Goal: Task Accomplishment & Management: Use online tool/utility

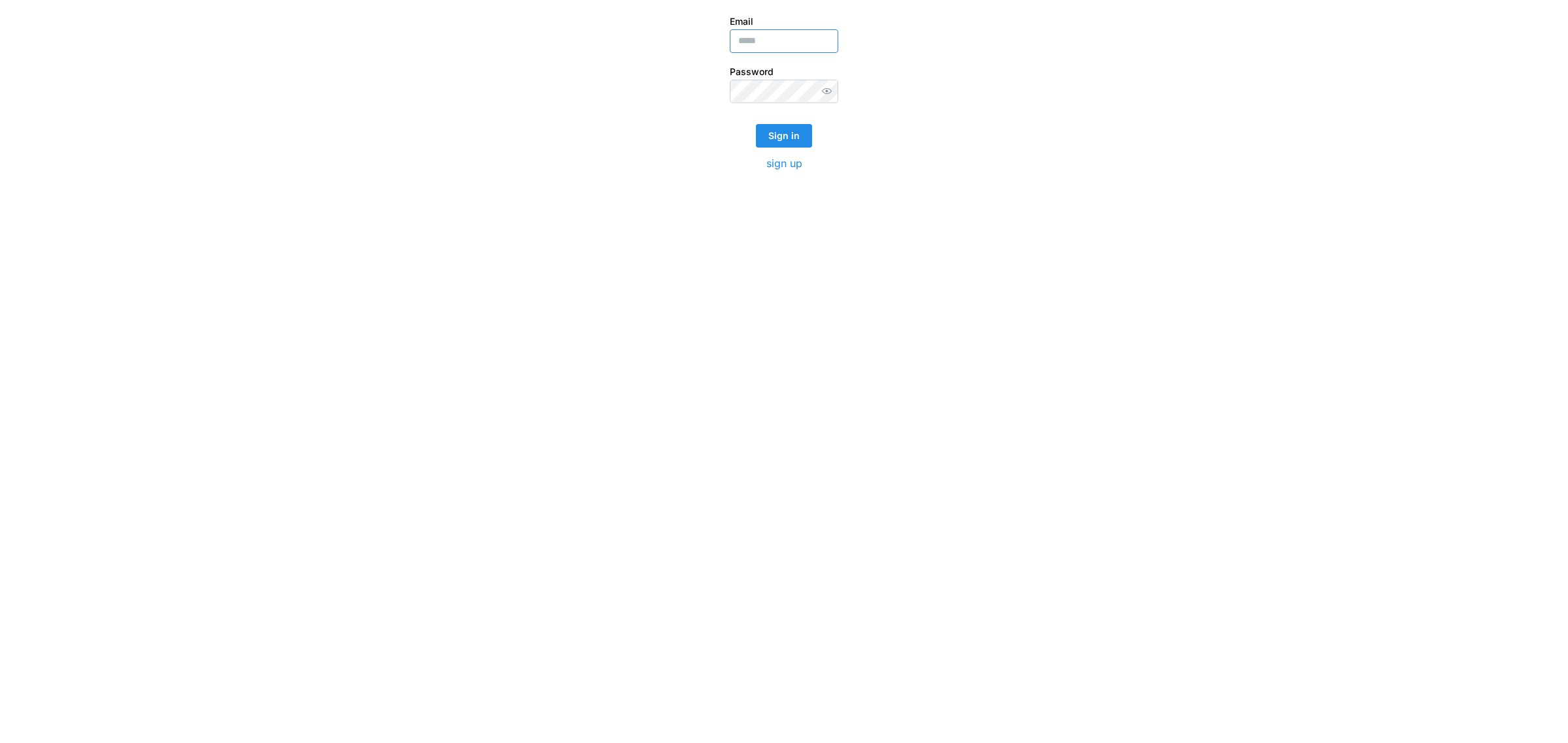
type input "**********"
click at [789, 135] on span "Sign in" at bounding box center [784, 135] width 31 height 22
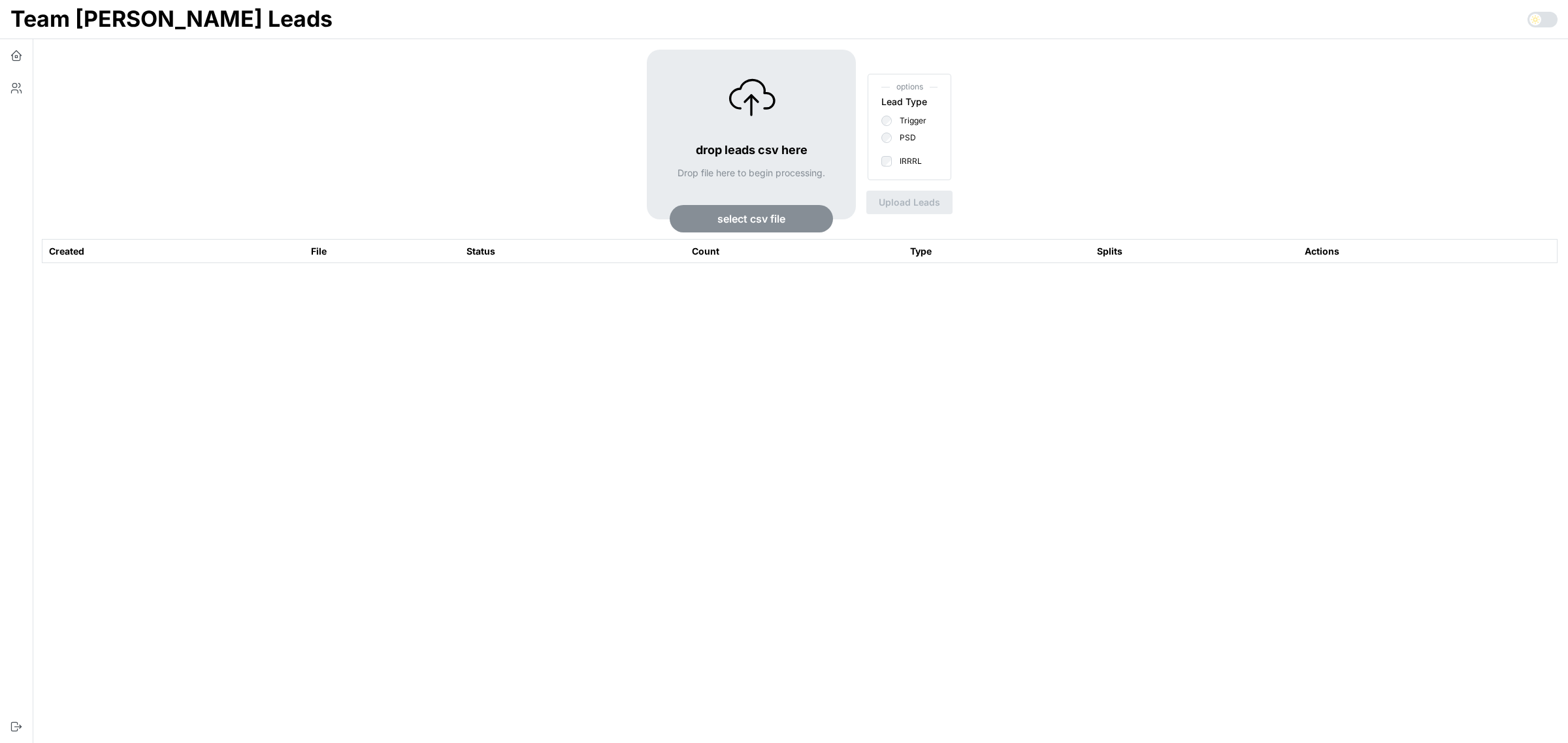
click at [757, 217] on span "select csv file" at bounding box center [751, 219] width 68 height 26
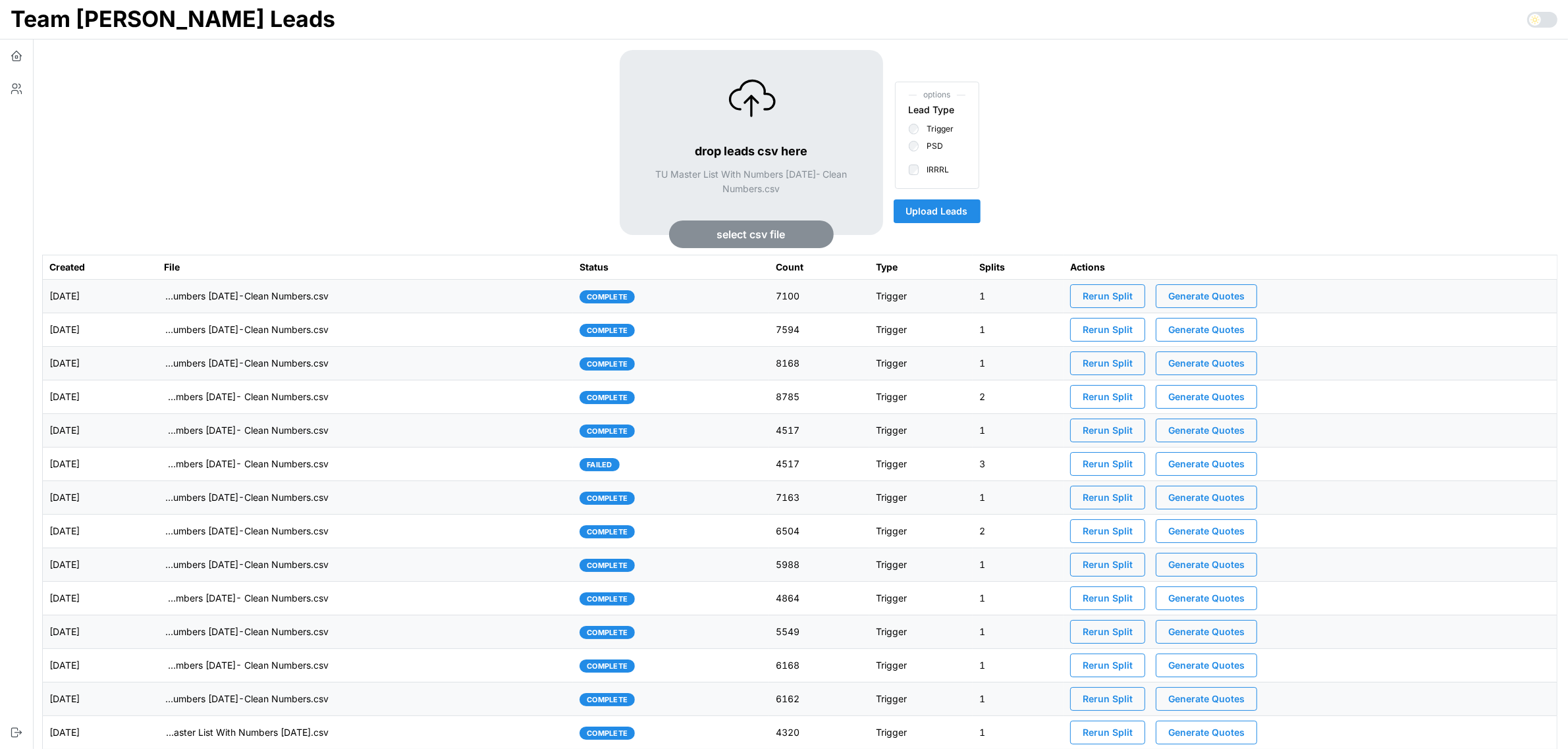
click at [939, 210] on span "Upload Leads" at bounding box center [937, 211] width 62 height 23
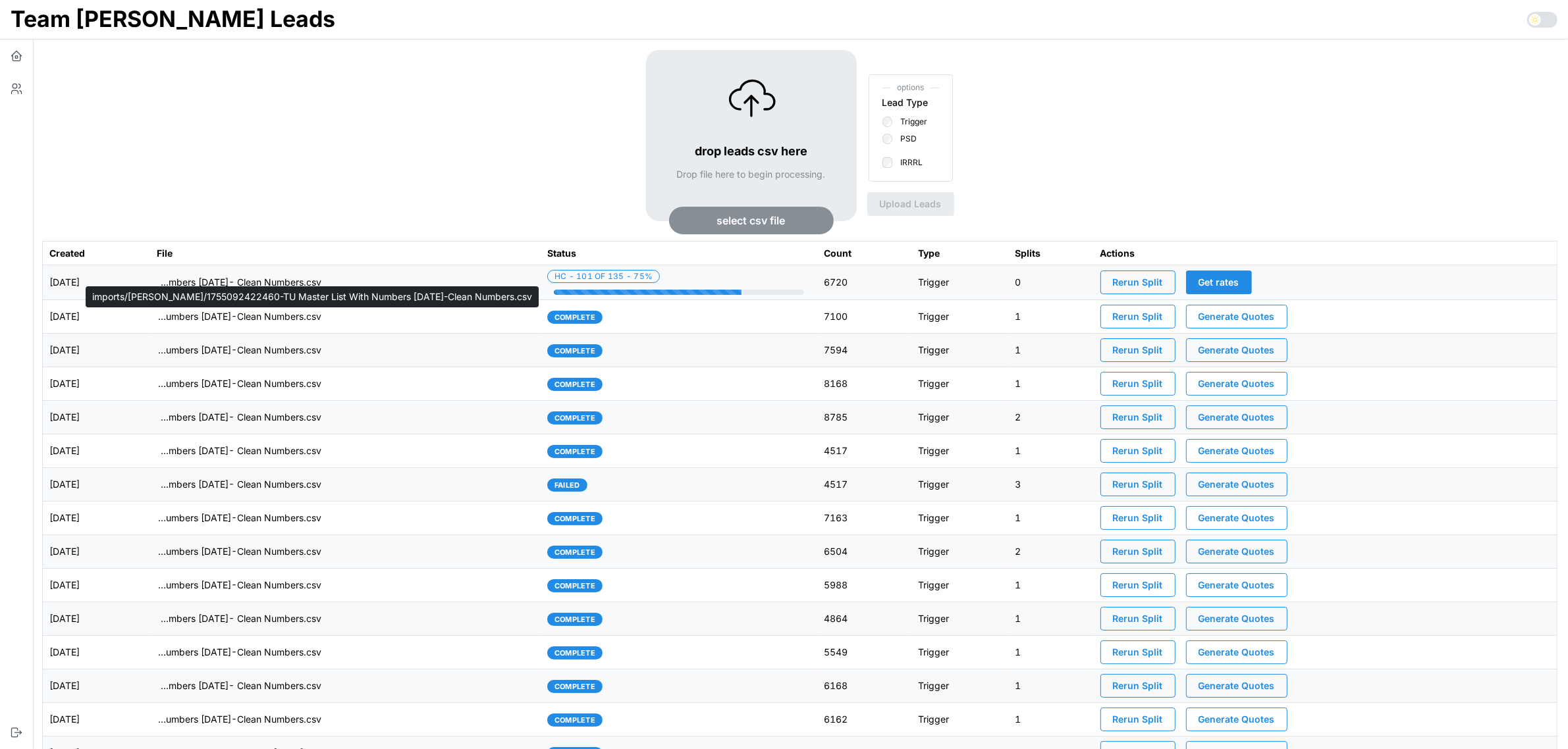
click at [304, 317] on p "imports/[PERSON_NAME]/1755092422460-TU Master List With Numbers [DATE]-Clean Nu…" at bounding box center [238, 316] width 165 height 13
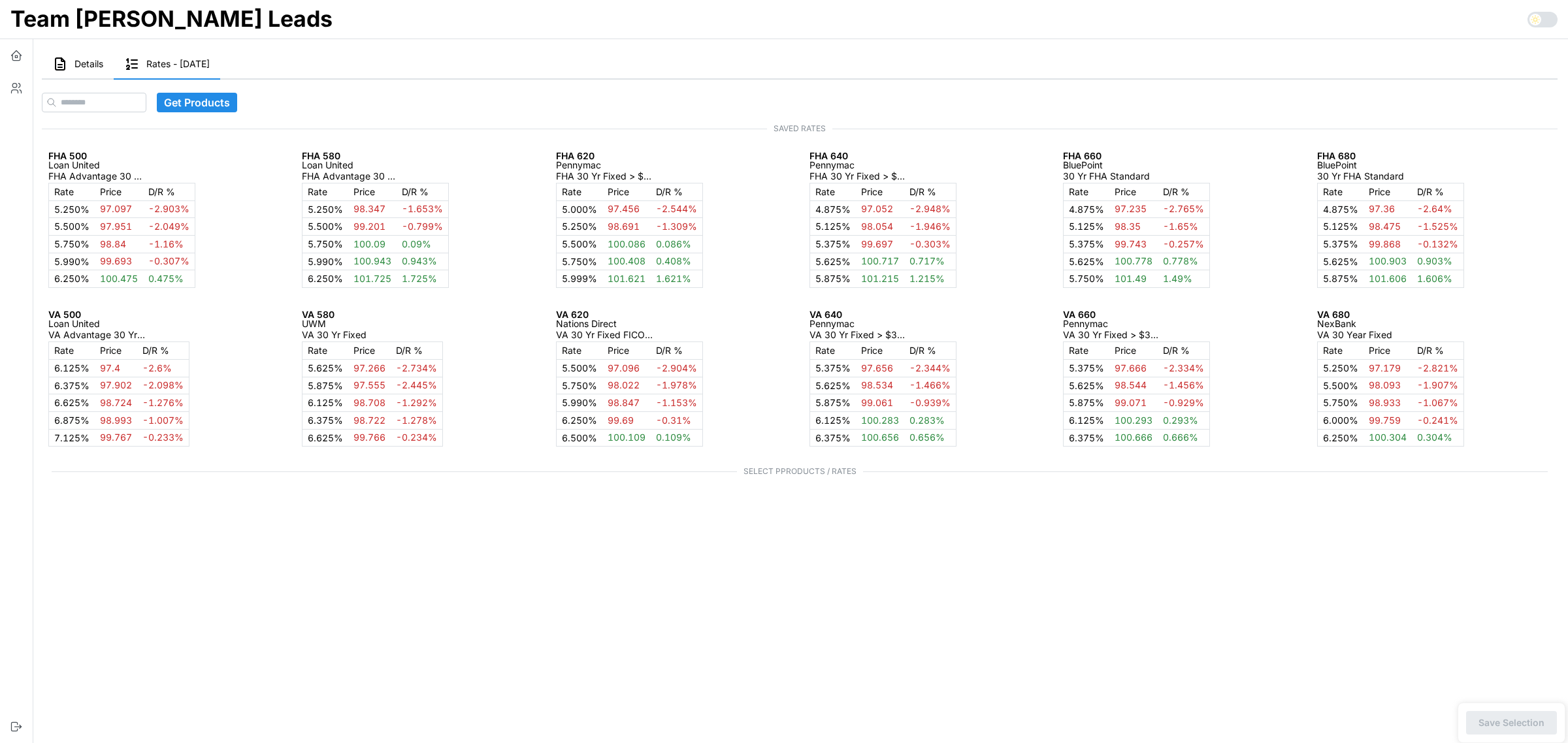
click at [93, 69] on button "Details" at bounding box center [78, 64] width 72 height 30
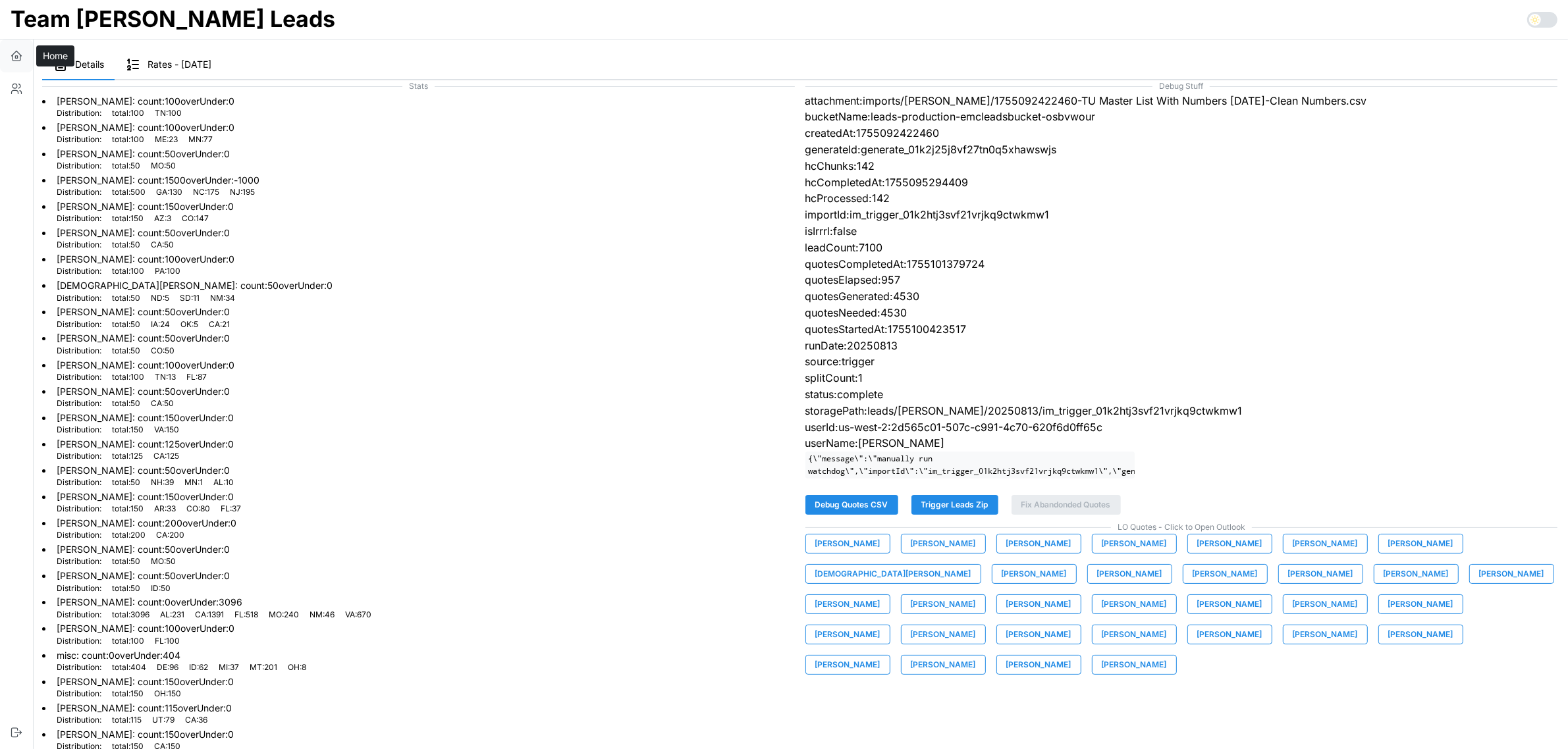
click at [11, 57] on icon "button" at bounding box center [16, 55] width 13 height 13
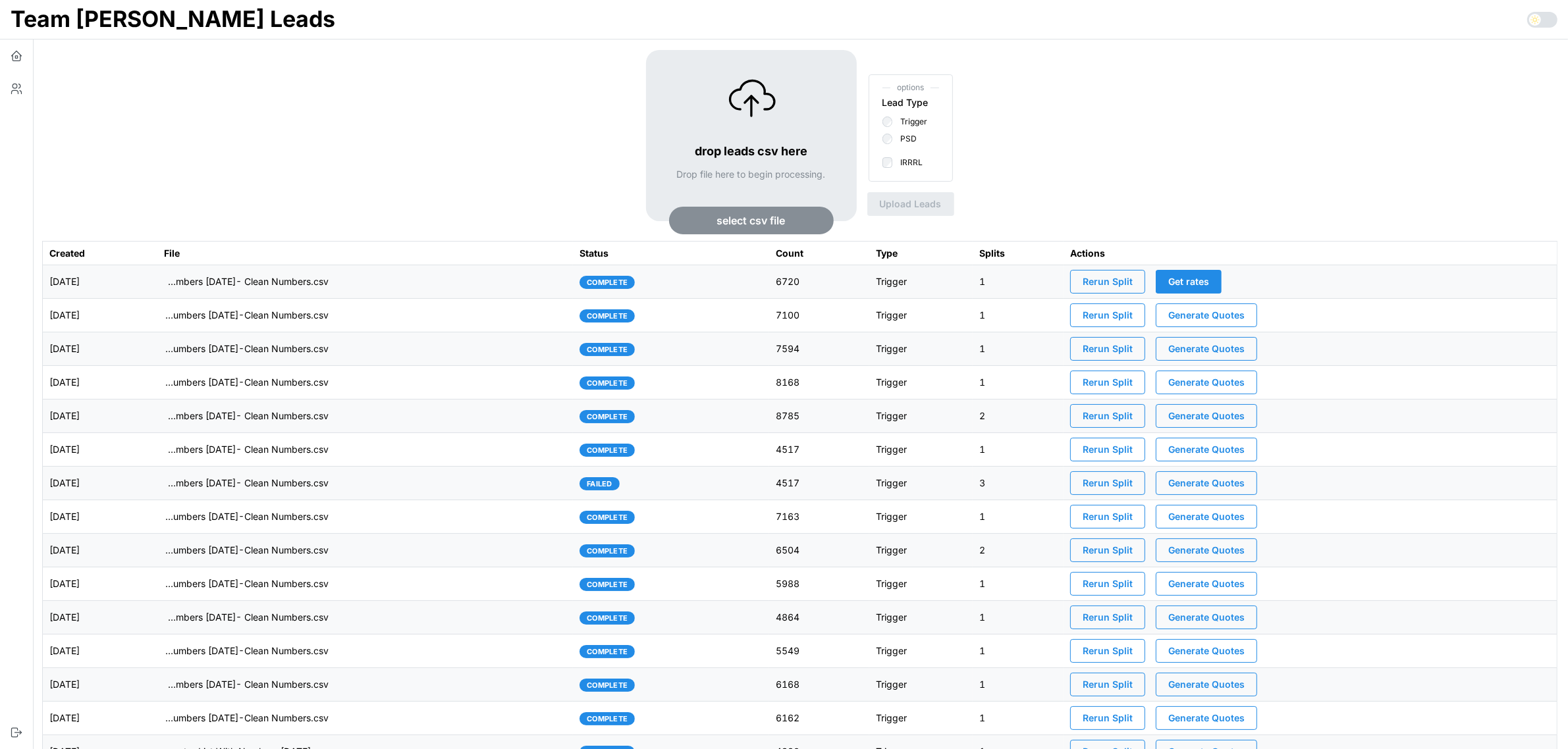
click at [157, 287] on td "[DATE]" at bounding box center [100, 282] width 115 height 33
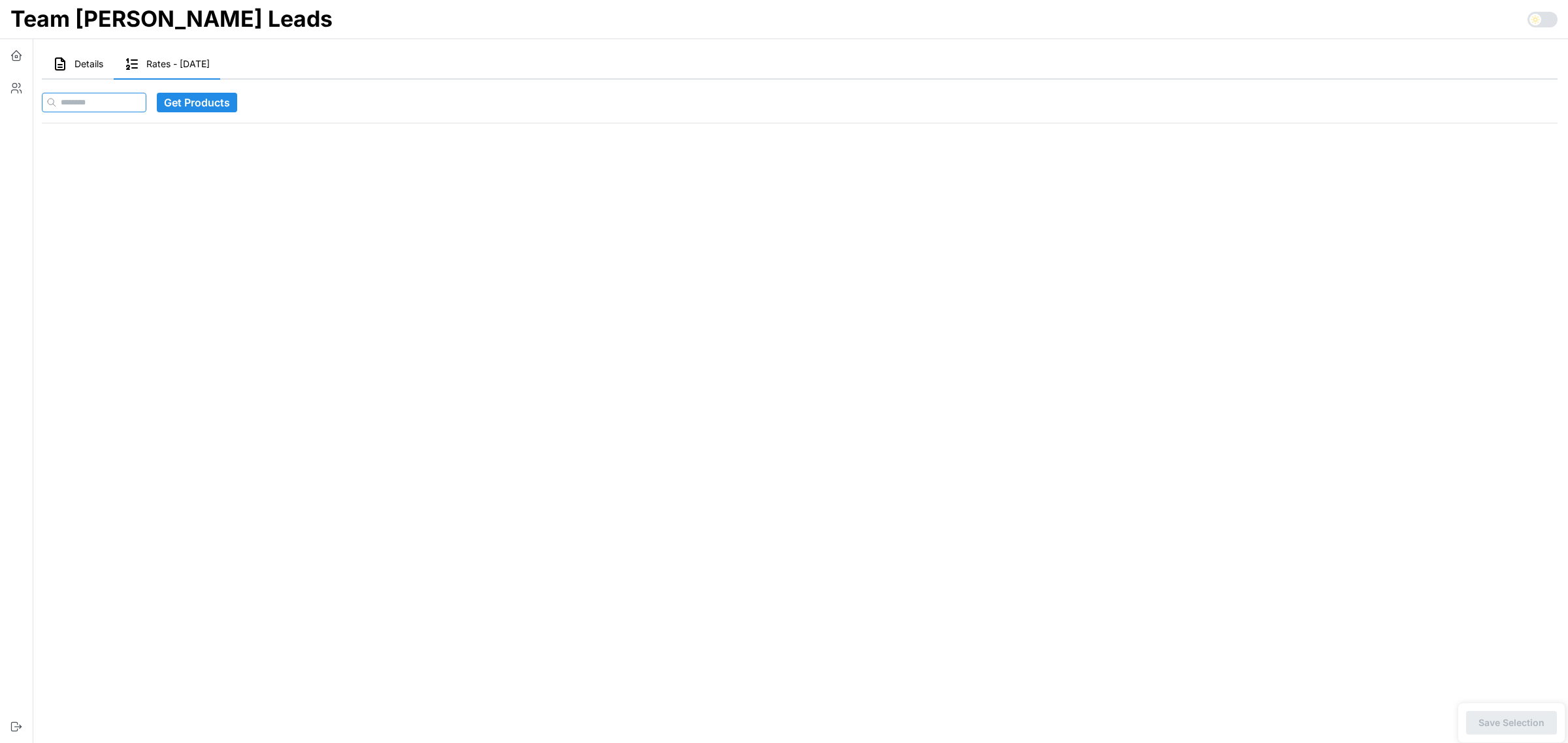
click at [99, 100] on input at bounding box center [94, 102] width 104 height 20
paste input "**********"
type input "**********"
click at [215, 106] on span "Get Products" at bounding box center [222, 102] width 66 height 18
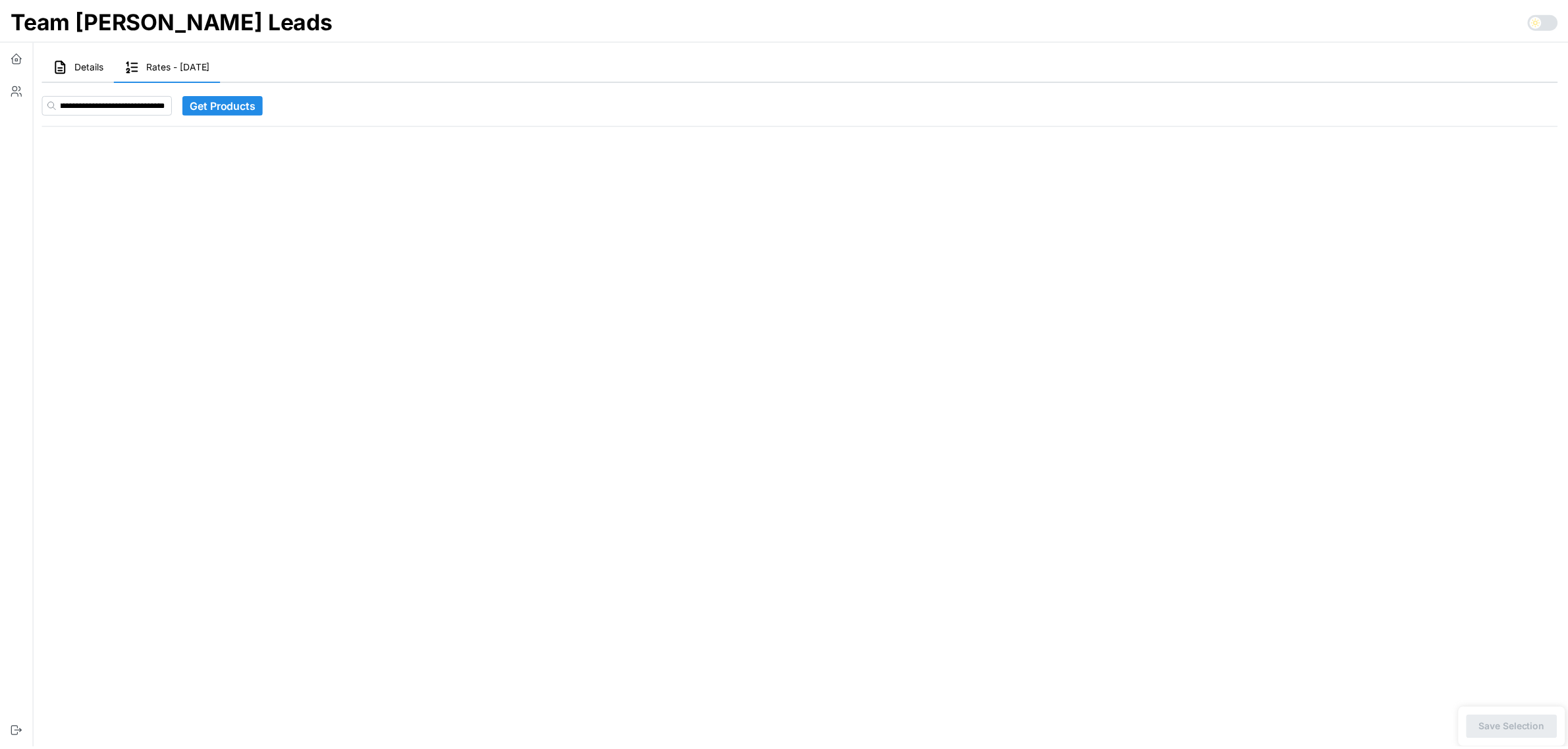
scroll to position [0, 0]
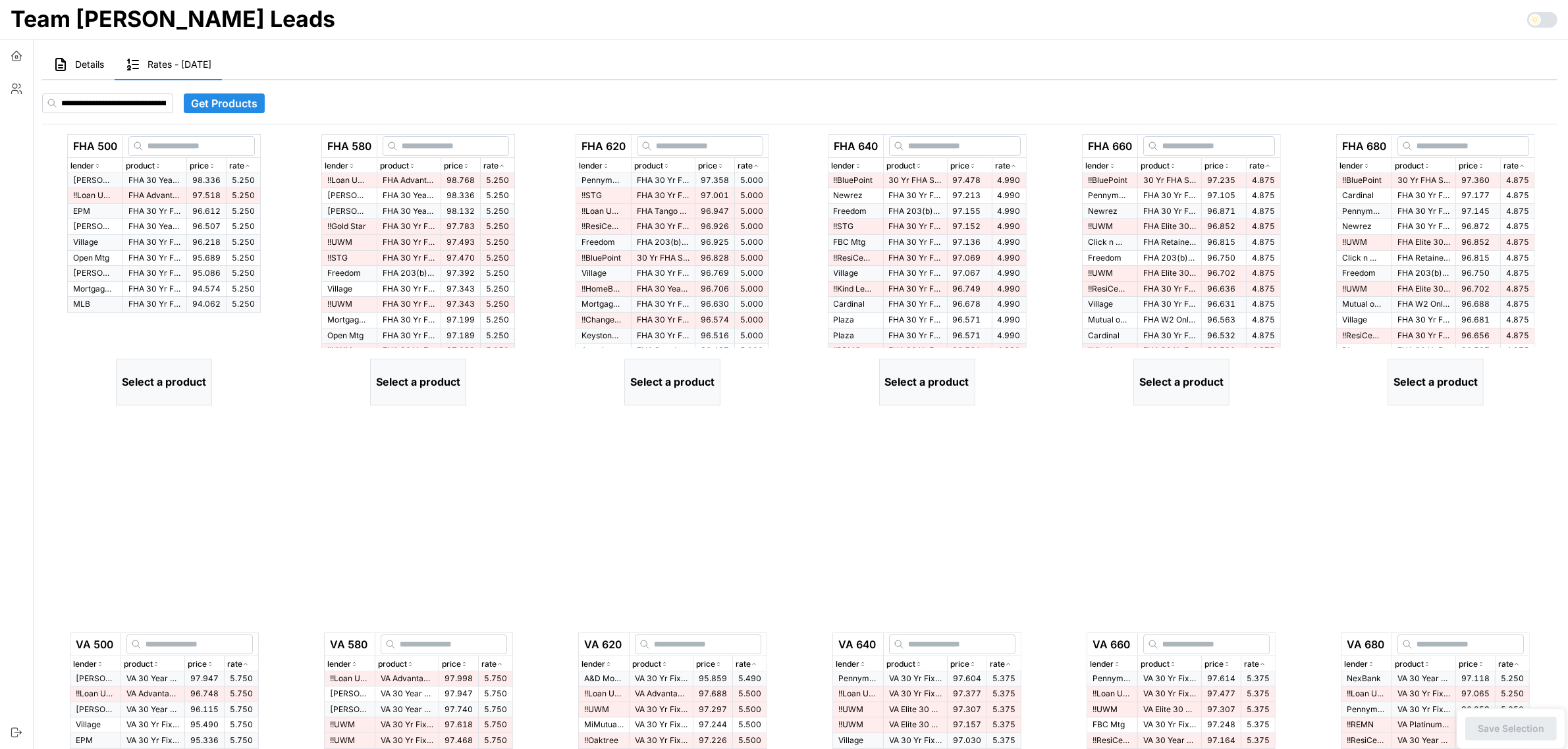
click at [212, 165] on icon "button" at bounding box center [212, 166] width 7 height 8
click at [212, 165] on icon "button" at bounding box center [212, 166] width 3 height 2
click at [169, 194] on p "FHA Advantage 30 Yr Fixed" at bounding box center [154, 196] width 53 height 11
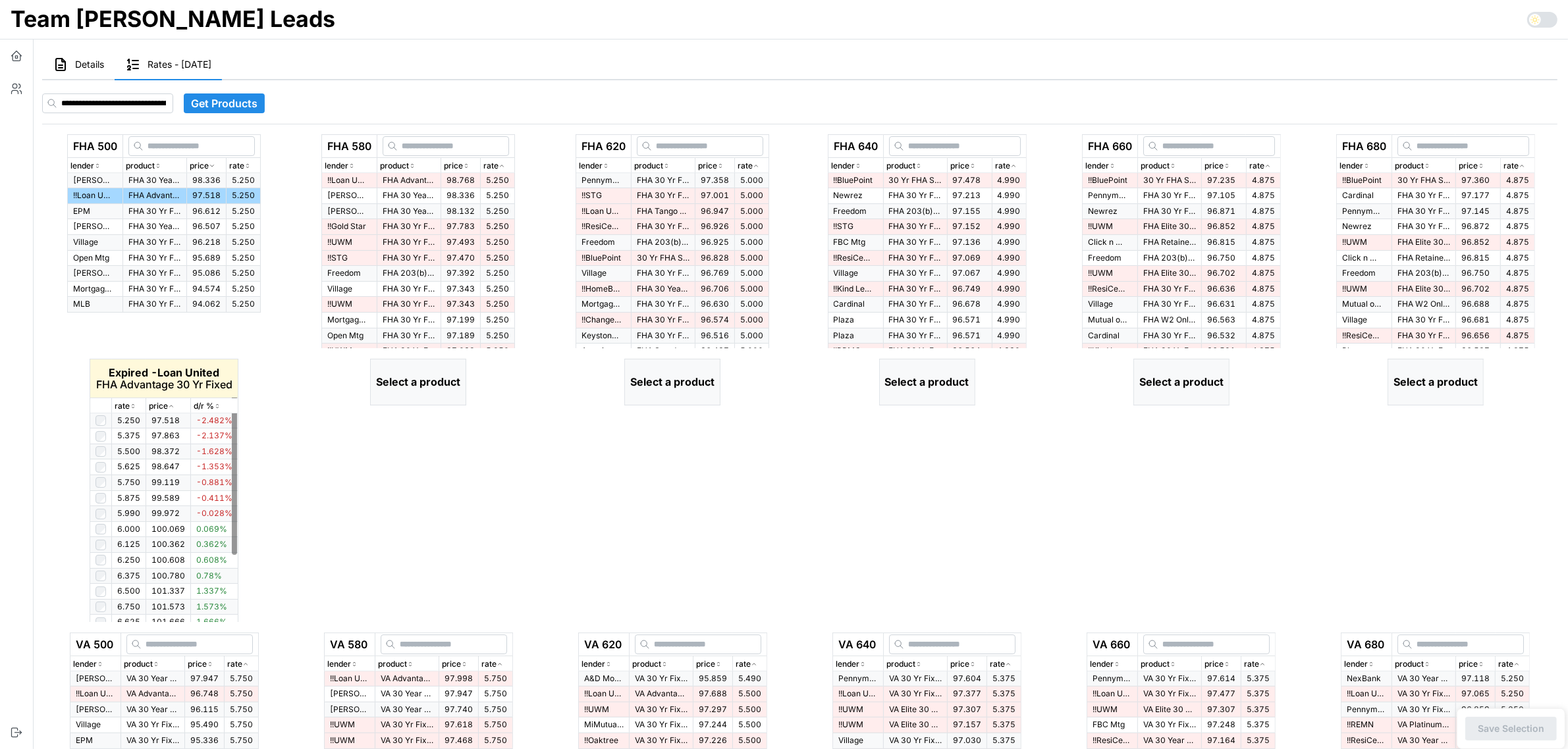
click at [130, 405] on icon "button" at bounding box center [133, 406] width 7 height 8
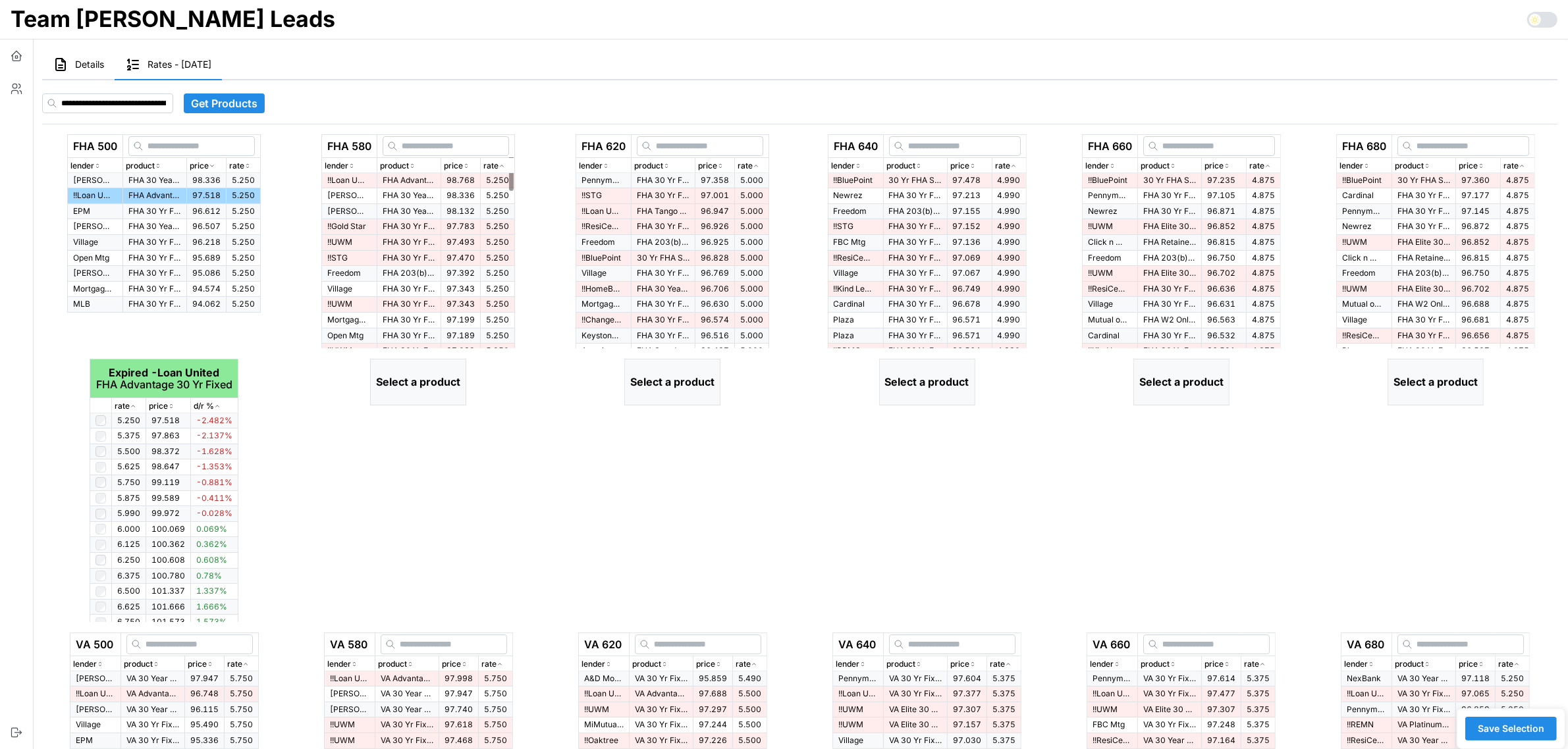
click at [505, 160] on div "rate" at bounding box center [497, 166] width 28 height 12
click at [505, 162] on icon "button" at bounding box center [502, 166] width 7 height 8
click at [545, 193] on div "FHA 620 lender product price rate Pennymac FHA 30 Yr Fixed > $500K 97.358 5.000…" at bounding box center [672, 378] width 254 height 498
click at [412, 182] on p "FHA Advantage 30 Yr Fixed" at bounding box center [408, 180] width 53 height 11
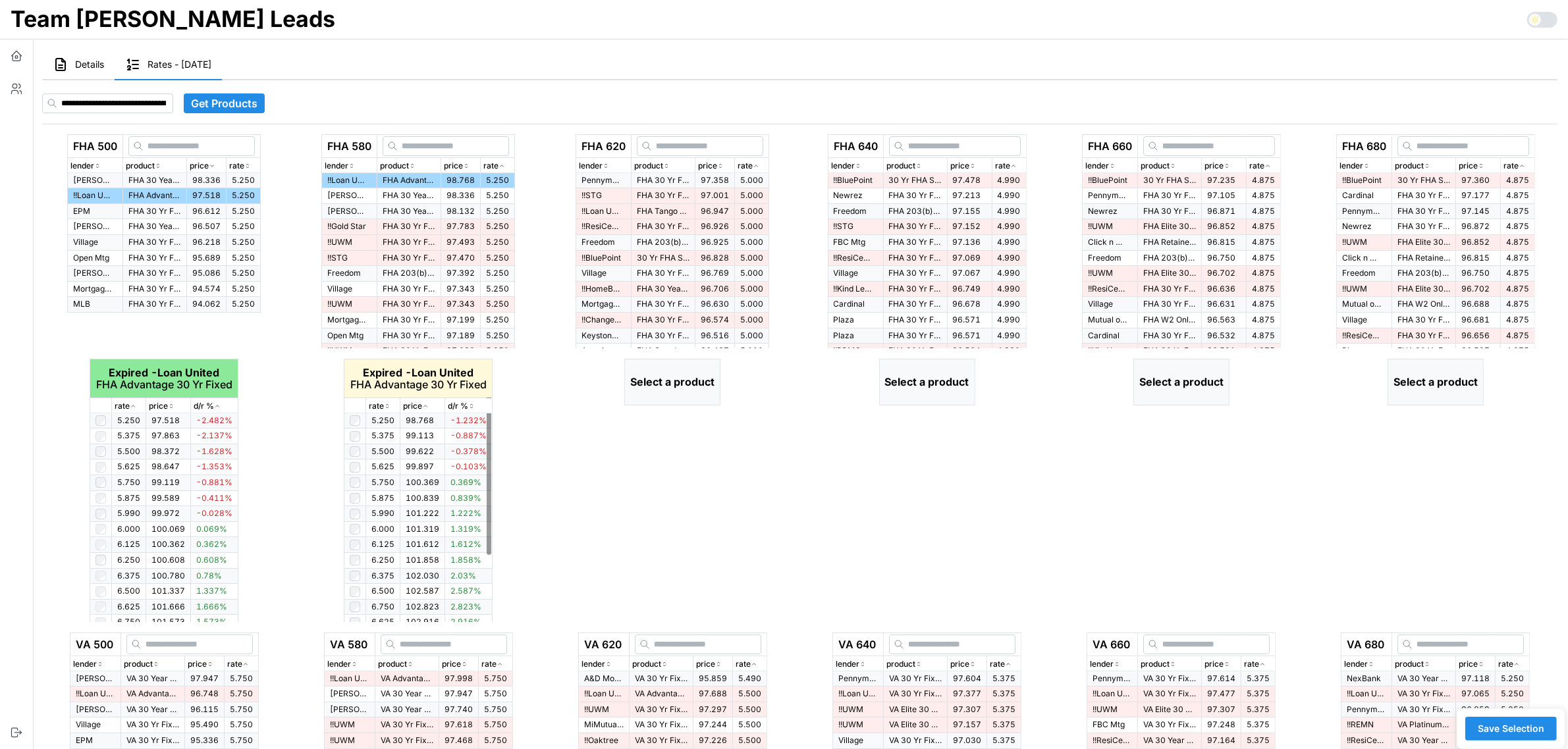
click at [385, 407] on icon "button" at bounding box center [387, 406] width 7 height 8
click at [766, 162] on div "rate" at bounding box center [751, 166] width 28 height 12
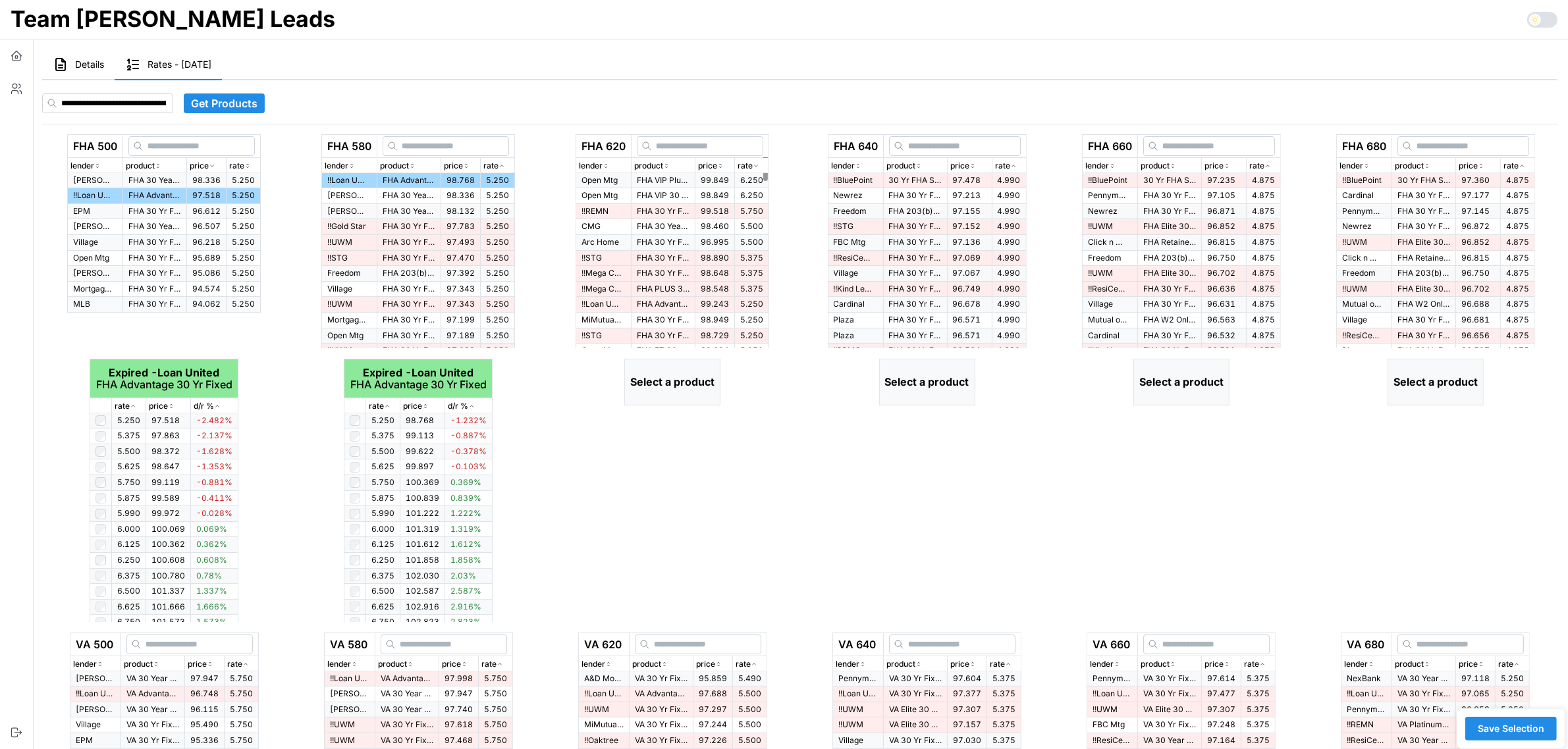
click at [766, 162] on div "rate" at bounding box center [751, 166] width 28 height 12
click at [687, 175] on td "FHA 30 Yr Fixed > $500K" at bounding box center [664, 181] width 64 height 15
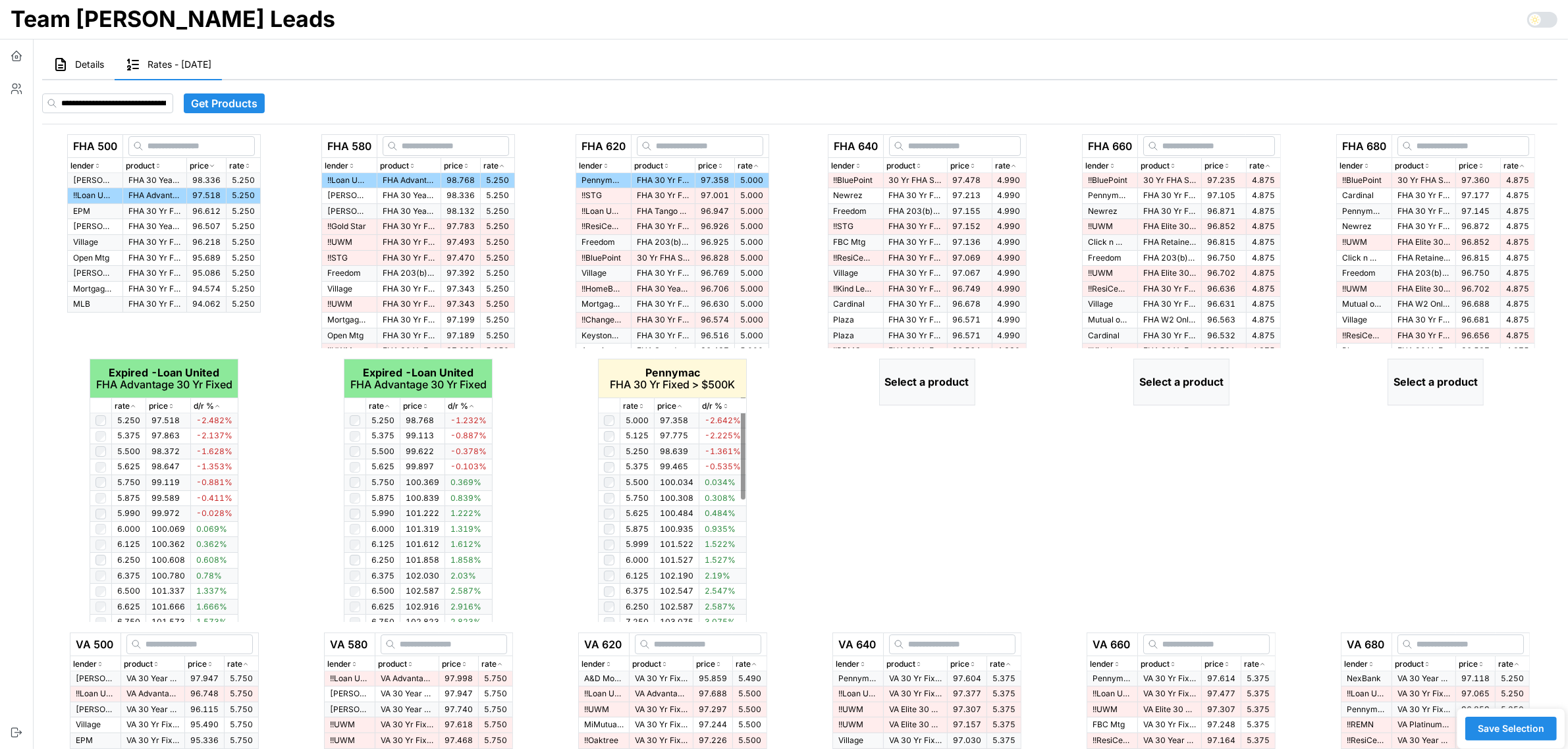
click at [642, 406] on icon "button" at bounding box center [641, 406] width 7 height 8
click at [642, 406] on icon "button" at bounding box center [641, 406] width 3 height 2
click at [1015, 166] on icon "button" at bounding box center [1013, 166] width 3 height 2
click at [1015, 166] on icon "button" at bounding box center [1013, 166] width 7 height 8
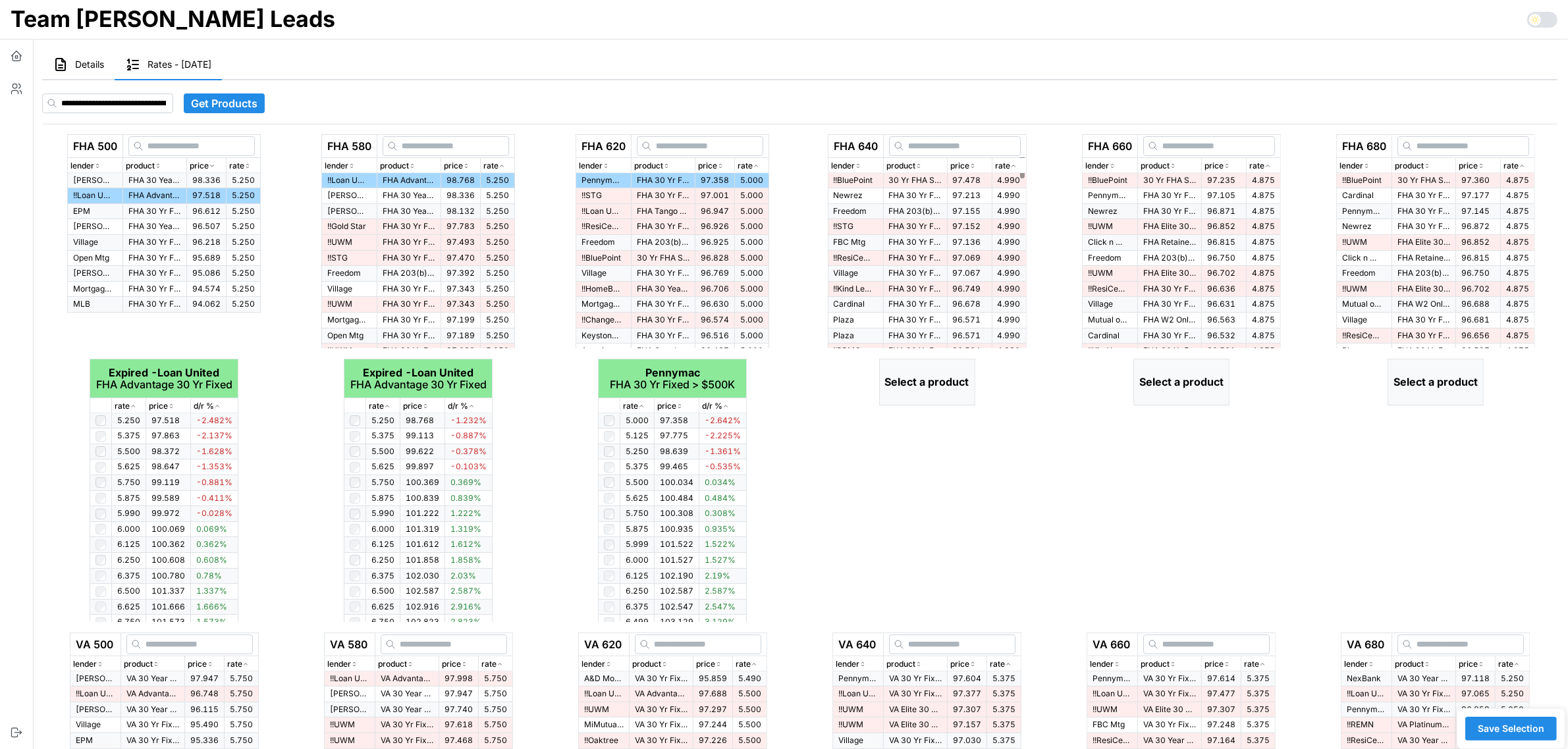
click at [939, 179] on td "30 Yr FHA Standard" at bounding box center [915, 181] width 64 height 15
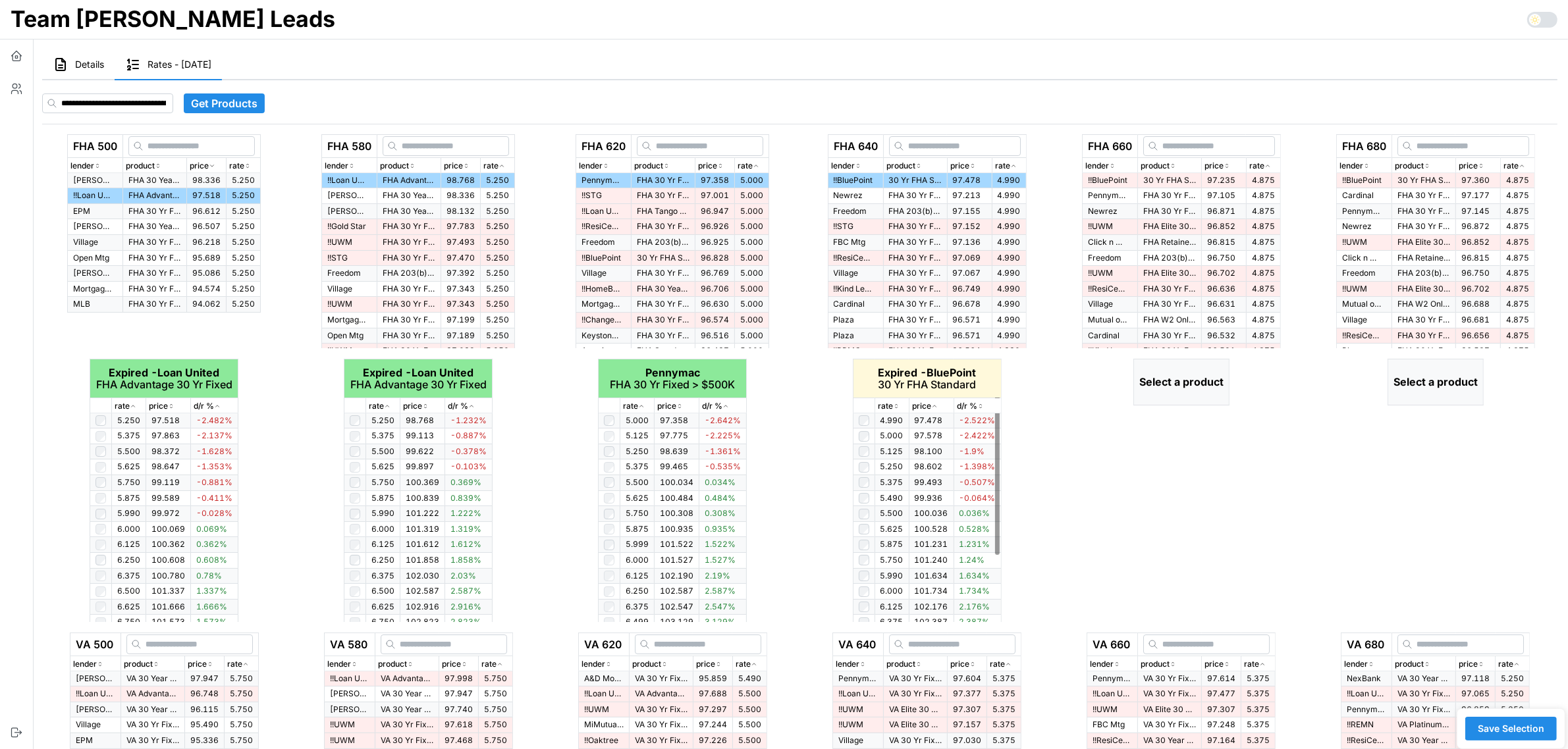
click at [895, 405] on icon "button" at bounding box center [895, 405] width 2 height 1
click at [895, 405] on icon "button" at bounding box center [896, 406] width 7 height 8
click at [1271, 169] on icon "button" at bounding box center [1268, 166] width 7 height 8
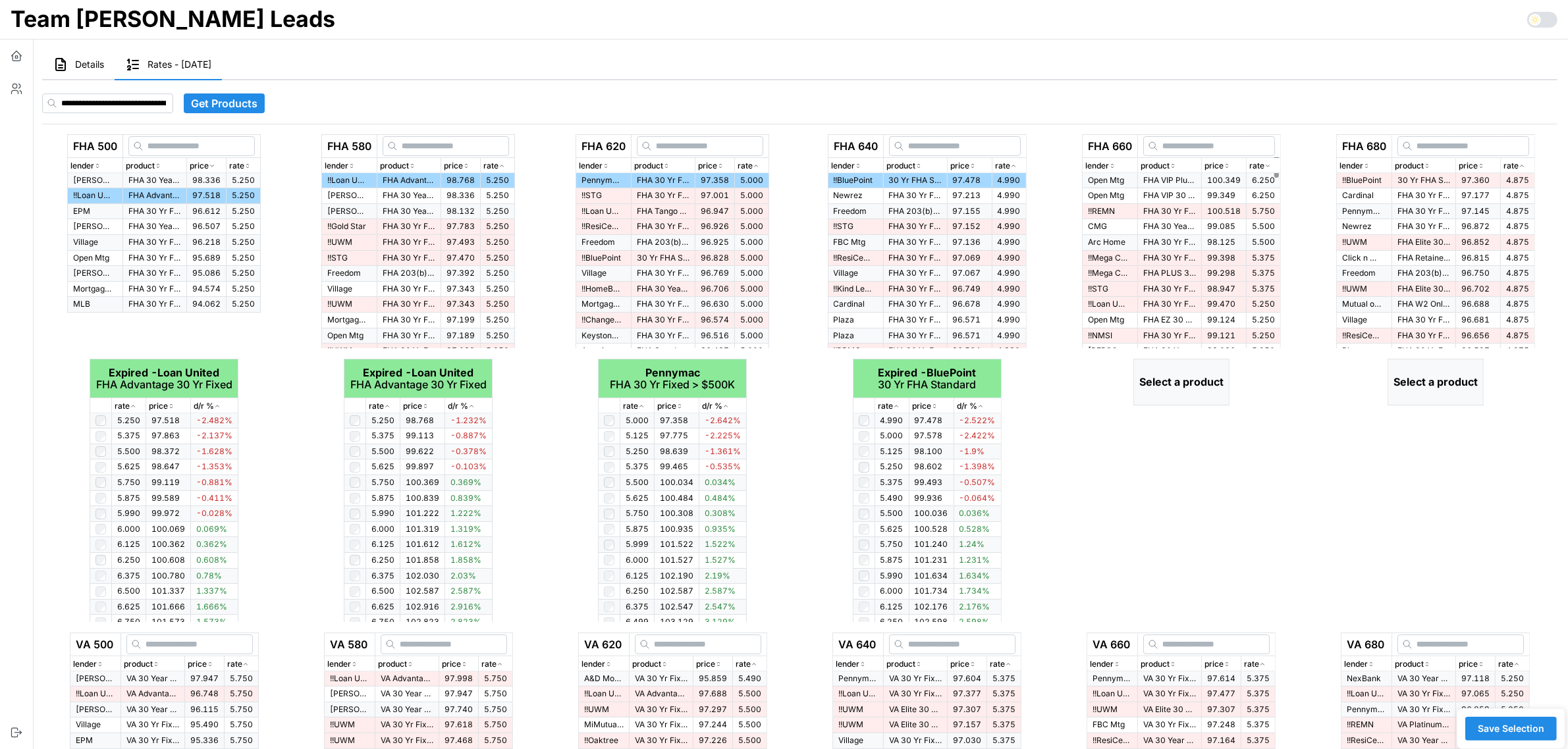
click at [1271, 165] on icon "button" at bounding box center [1268, 166] width 7 height 8
click at [1186, 180] on p "30 Yr FHA Standard" at bounding box center [1169, 180] width 53 height 11
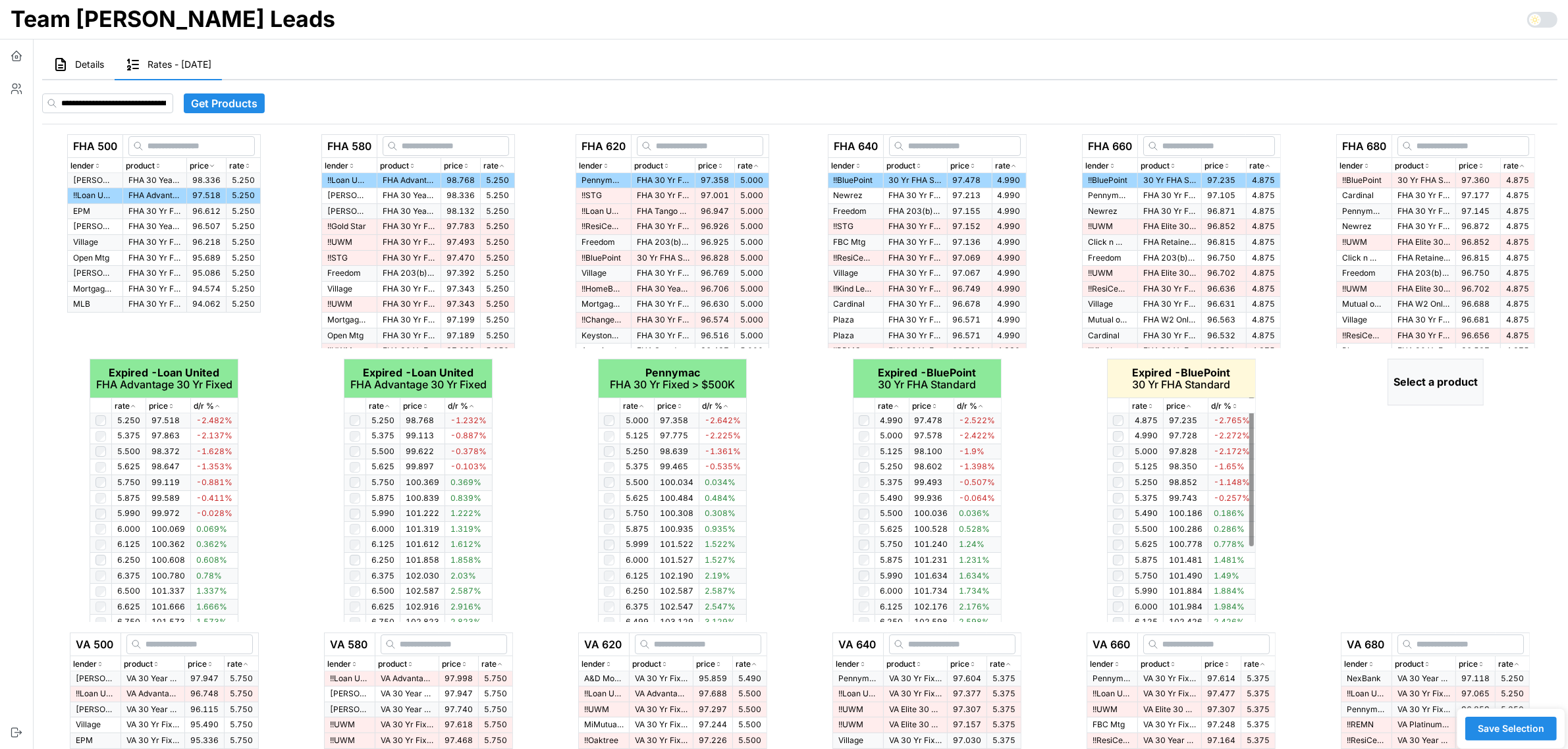
click at [1149, 406] on icon "button" at bounding box center [1151, 406] width 7 height 8
click at [1149, 406] on icon "button" at bounding box center [1150, 406] width 3 height 2
click at [1522, 169] on icon "button" at bounding box center [1522, 166] width 7 height 8
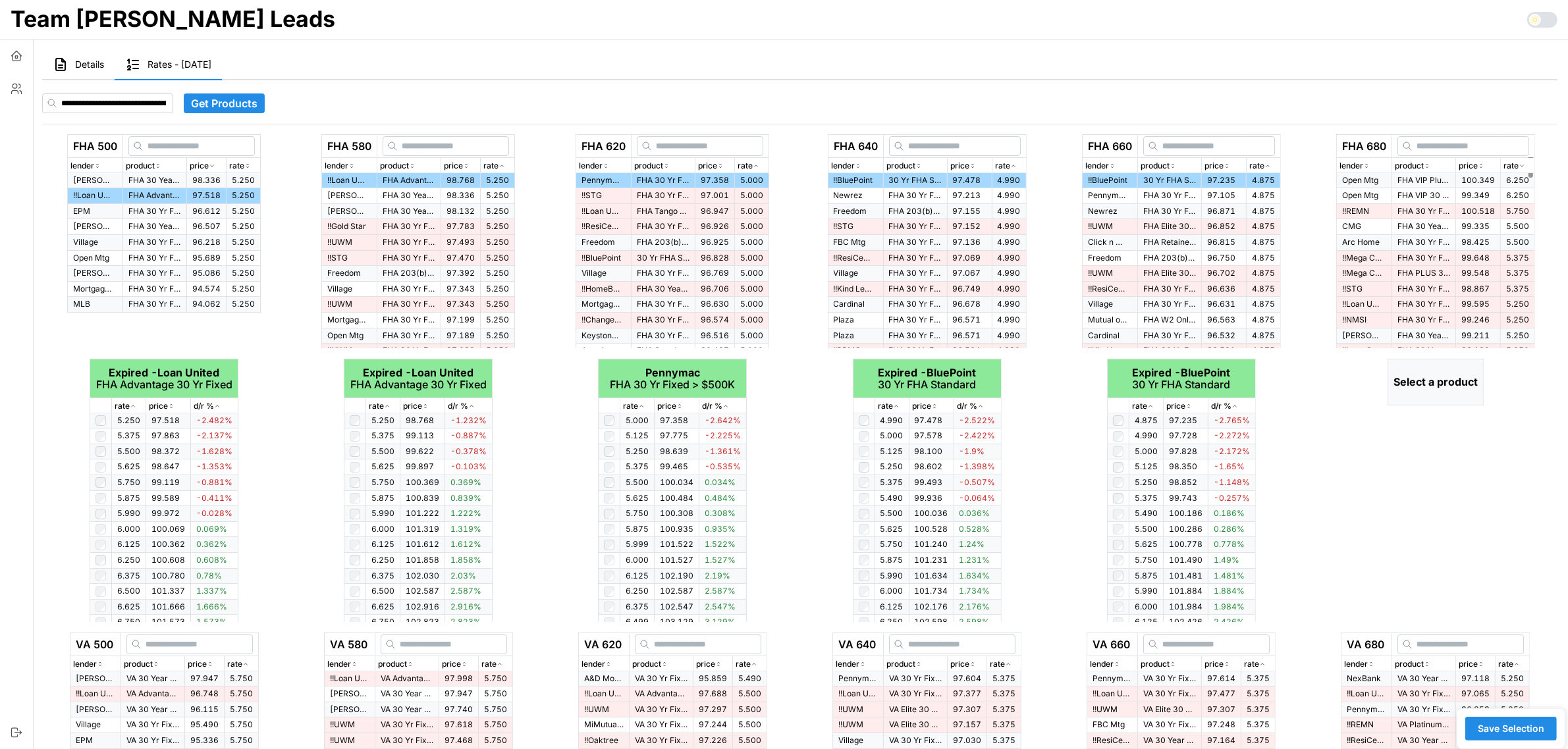
click at [1522, 169] on icon "button" at bounding box center [1522, 166] width 7 height 8
click at [1404, 181] on p "30 Yr FHA Standard" at bounding box center [1423, 180] width 53 height 11
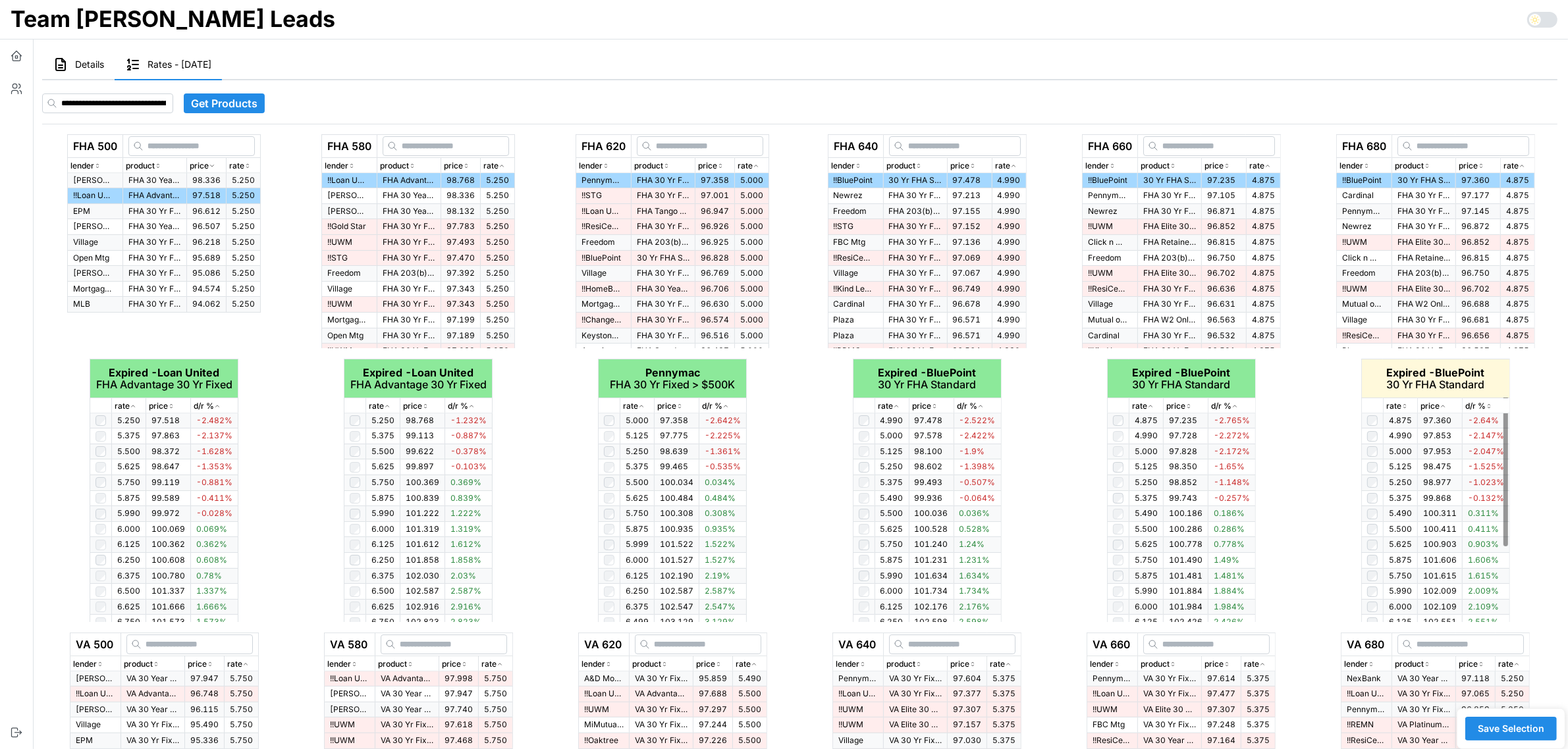
click at [1403, 406] on icon "button" at bounding box center [1405, 406] width 7 height 8
click at [1404, 406] on icon "button" at bounding box center [1405, 406] width 7 height 8
click at [1404, 406] on icon "button" at bounding box center [1404, 406] width 3 height 2
click at [1373, 492] on td at bounding box center [1372, 498] width 22 height 16
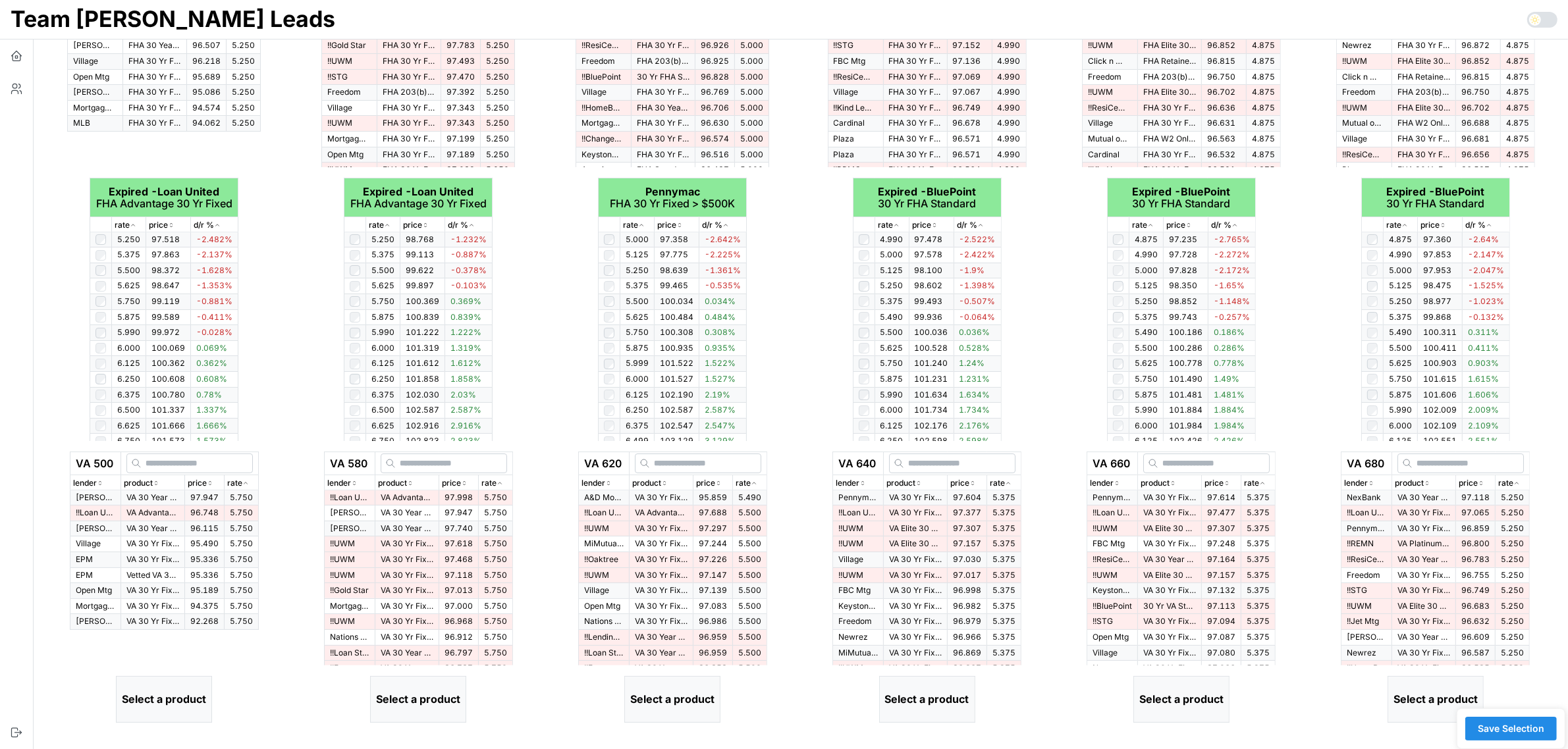
scroll to position [165, 0]
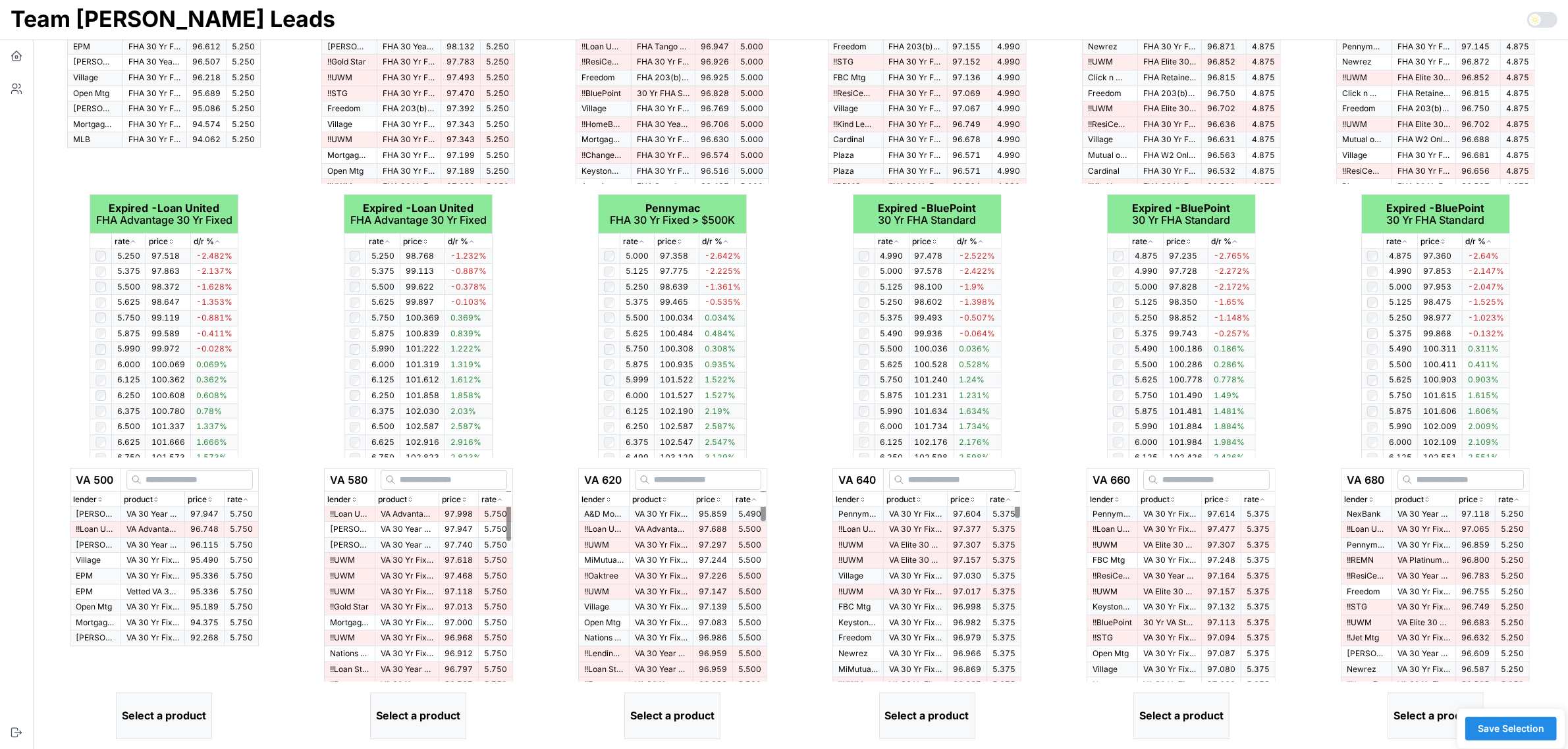
click at [293, 463] on div "VA 580 lender product price rate !! Loan United VA Advantage 30 Yr Fixed 97.998…" at bounding box center [418, 712] width 254 height 498
click at [249, 496] on icon "button" at bounding box center [246, 500] width 7 height 8
click at [147, 525] on p "VA Advantage 30 Yr Fixed" at bounding box center [152, 529] width 53 height 11
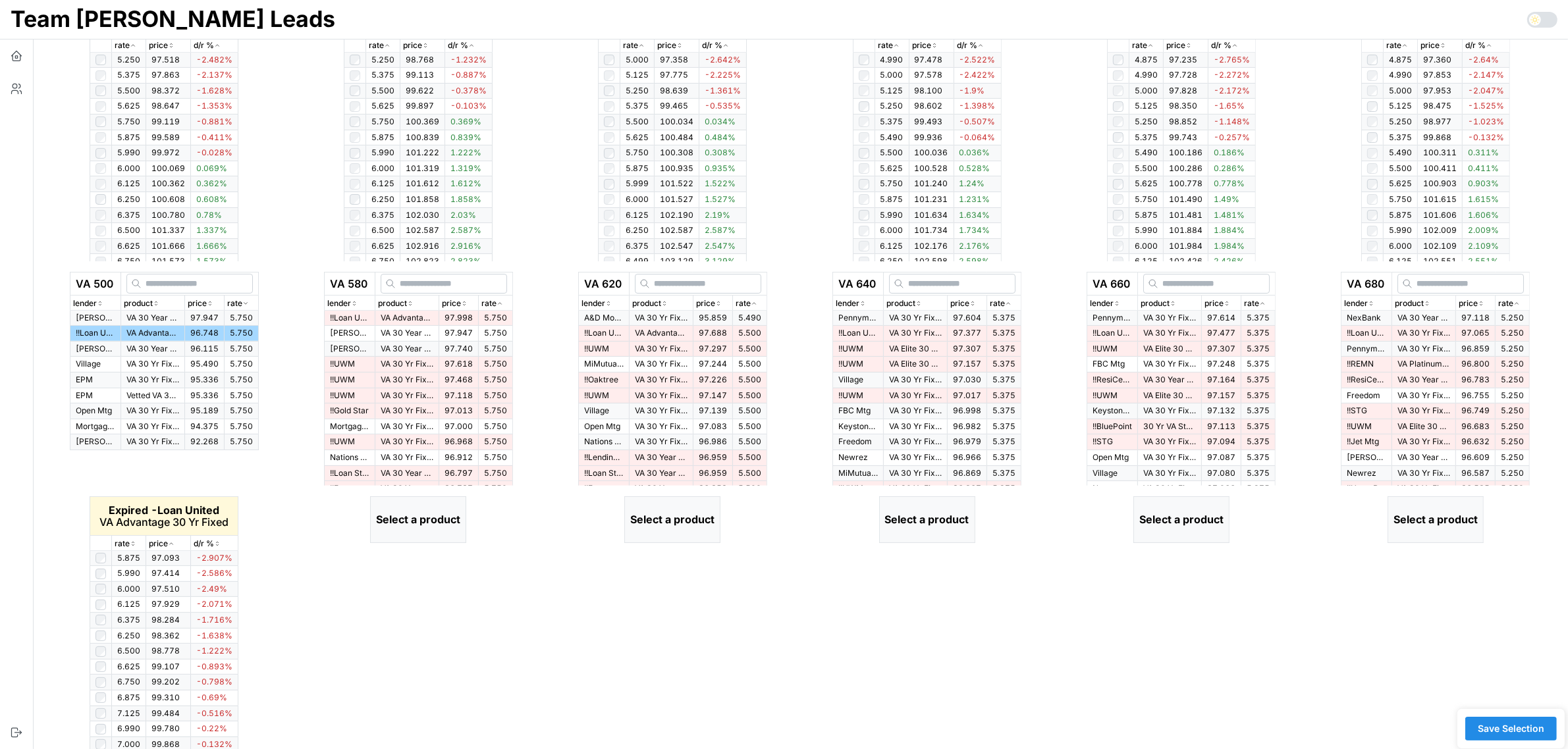
scroll to position [392, 0]
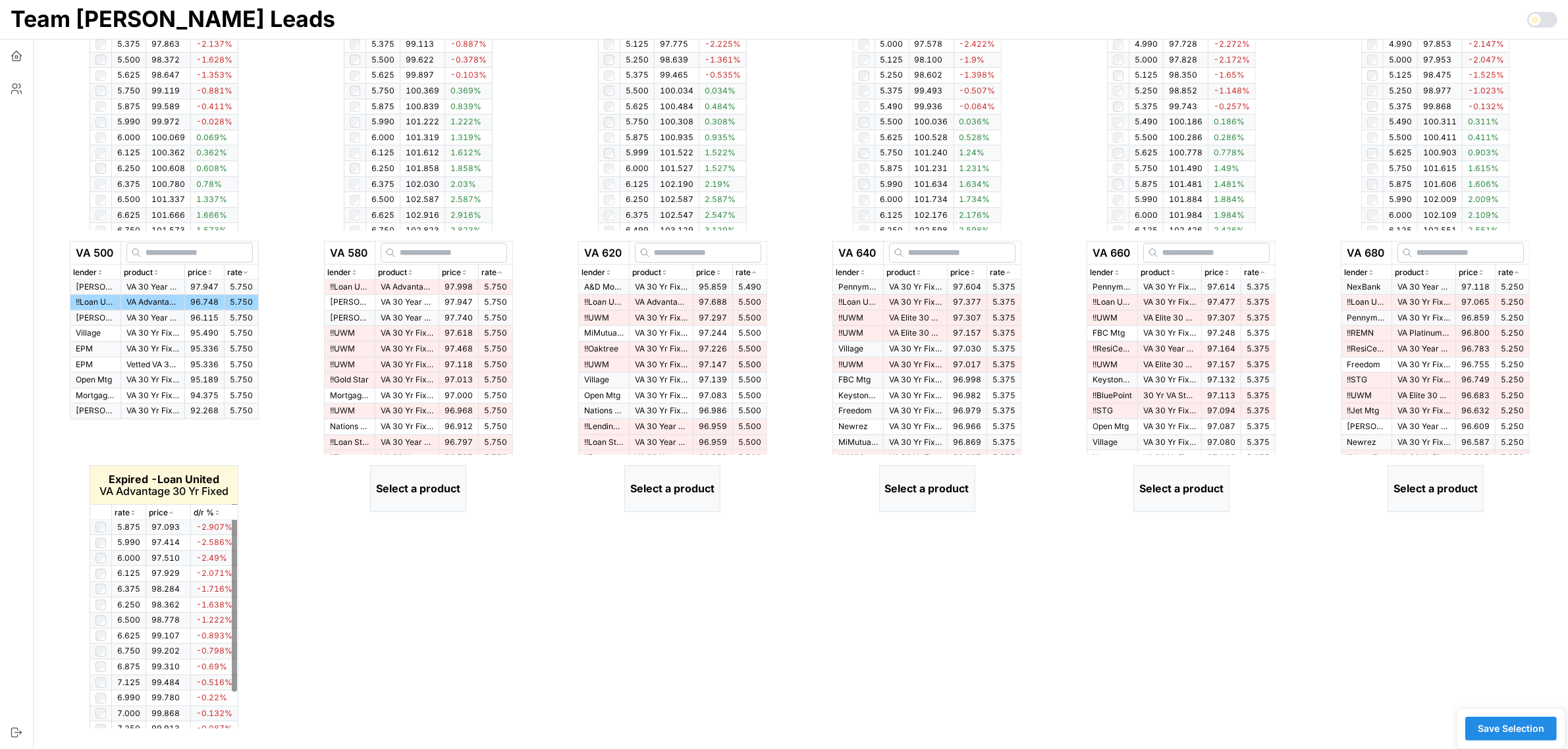
click at [133, 511] on icon "button" at bounding box center [133, 513] width 7 height 8
click at [136, 515] on icon "button" at bounding box center [133, 513] width 7 height 8
click at [501, 274] on icon "button" at bounding box center [500, 272] width 7 height 8
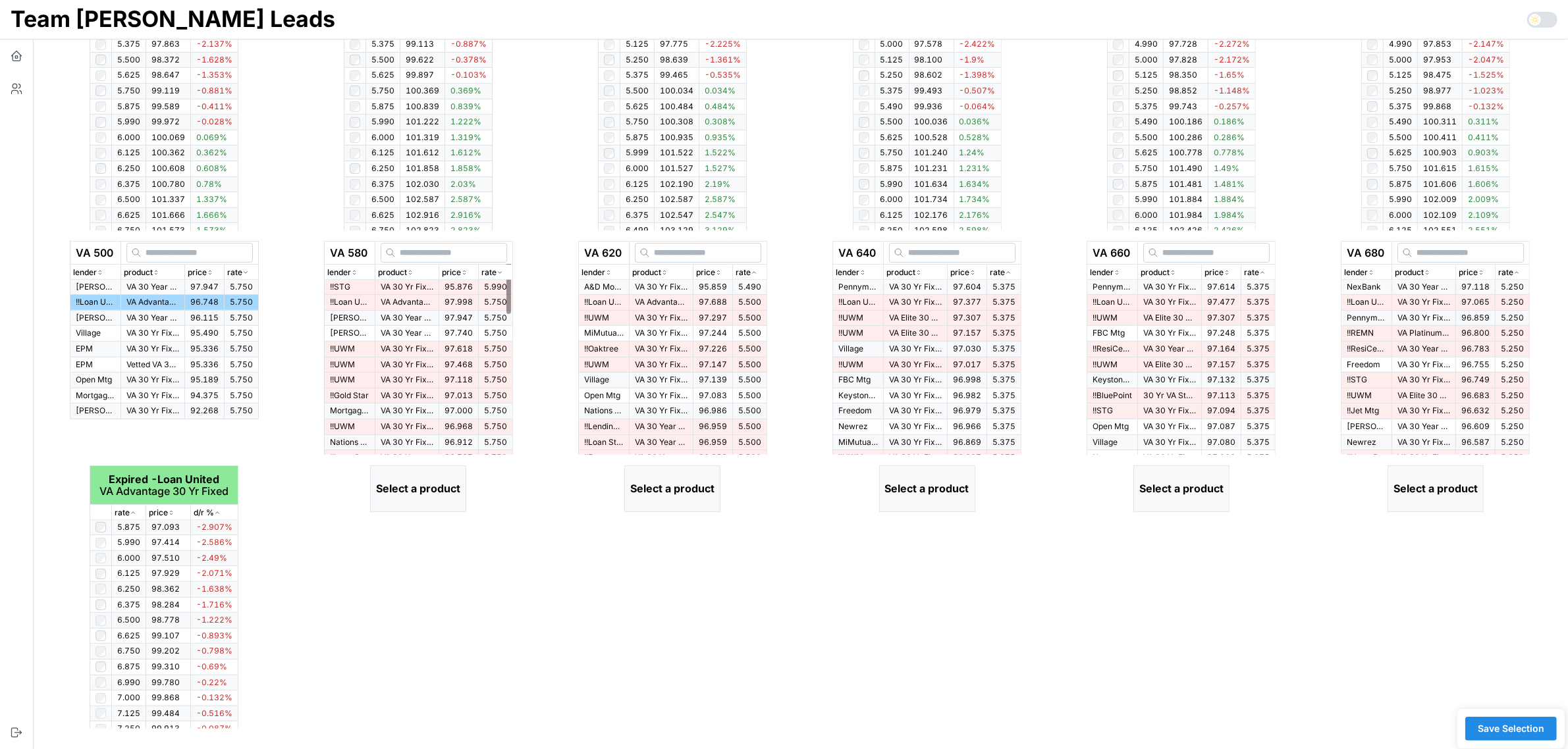
click at [503, 270] on icon "button" at bounding box center [500, 272] width 7 height 8
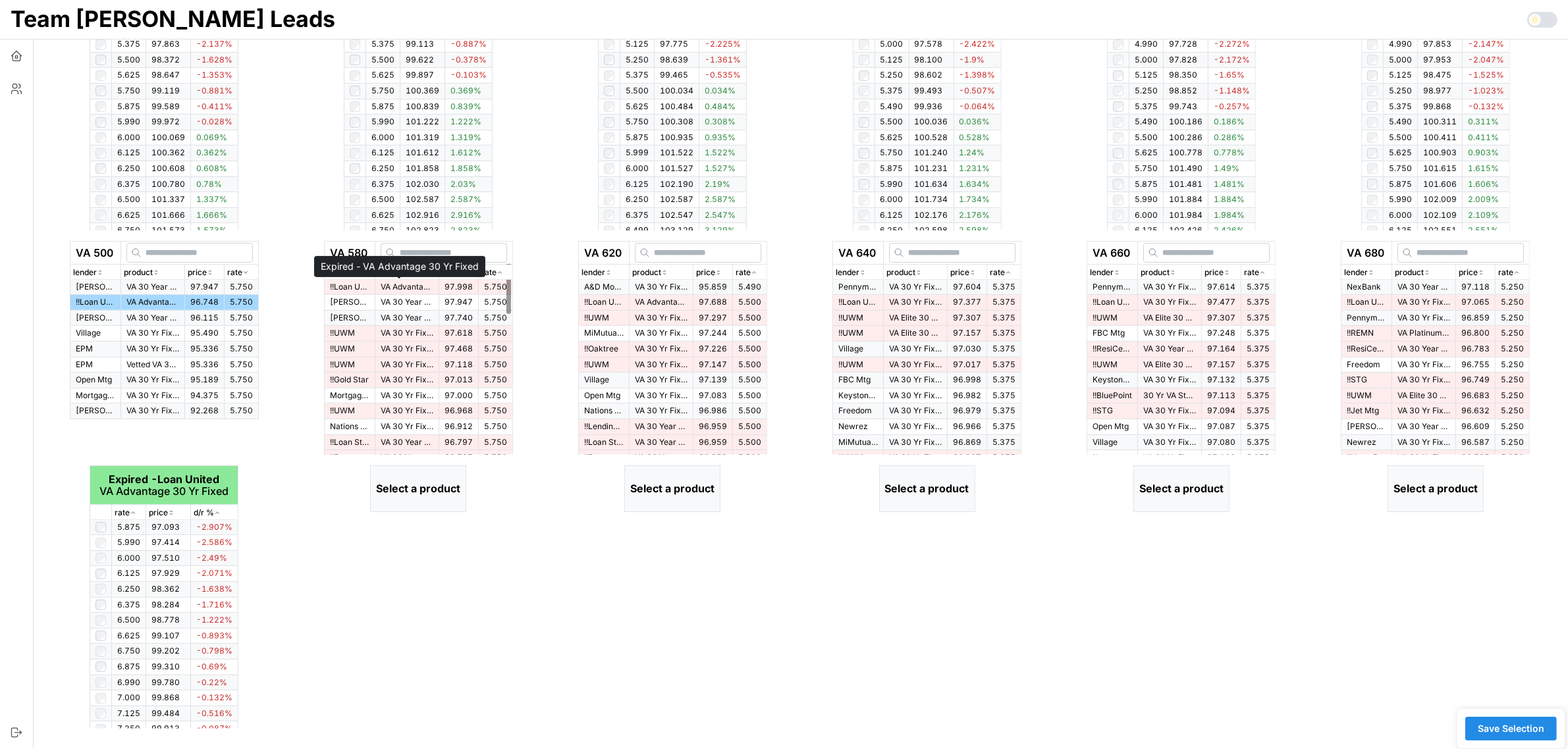
click at [414, 282] on p "VA Advantage 30 Yr Fixed" at bounding box center [406, 287] width 53 height 11
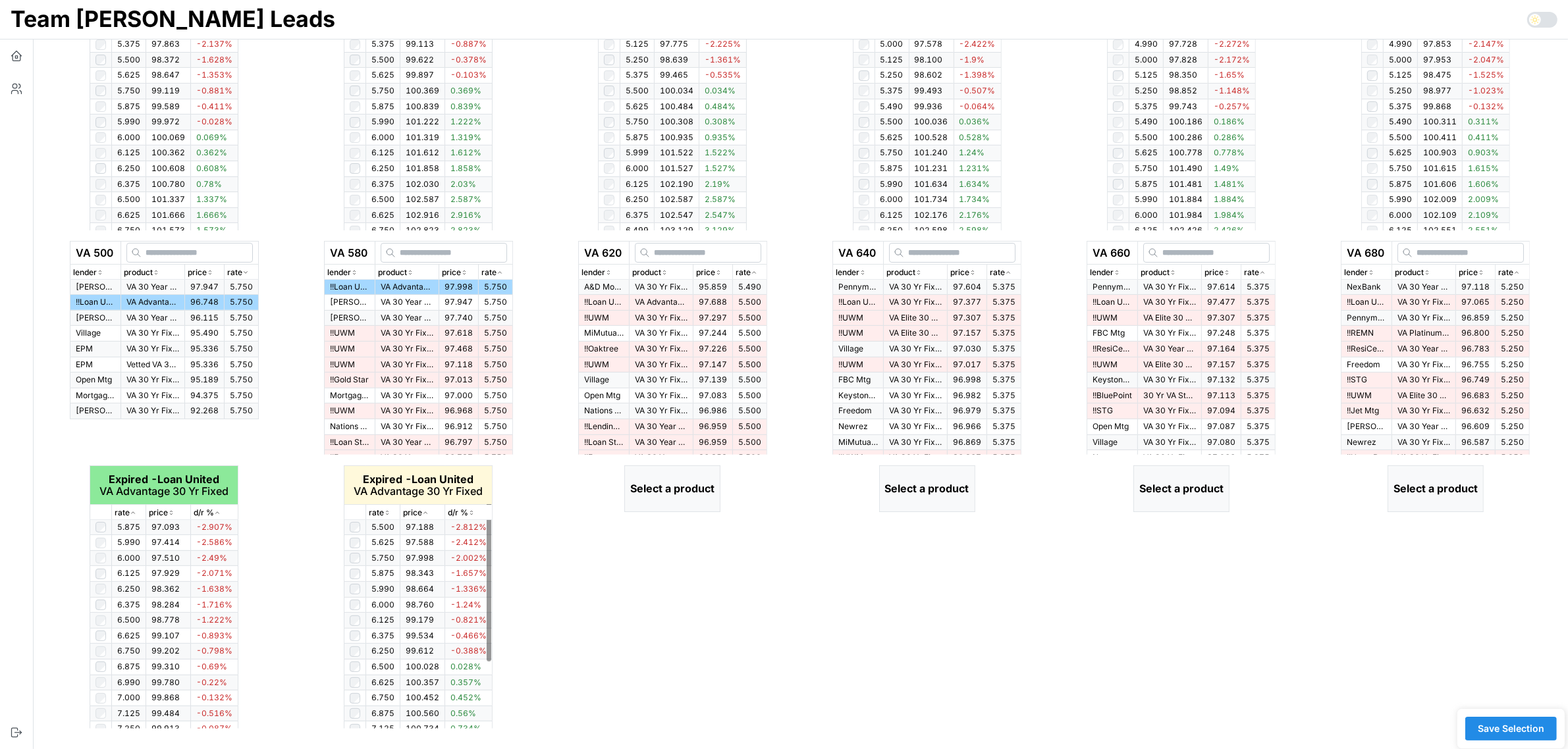
click at [387, 511] on icon "button" at bounding box center [387, 513] width 7 height 8
click at [387, 512] on icon "button" at bounding box center [387, 513] width 3 height 2
click at [387, 511] on icon "button" at bounding box center [387, 513] width 7 height 8
click at [755, 272] on icon "button" at bounding box center [753, 272] width 3 height 2
click at [757, 272] on icon "button" at bounding box center [754, 272] width 7 height 8
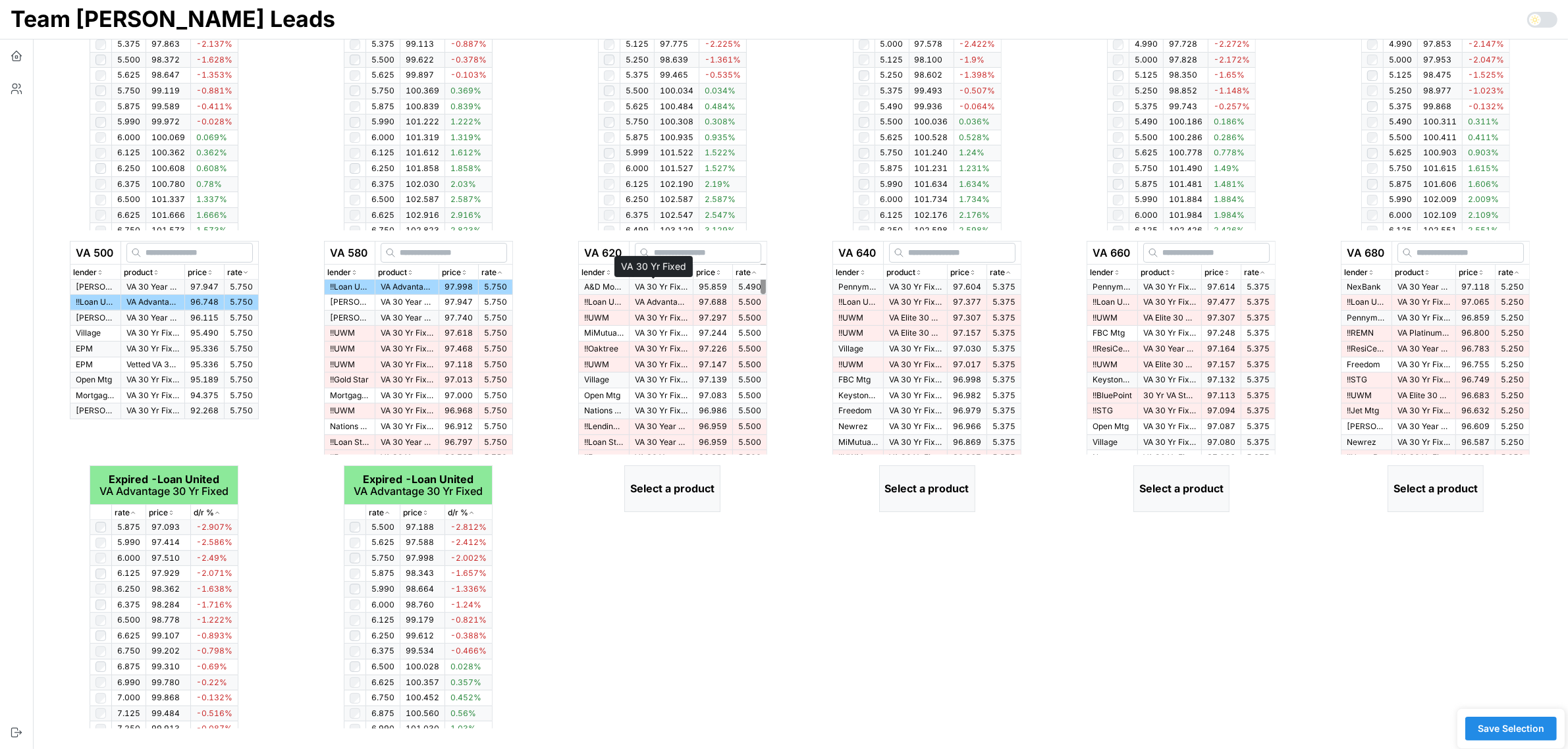
click at [634, 287] on p "VA 30 Yr Fixed" at bounding box center [660, 287] width 53 height 11
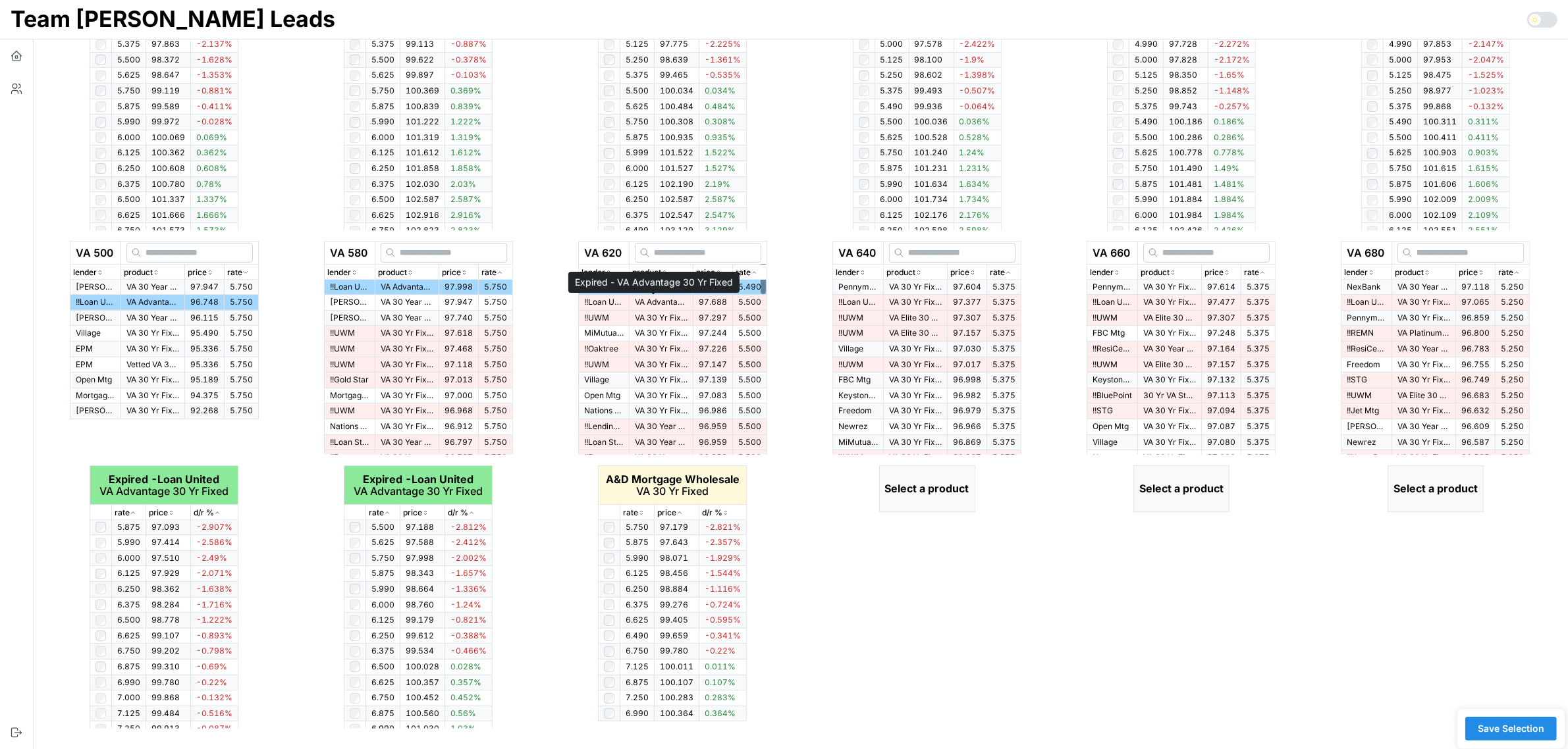
click at [655, 301] on p "VA Advantage 30 Yr Fixed" at bounding box center [660, 302] width 53 height 11
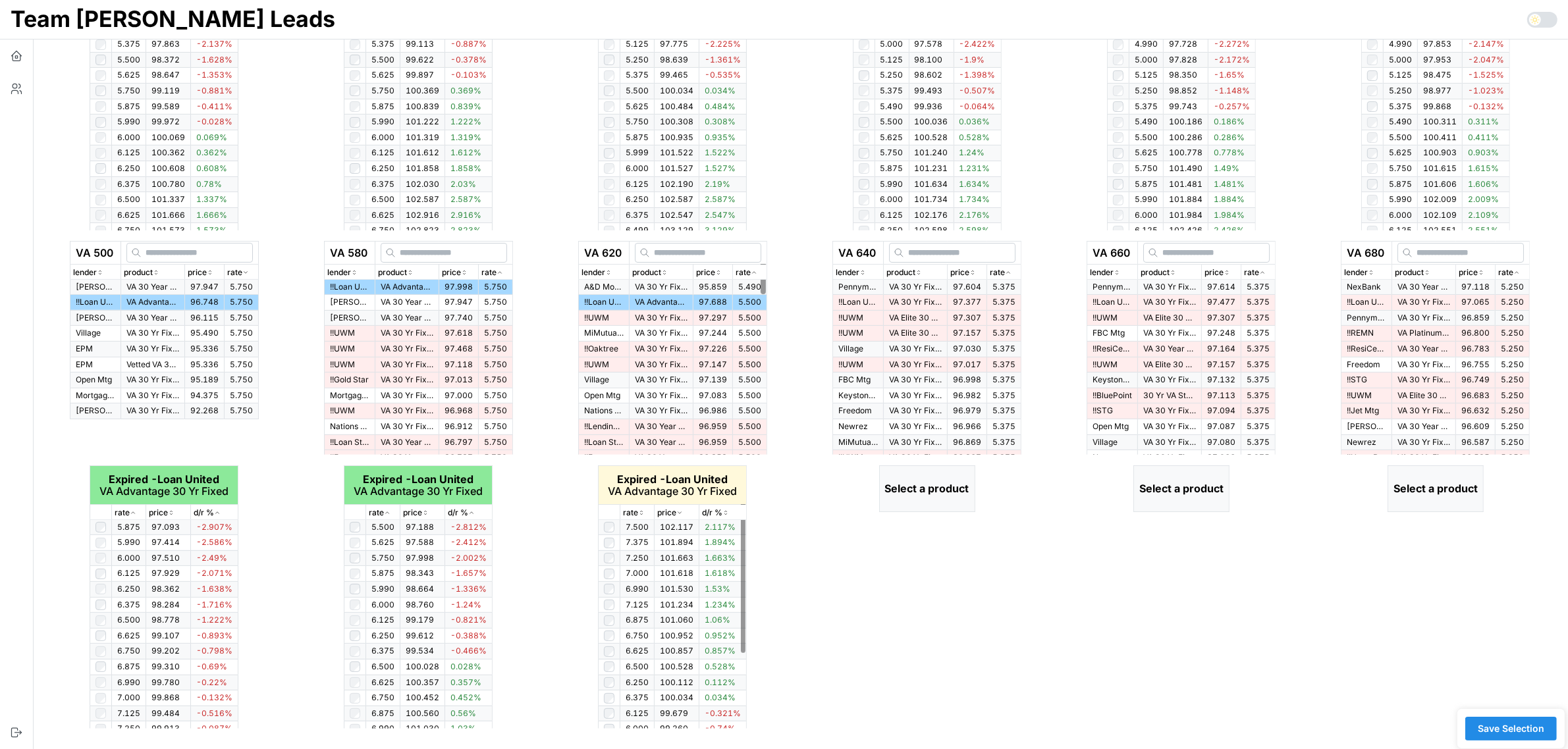
click at [641, 514] on icon "button" at bounding box center [641, 515] width 2 height 1
click at [640, 509] on icon "button" at bounding box center [641, 513] width 7 height 8
click at [1011, 268] on icon "button" at bounding box center [1008, 272] width 7 height 8
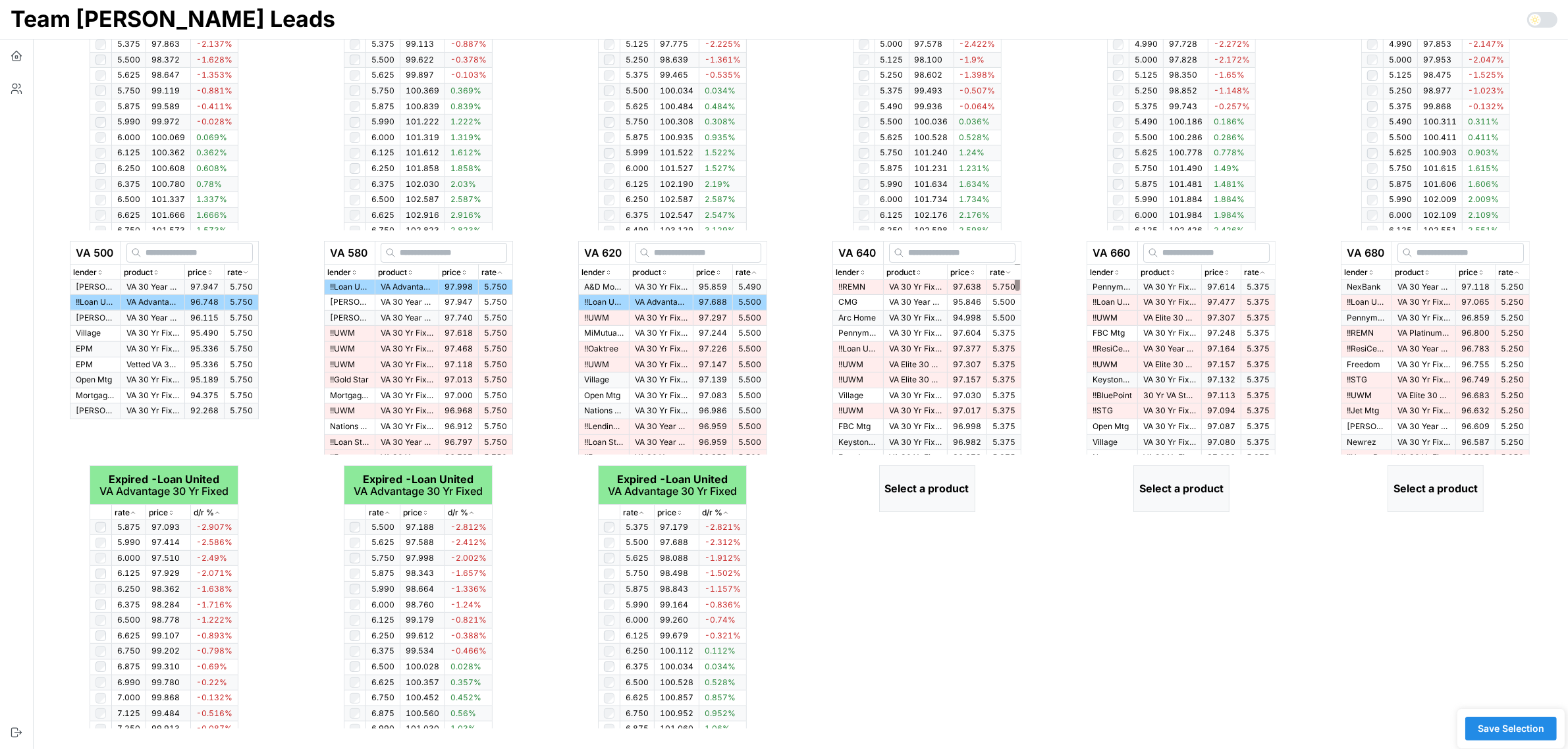
click at [1011, 268] on icon "button" at bounding box center [1008, 272] width 7 height 8
click at [899, 287] on p "VA 30 Yr Fixed > $300k" at bounding box center [915, 287] width 53 height 11
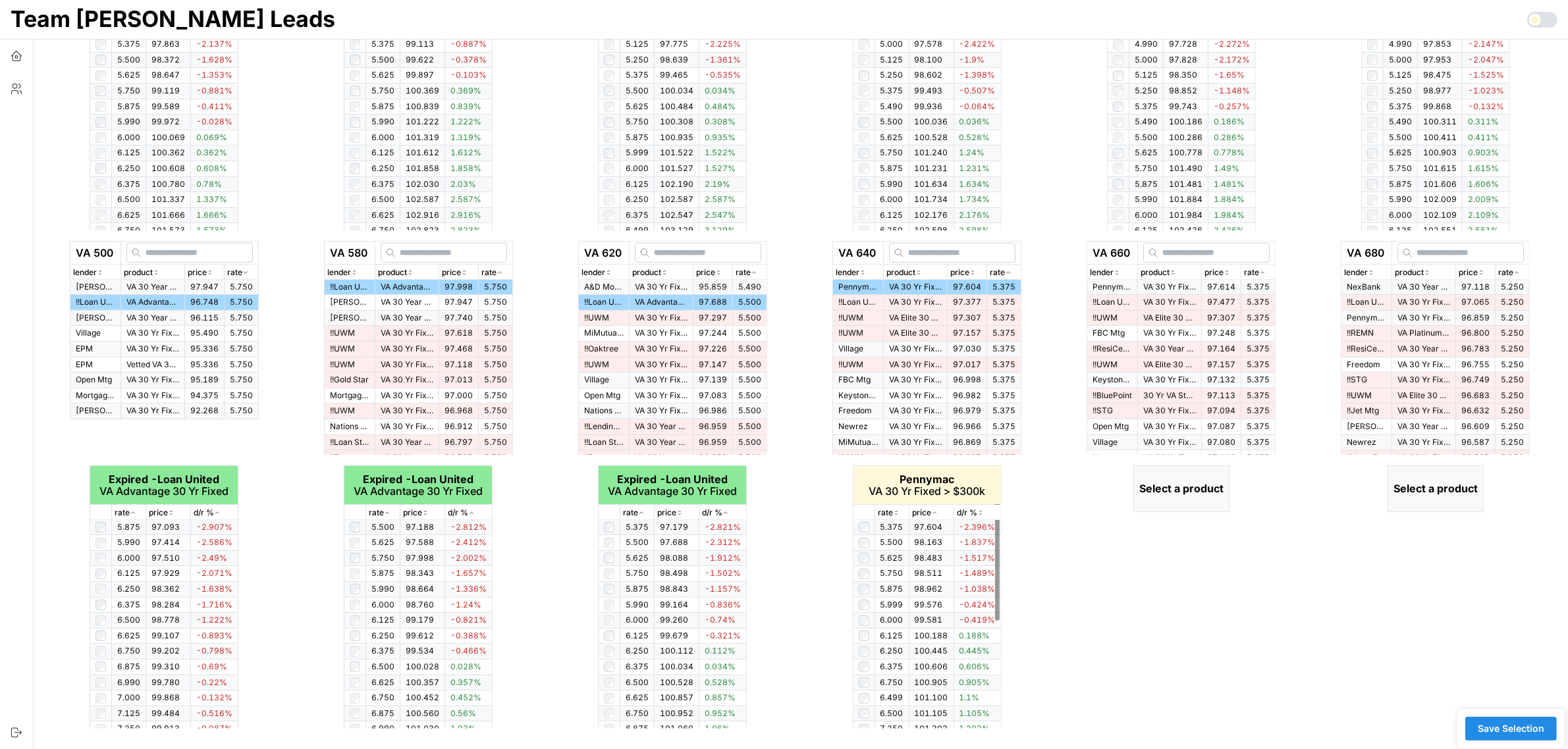
click at [899, 511] on icon "button" at bounding box center [896, 513] width 7 height 8
click at [856, 669] on td at bounding box center [864, 667] width 22 height 16
click at [1259, 267] on p "rate" at bounding box center [1251, 272] width 15 height 12
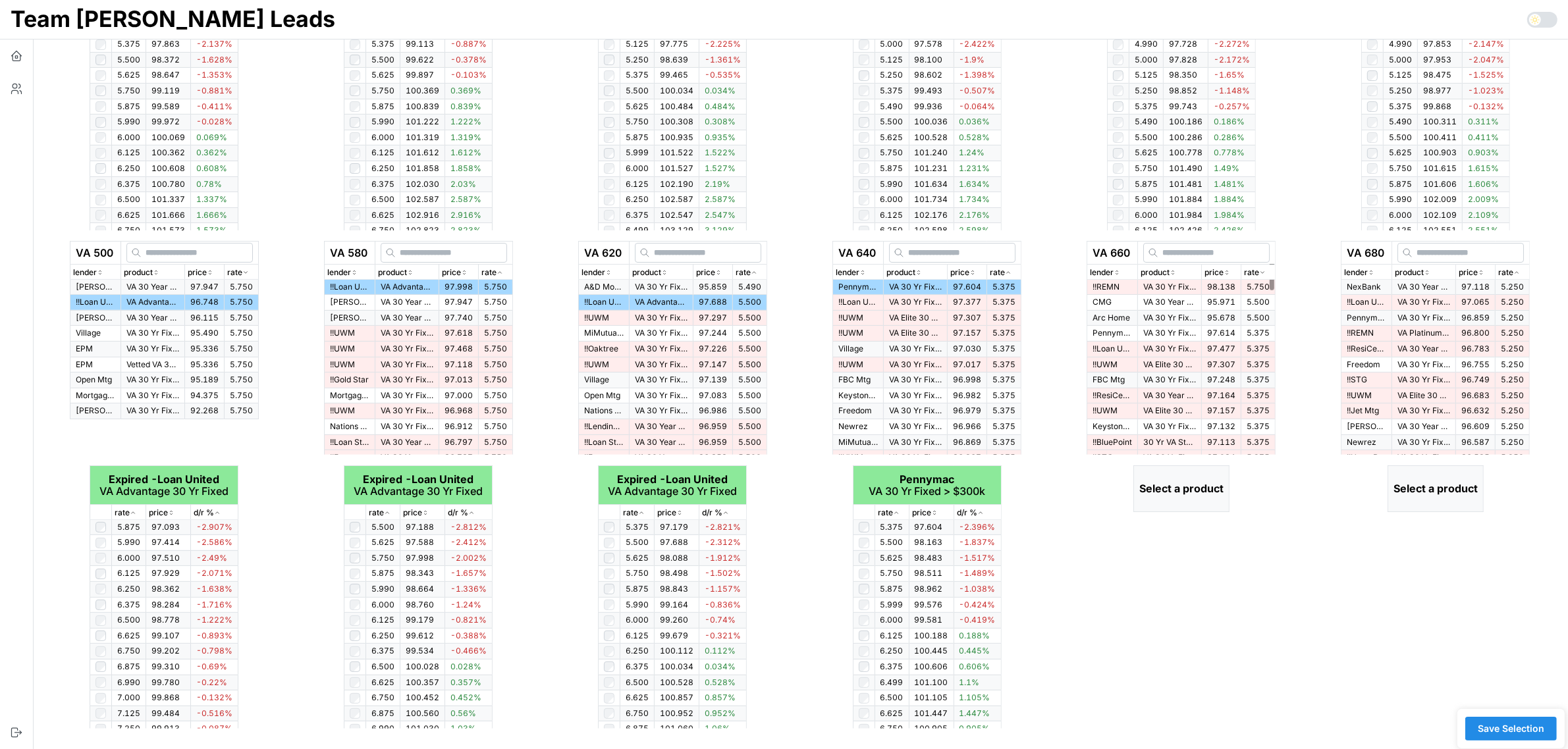
click at [1265, 267] on div "rate" at bounding box center [1257, 272] width 28 height 12
click at [1187, 284] on p "VA 30 Yr Fixed > $300k" at bounding box center [1169, 287] width 53 height 11
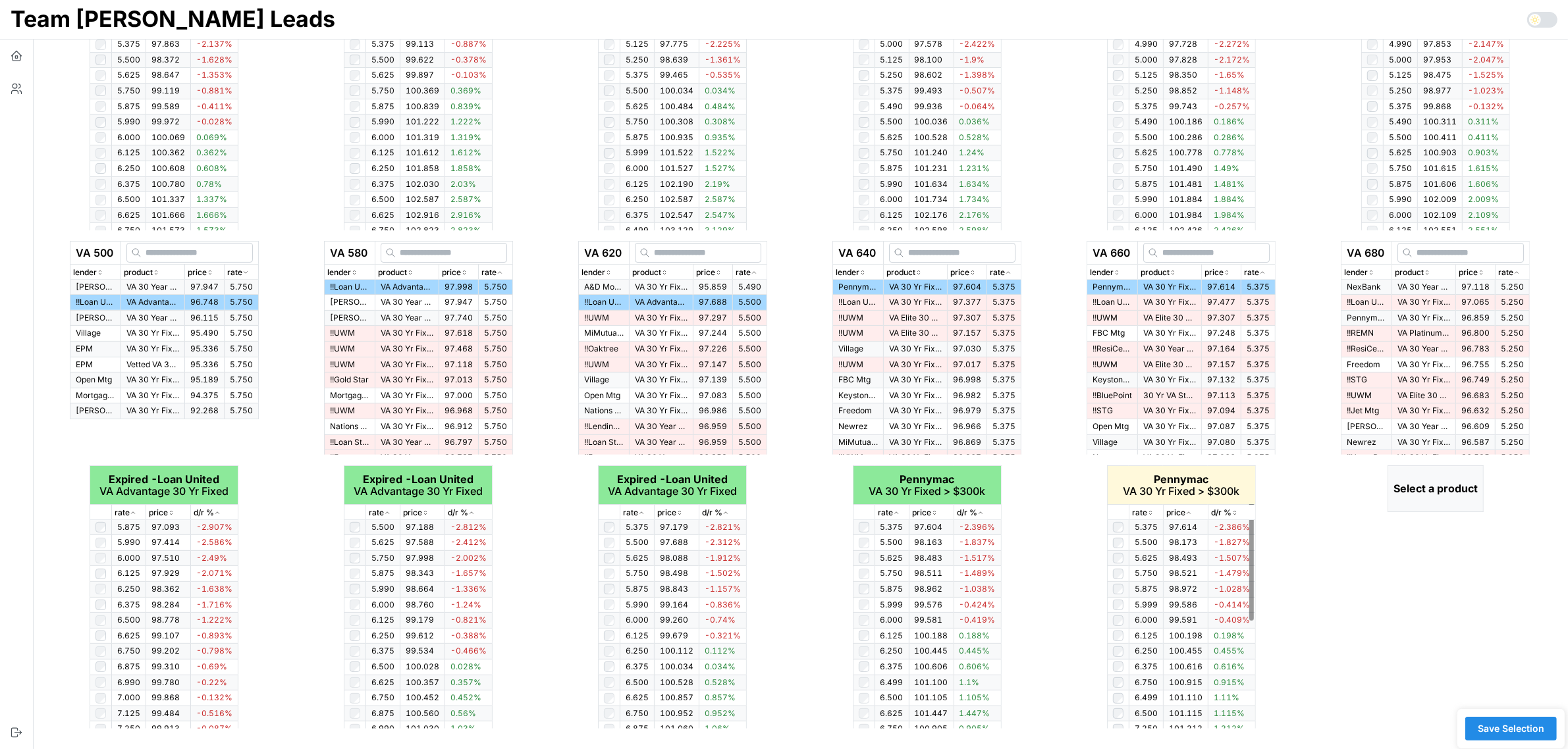
click at [1151, 509] on icon "button" at bounding box center [1151, 513] width 7 height 8
click at [1520, 270] on icon "button" at bounding box center [1517, 272] width 7 height 8
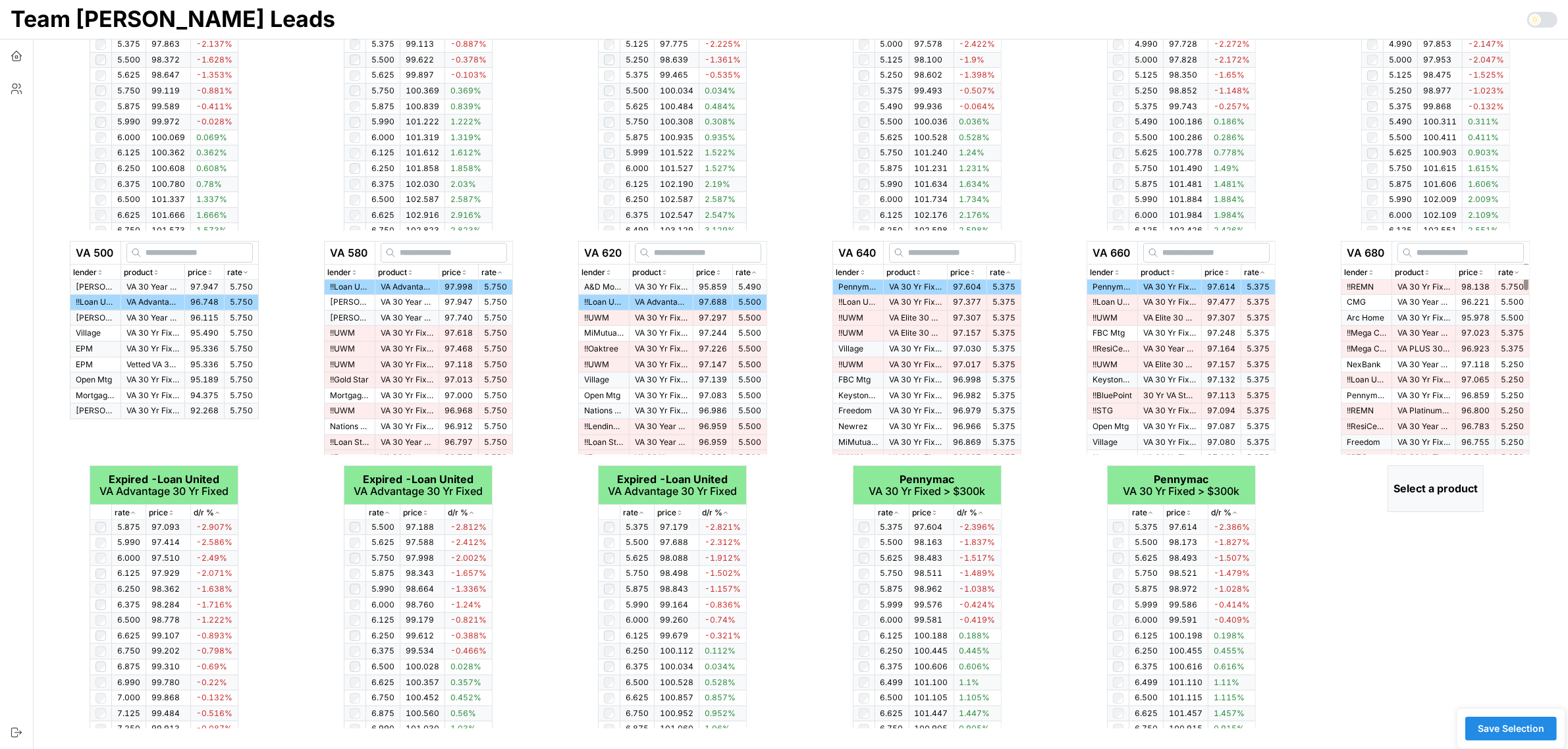
click at [1520, 270] on icon "button" at bounding box center [1517, 272] width 7 height 8
click at [1421, 289] on p "VA 30 Year Fixed" at bounding box center [1423, 287] width 53 height 11
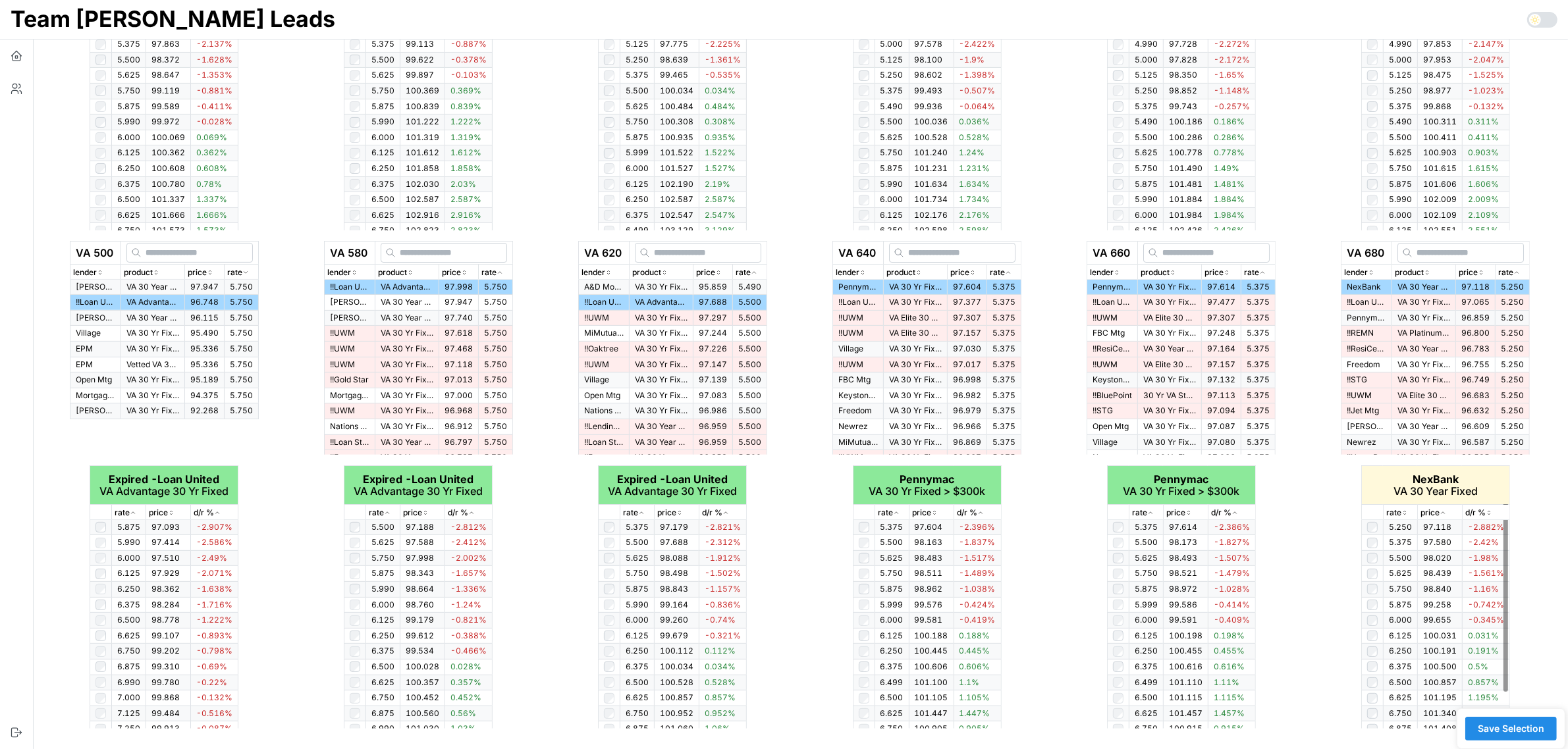
click at [1398, 510] on p "rate" at bounding box center [1394, 513] width 15 height 12
click at [1407, 509] on icon "button" at bounding box center [1405, 513] width 7 height 8
click at [1522, 731] on span "Save Selection" at bounding box center [1511, 729] width 66 height 23
click at [1513, 726] on span "Save Selection" at bounding box center [1511, 729] width 66 height 23
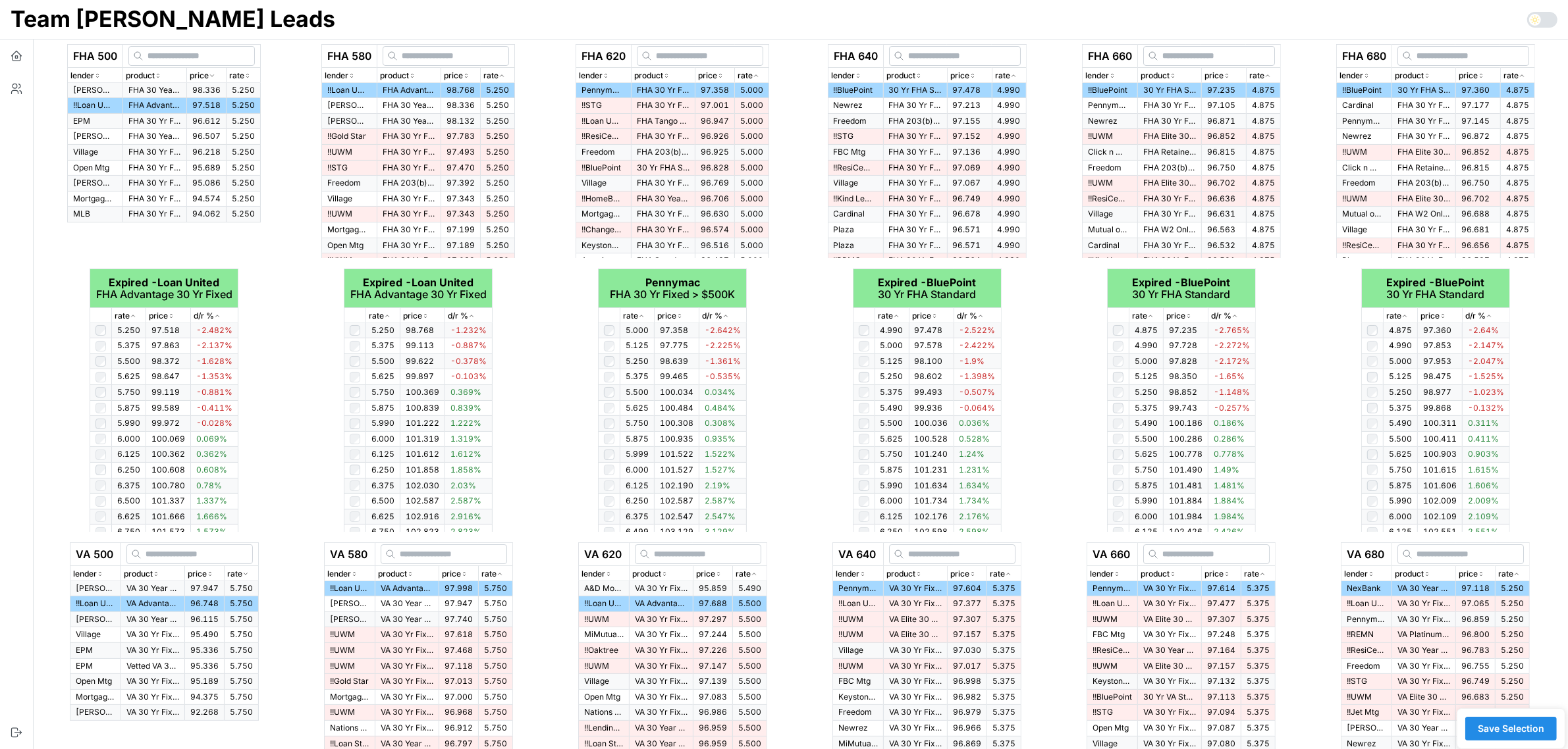
scroll to position [0, 0]
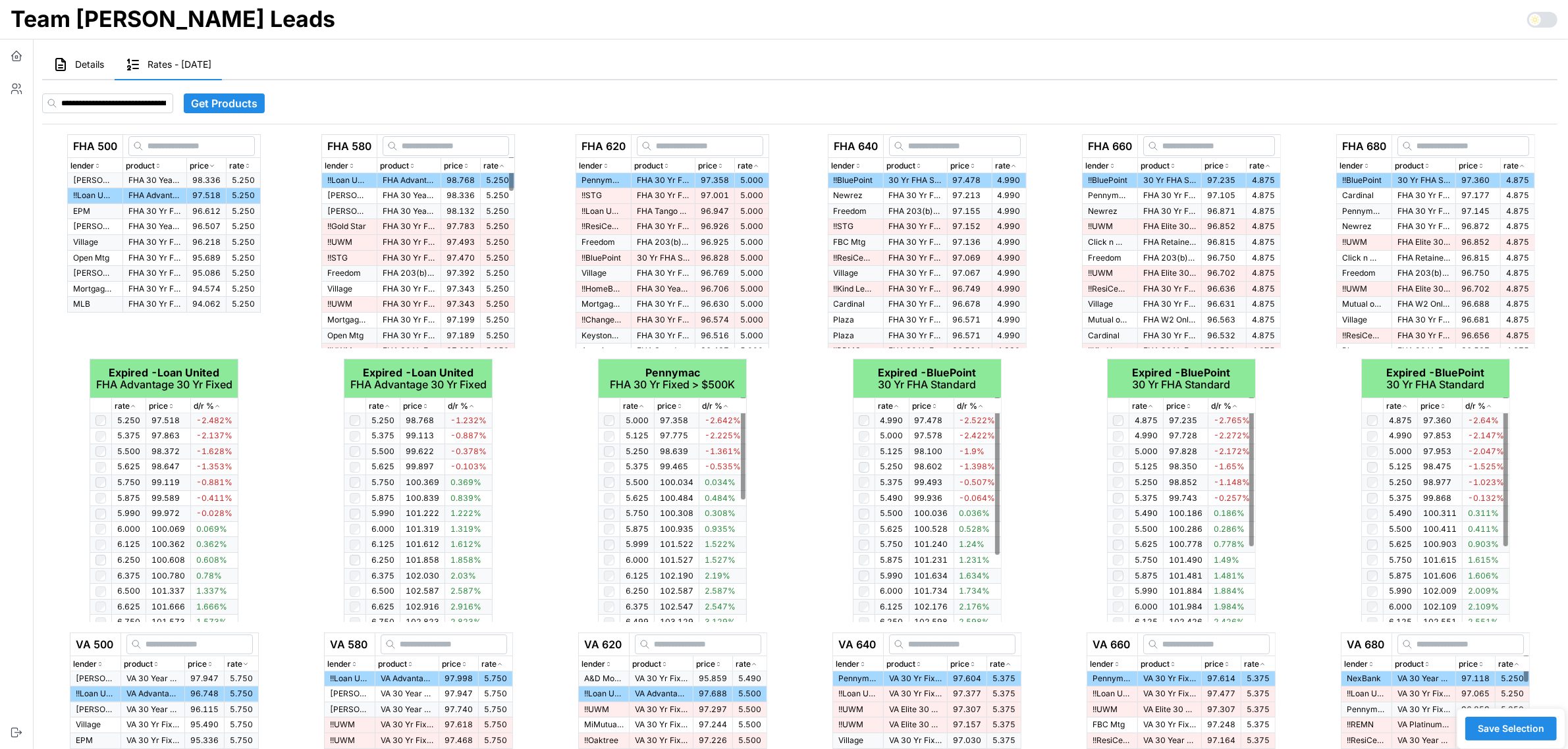
click at [1542, 724] on span "Save Selection" at bounding box center [1511, 729] width 66 height 23
click at [1532, 722] on span "Save Selection" at bounding box center [1511, 729] width 66 height 23
click at [1519, 729] on span "Save Selection" at bounding box center [1511, 729] width 66 height 23
click at [16, 89] on icon "button" at bounding box center [16, 89] width 13 height 13
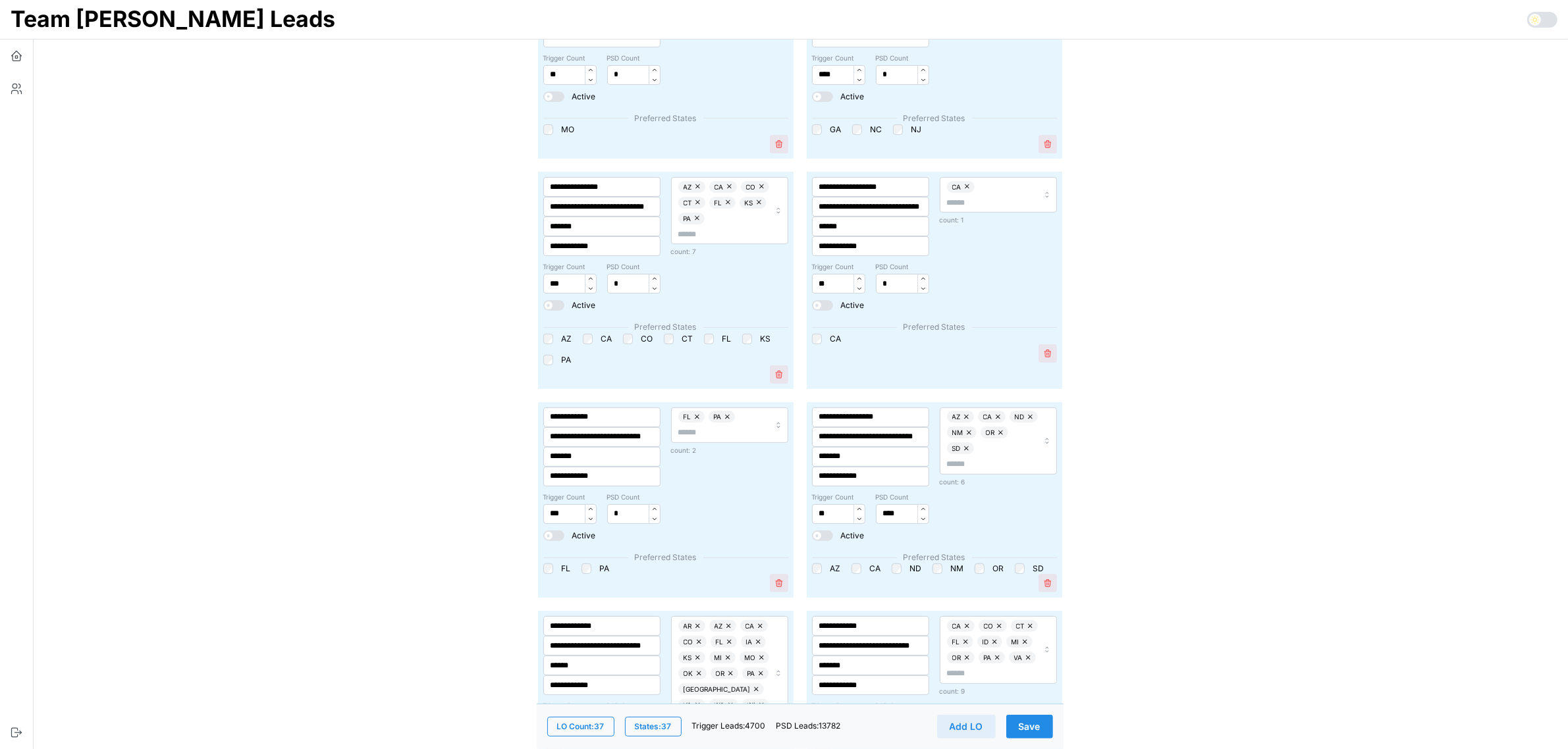
scroll to position [329, 0]
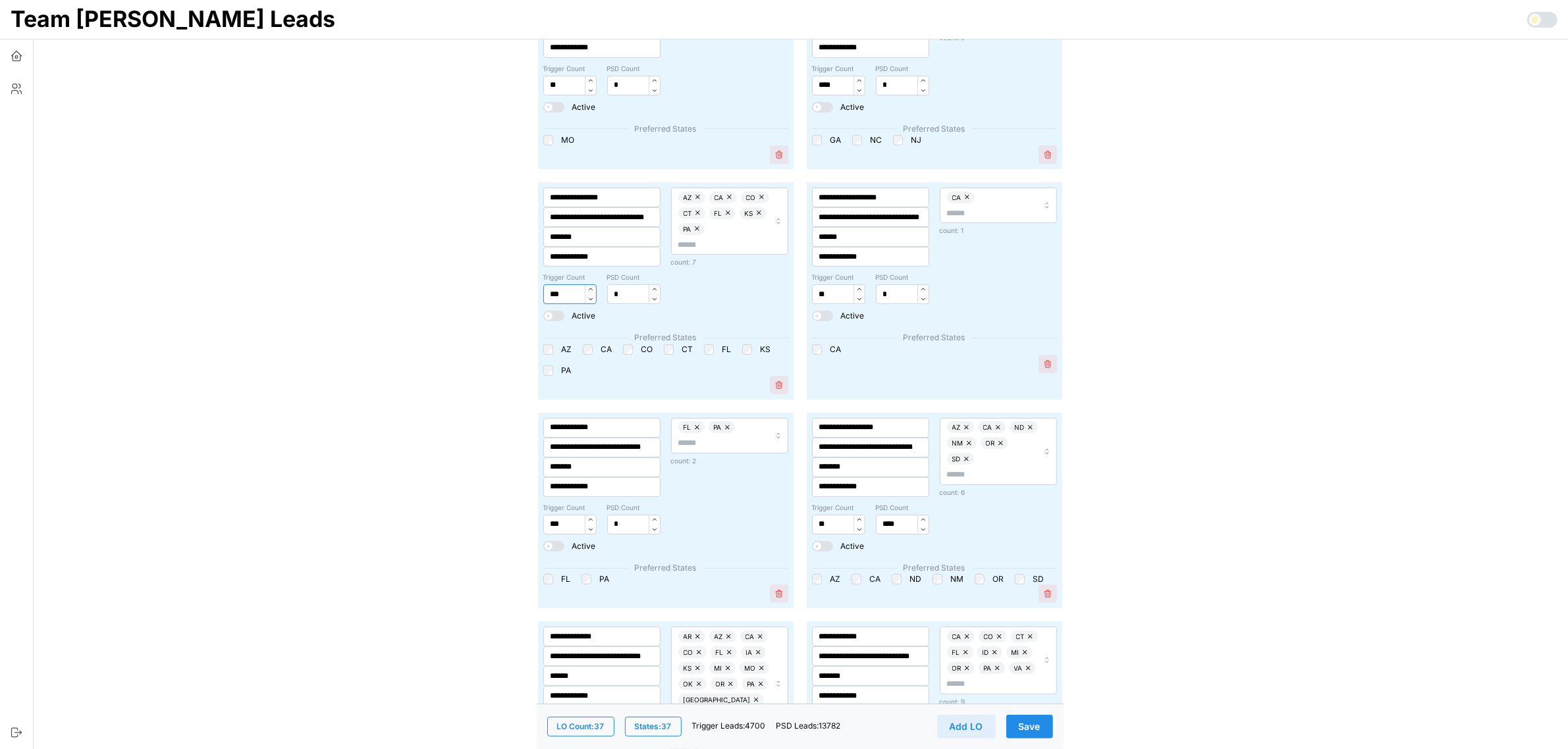
click at [555, 292] on input "***" at bounding box center [570, 294] width 53 height 20
type input "***"
click at [775, 287] on div "AZ CA CO CT FL KS PA count: 7" at bounding box center [729, 254] width 128 height 144
click at [1031, 726] on span "Save" at bounding box center [1030, 726] width 22 height 23
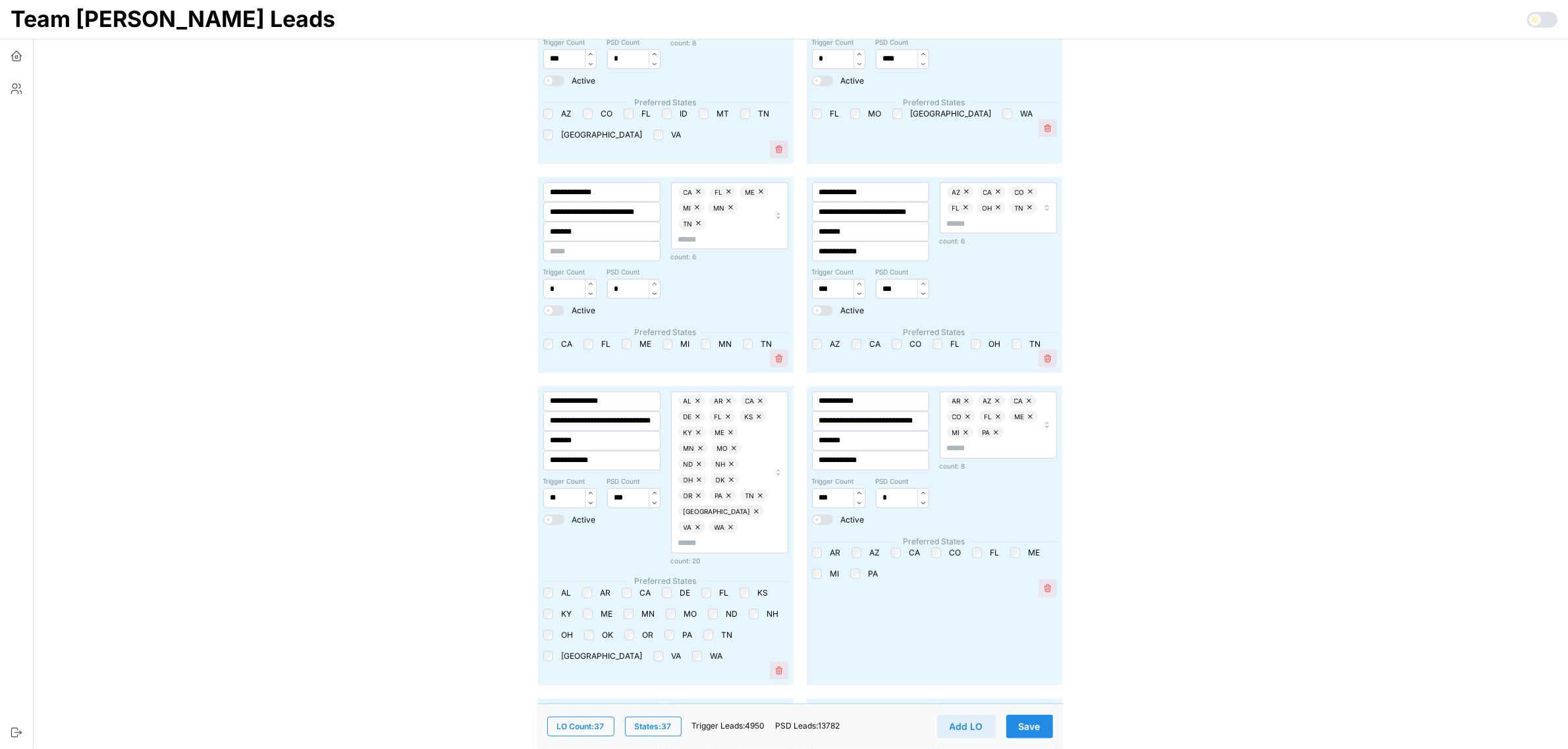
scroll to position [1564, 0]
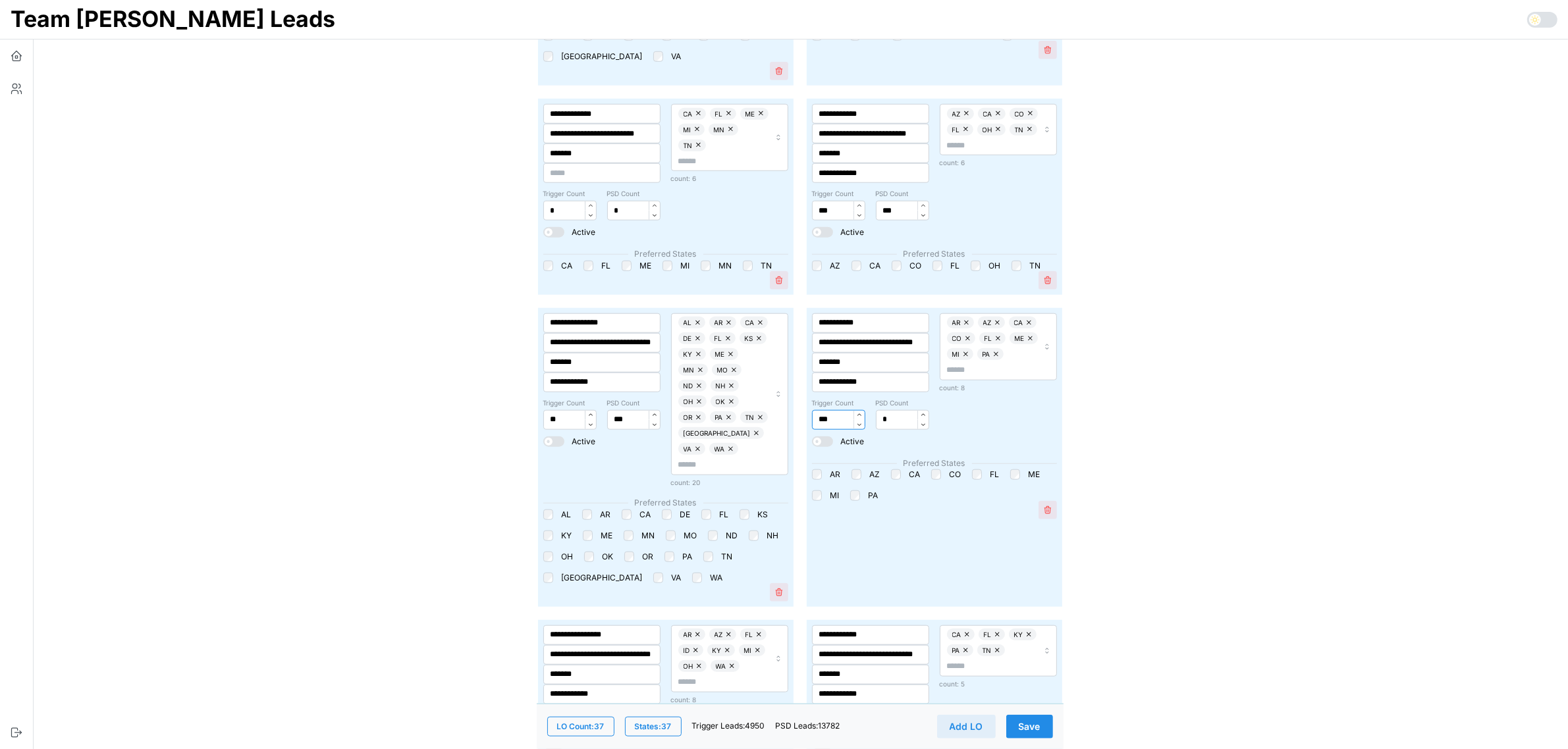
click at [828, 419] on input "***" at bounding box center [839, 420] width 53 height 20
type input "***"
click at [1035, 722] on span "Save" at bounding box center [1030, 726] width 22 height 23
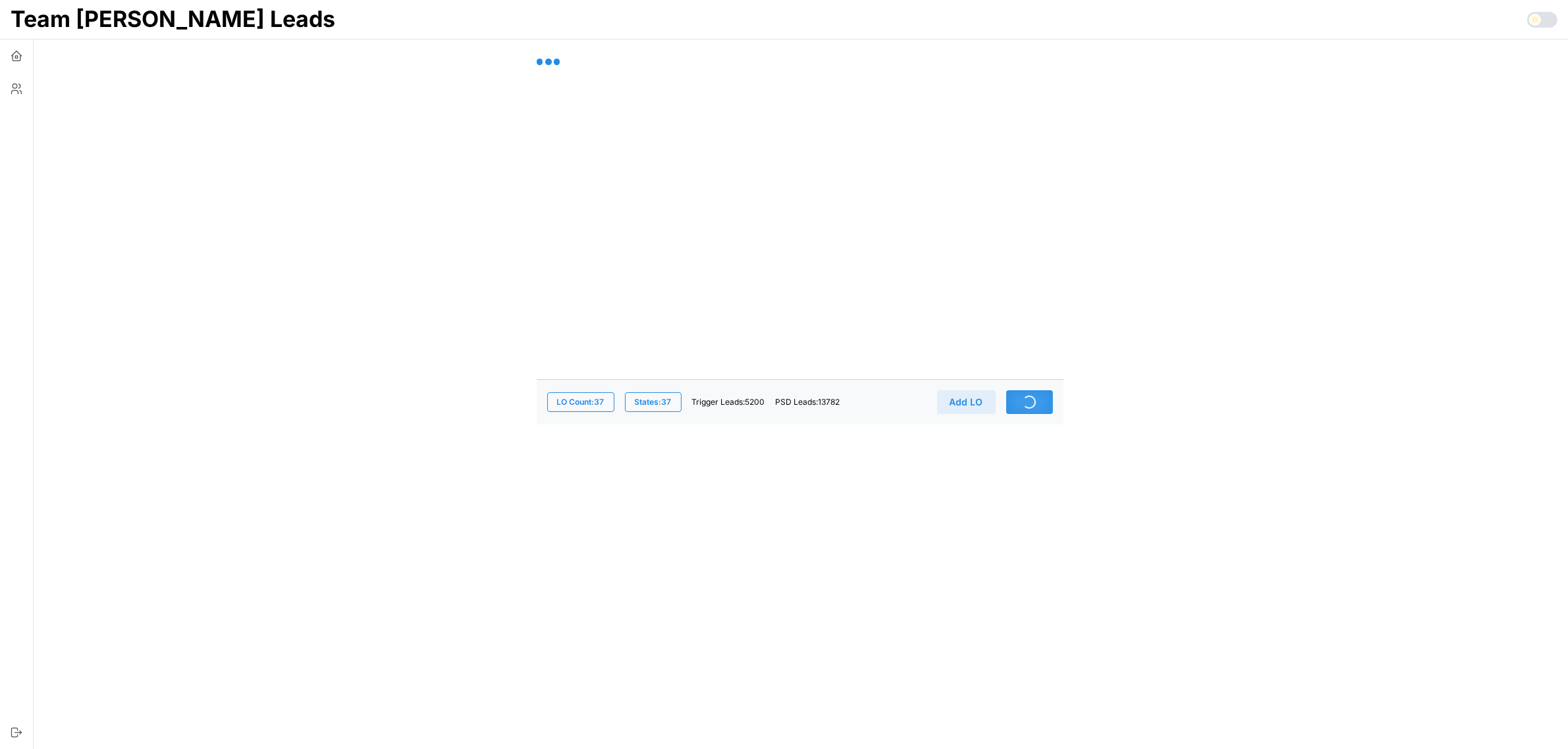
scroll to position [0, 0]
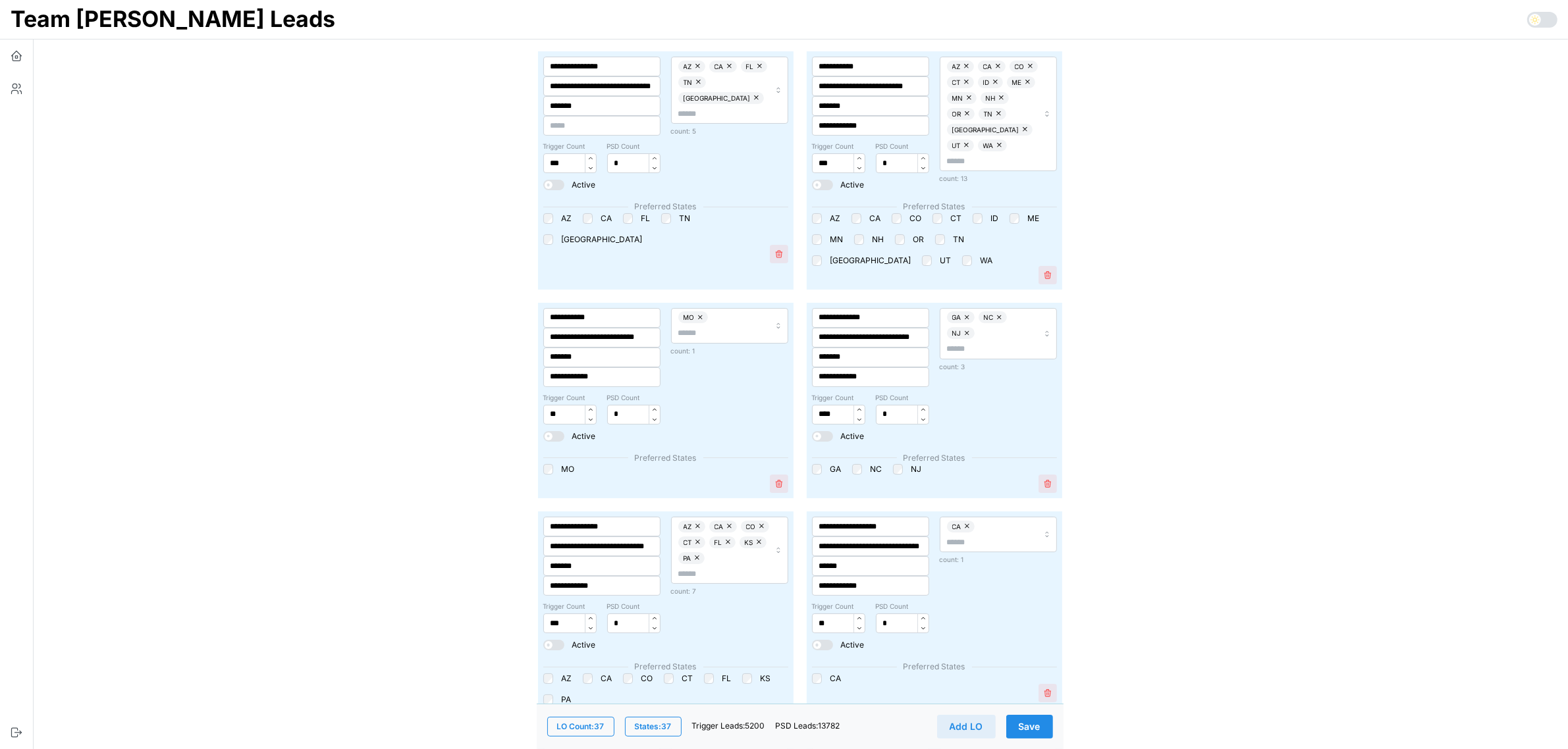
click at [1045, 735] on button "Save" at bounding box center [1029, 726] width 46 height 24
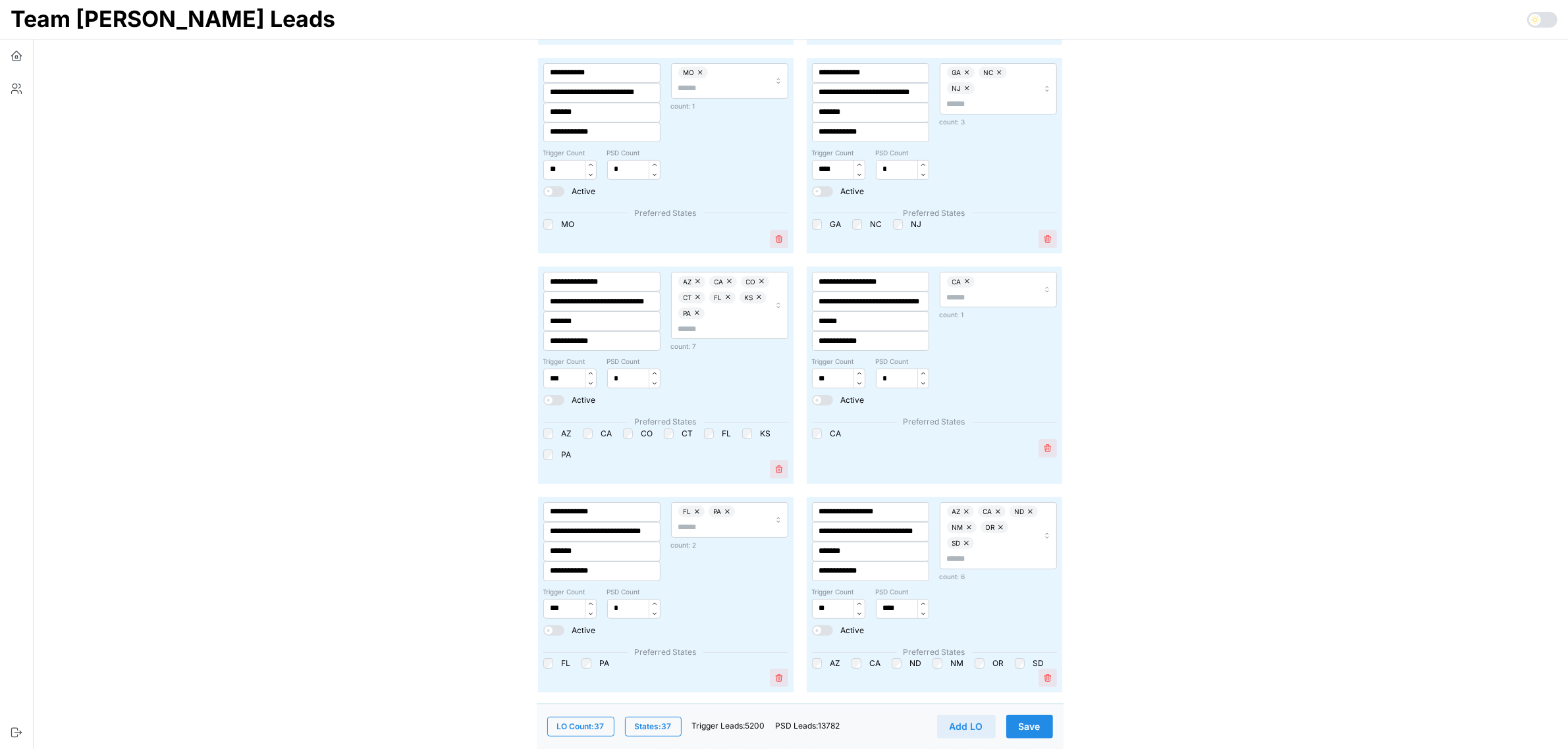
scroll to position [247, 0]
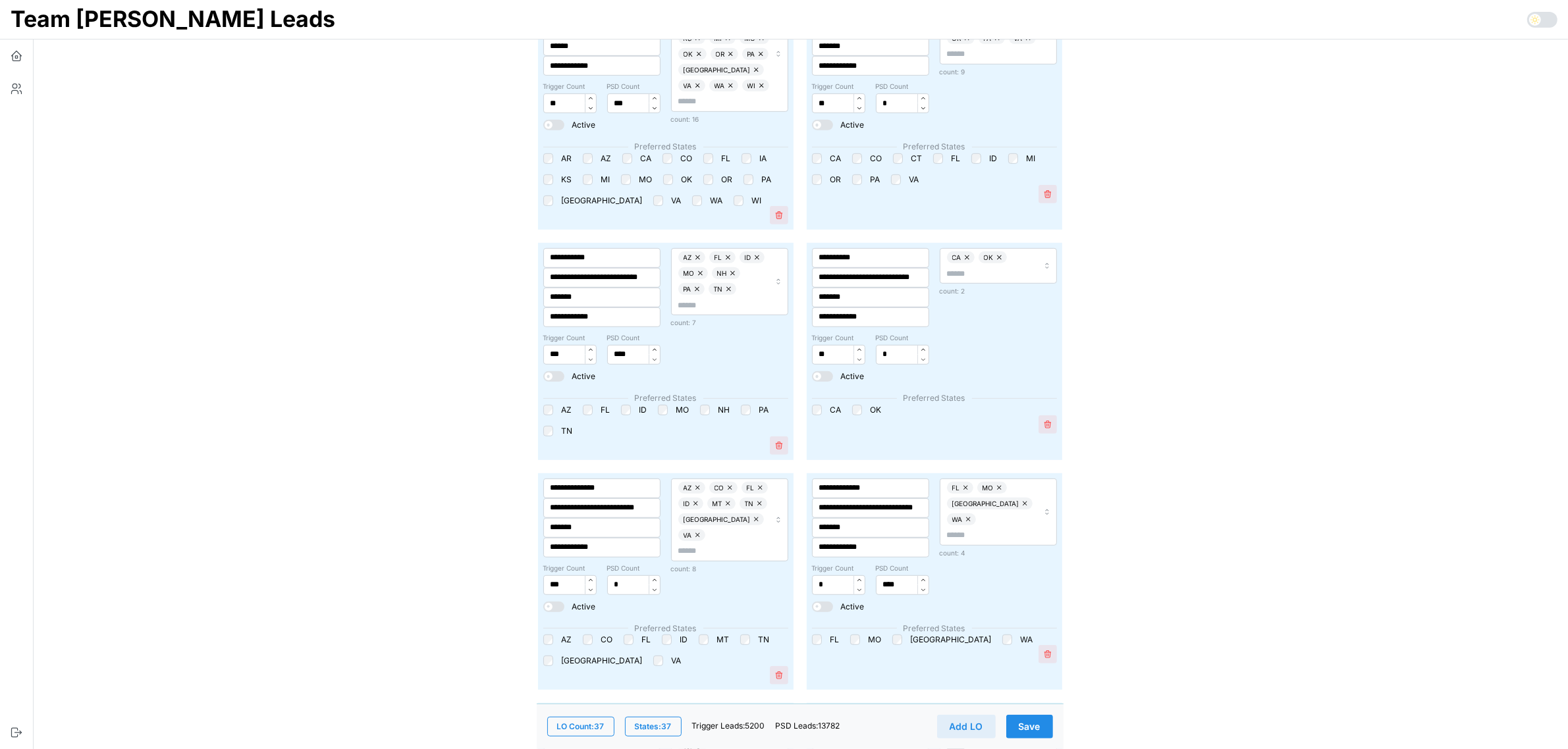
scroll to position [1234, 0]
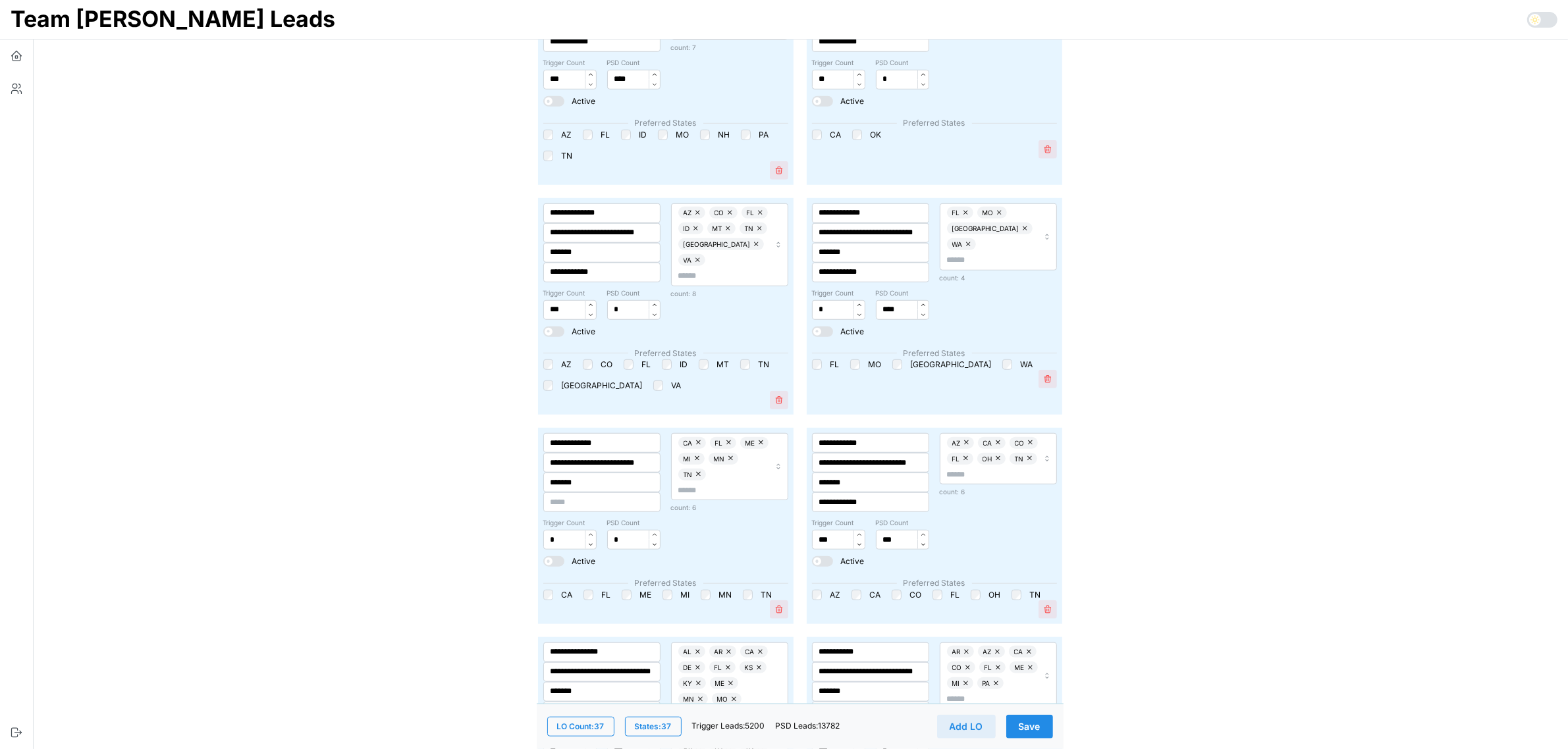
click at [1041, 721] on button "Save" at bounding box center [1029, 726] width 46 height 24
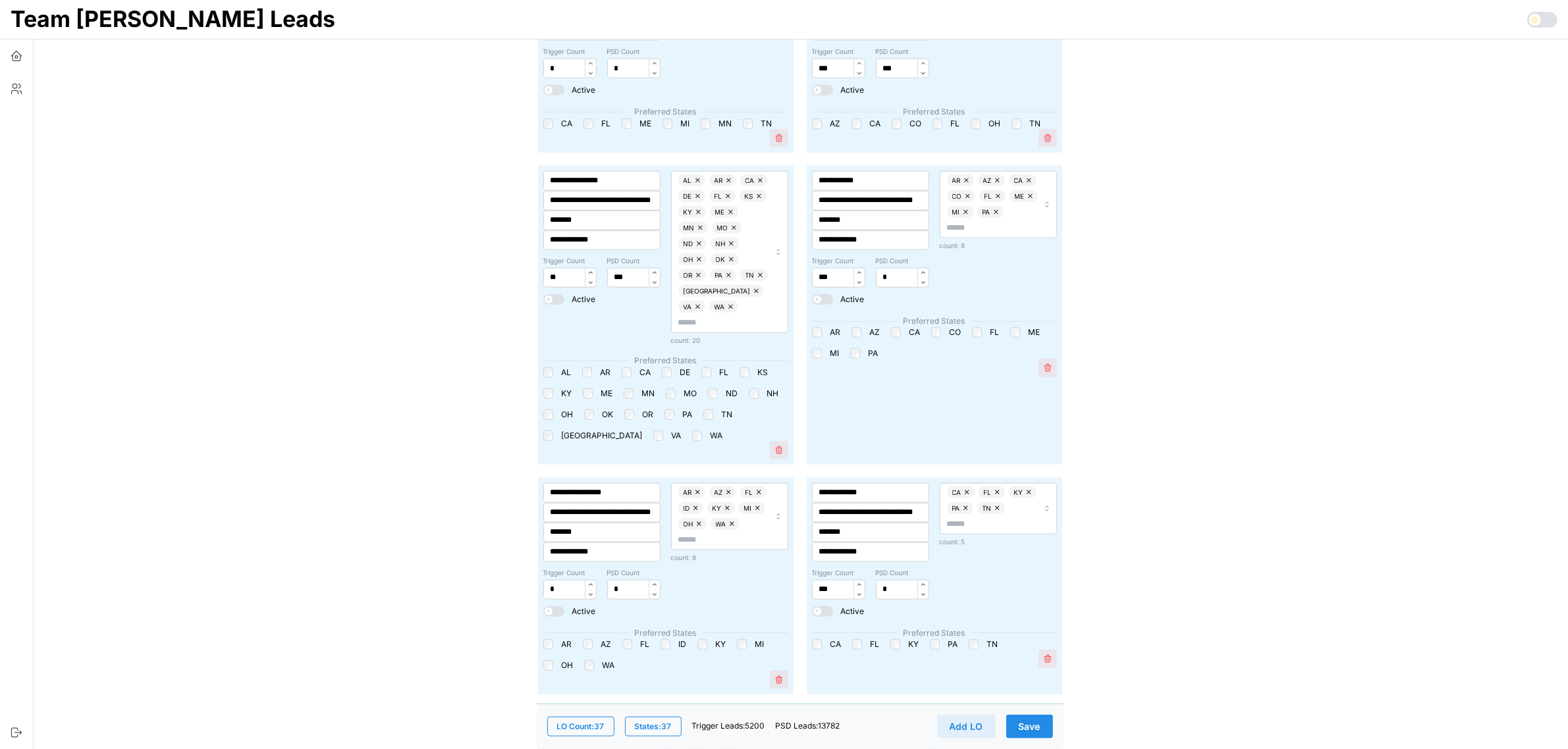
scroll to position [1728, 0]
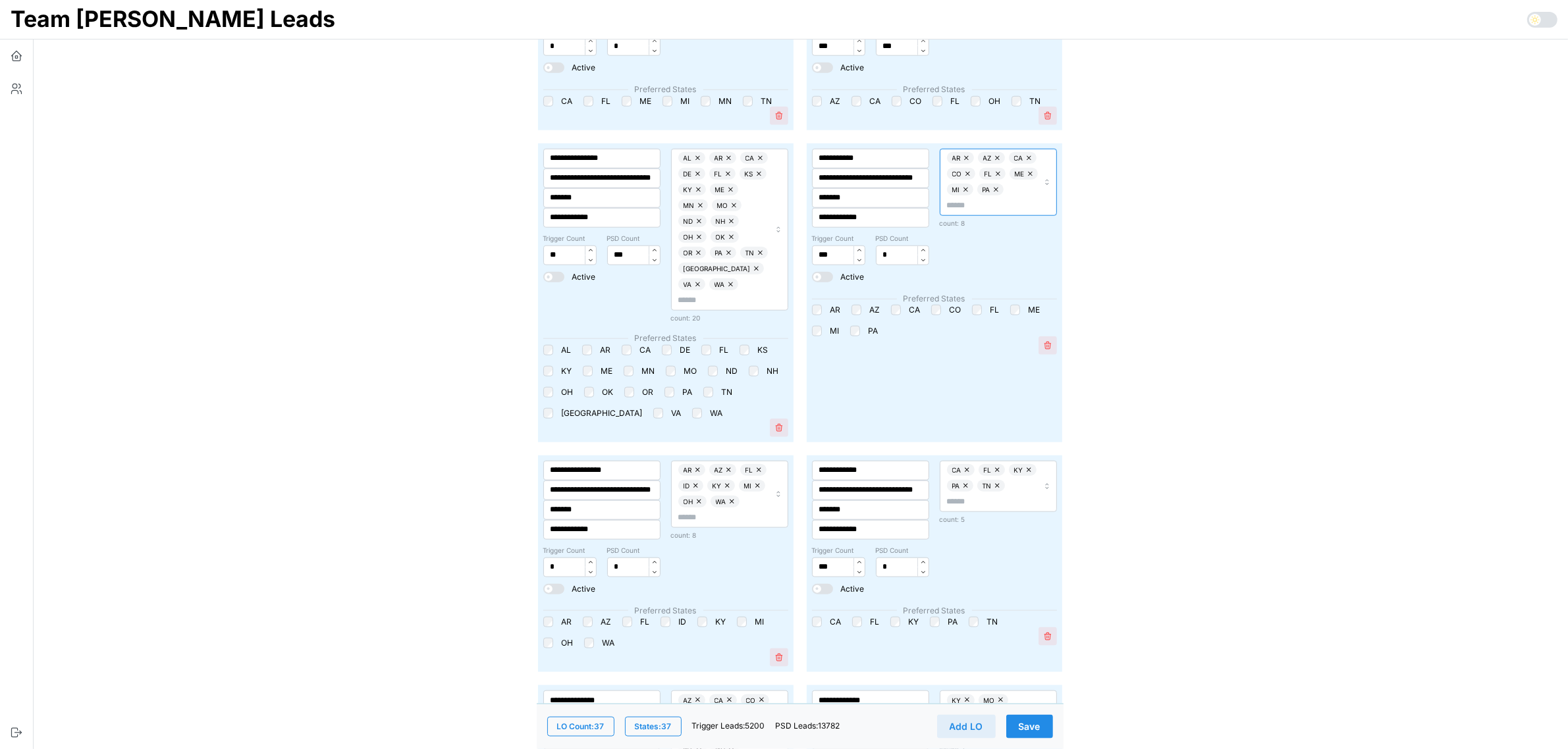
click at [1011, 195] on div "AR AZ CA CO FL ME MI PA" at bounding box center [992, 182] width 91 height 60
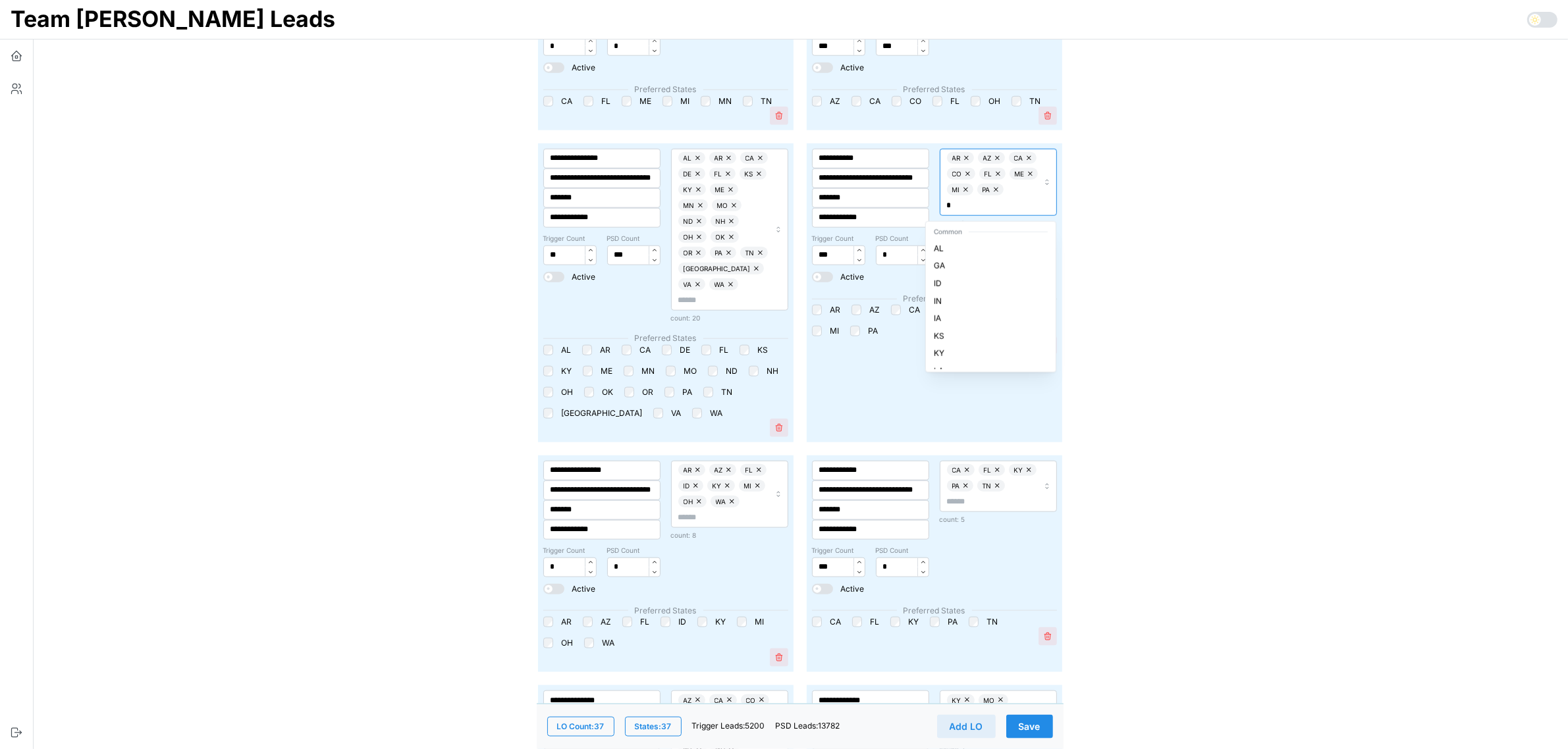
type input "**"
click at [940, 254] on span "AL" at bounding box center [938, 249] width 10 height 12
click at [1130, 264] on main "**********" at bounding box center [794, 610] width 1547 height 4676
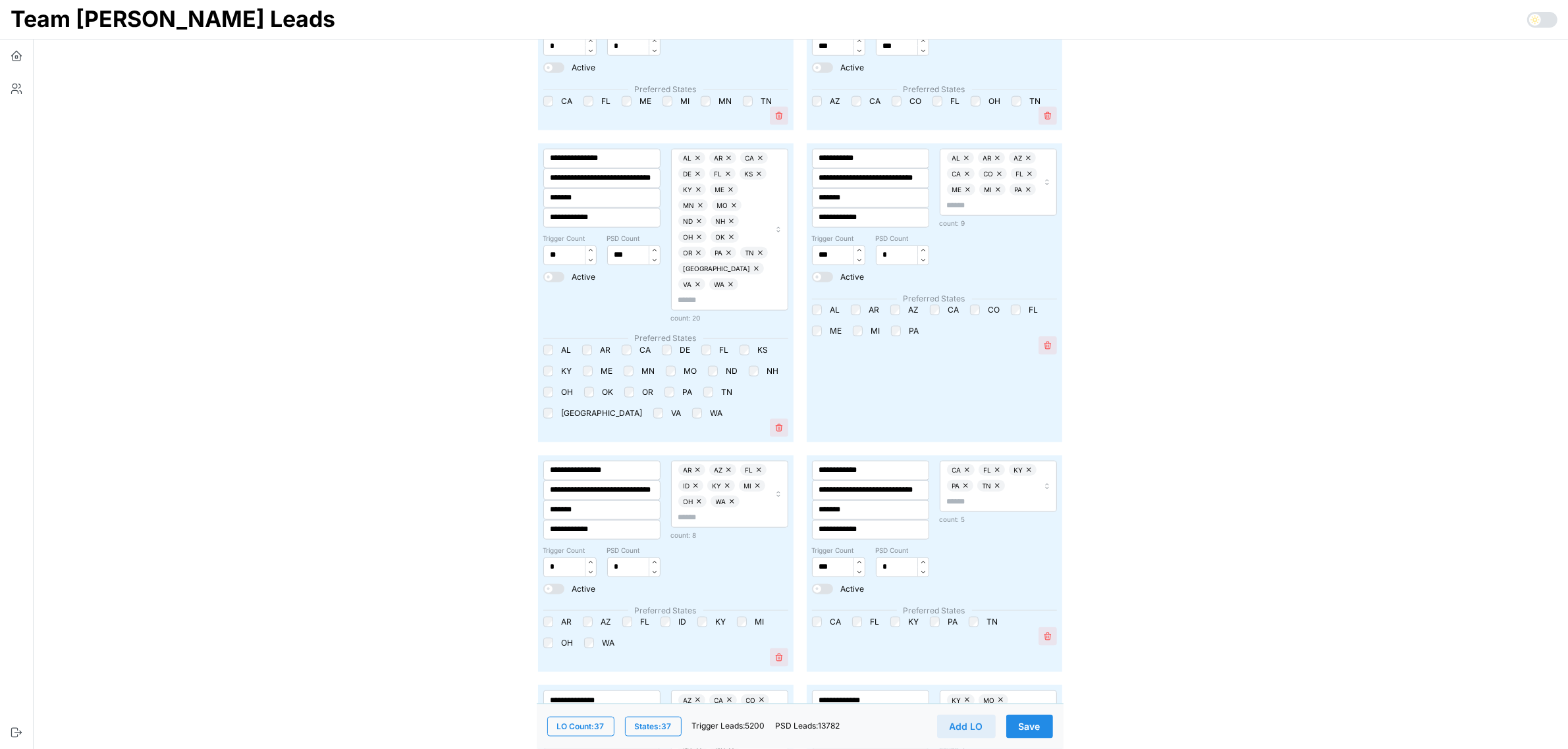
click at [1406, 378] on main "**********" at bounding box center [794, 610] width 1547 height 4676
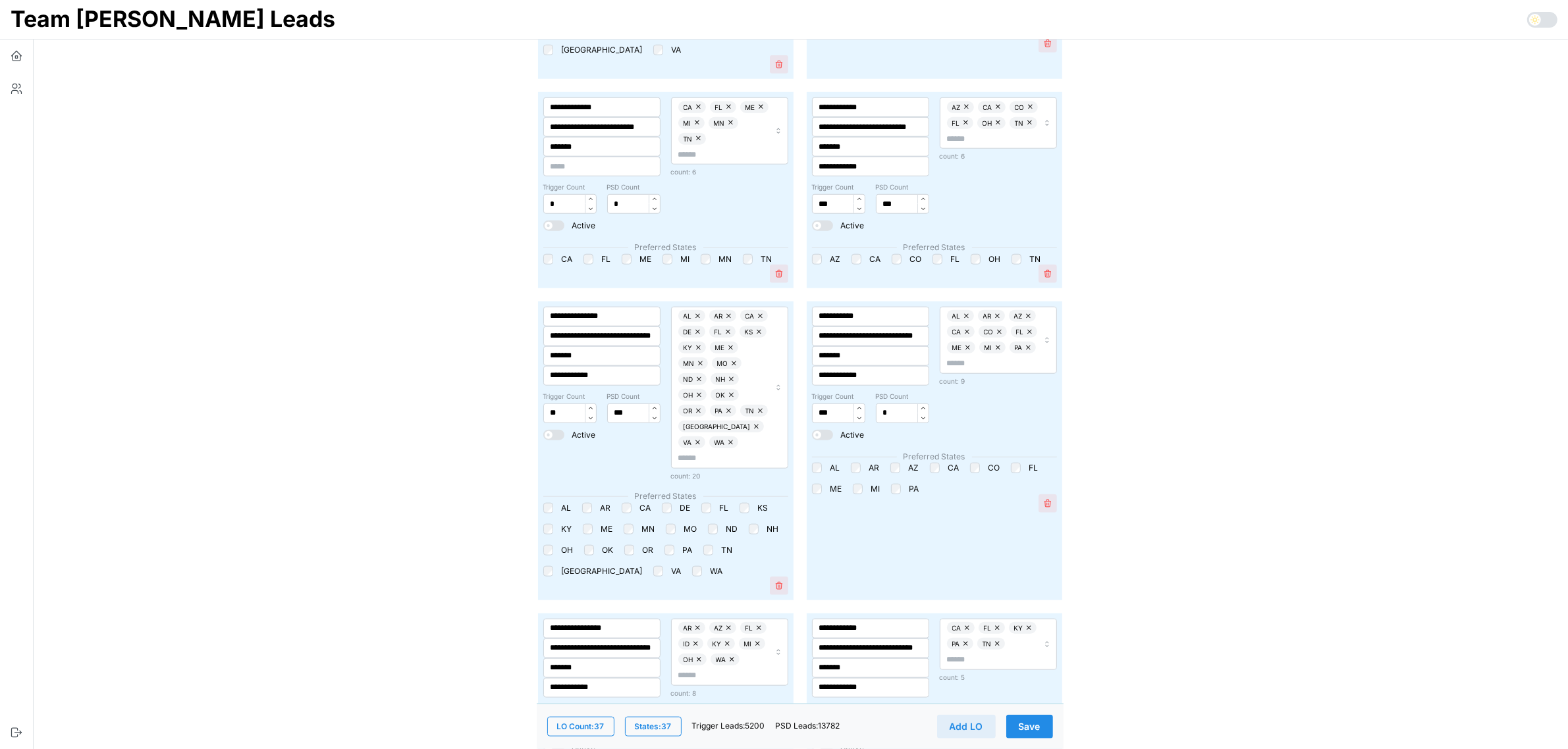
scroll to position [1564, 0]
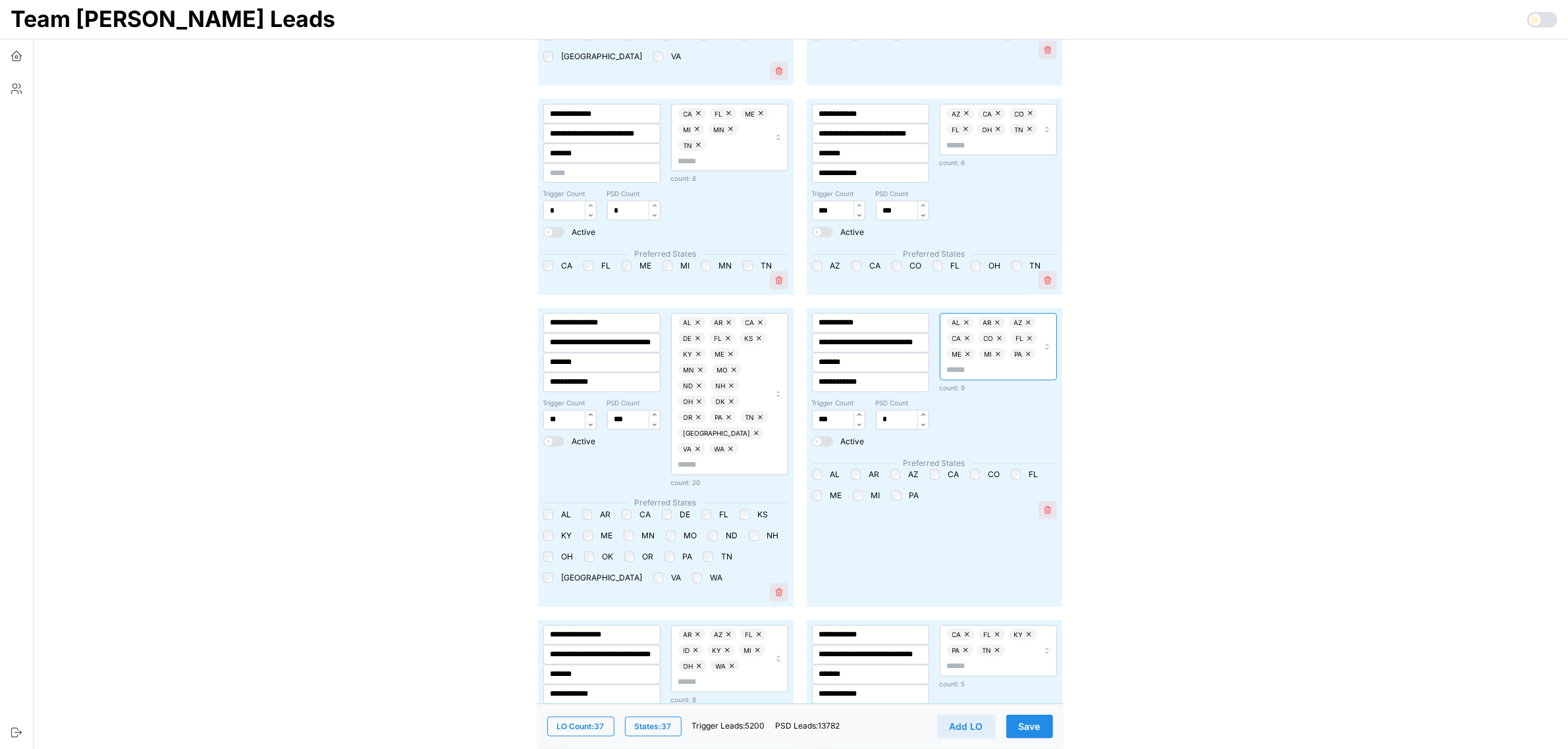
click at [1007, 369] on input "text" at bounding box center [992, 370] width 91 height 12
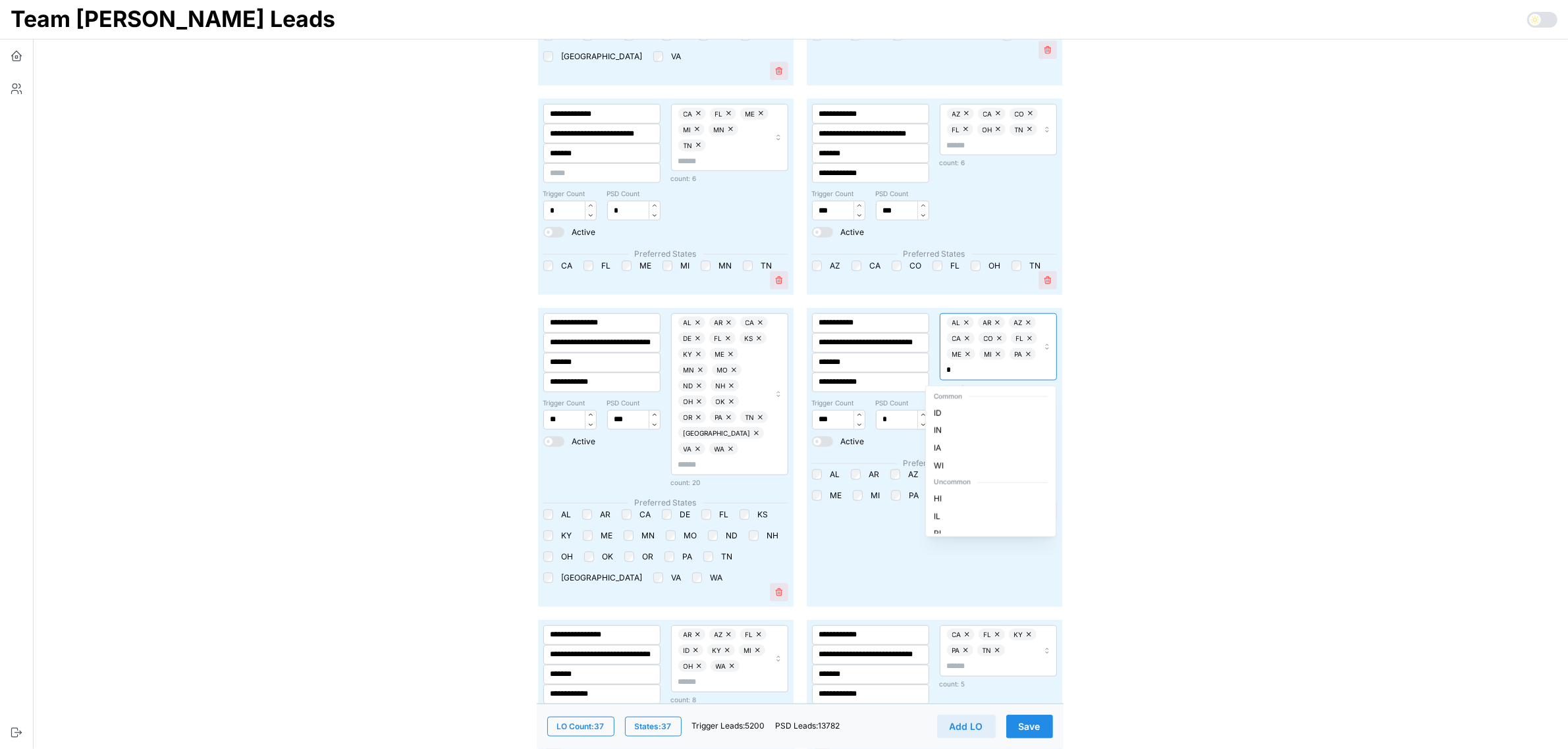
type input "**"
click at [960, 409] on div "ID" at bounding box center [990, 413] width 124 height 18
click at [979, 377] on div "AL AR AZ CA CO FL ID ME MI PA" at bounding box center [998, 354] width 117 height 83
type input "**"
click at [951, 412] on div "KY" at bounding box center [990, 413] width 124 height 18
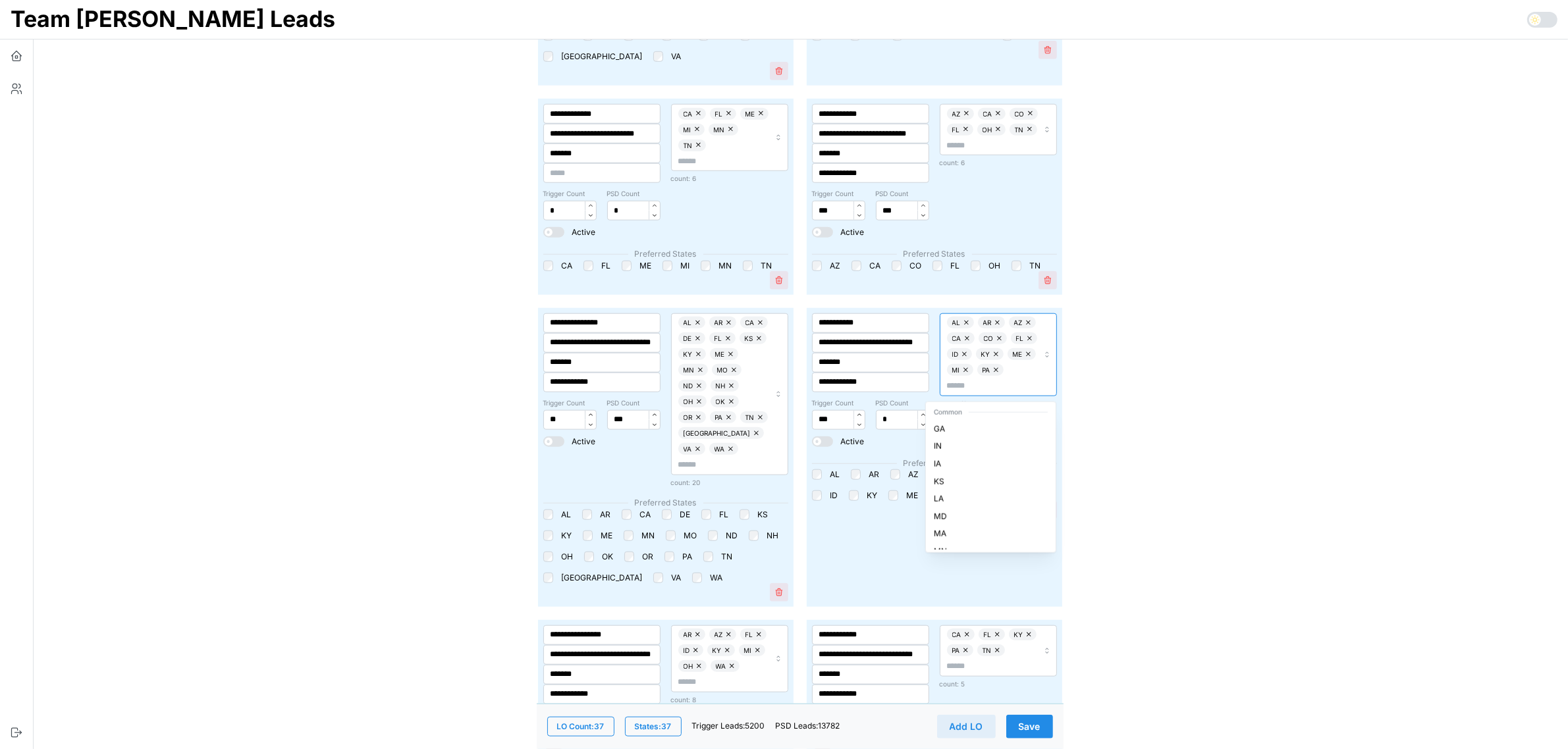
click at [1000, 372] on div "AL AR AZ CA CO FL ID KY ME MI PA" at bounding box center [992, 354] width 91 height 76
type input "**"
click at [952, 432] on div "OH" at bounding box center [990, 429] width 124 height 18
click at [971, 385] on input "text" at bounding box center [992, 386] width 91 height 12
type input "**"
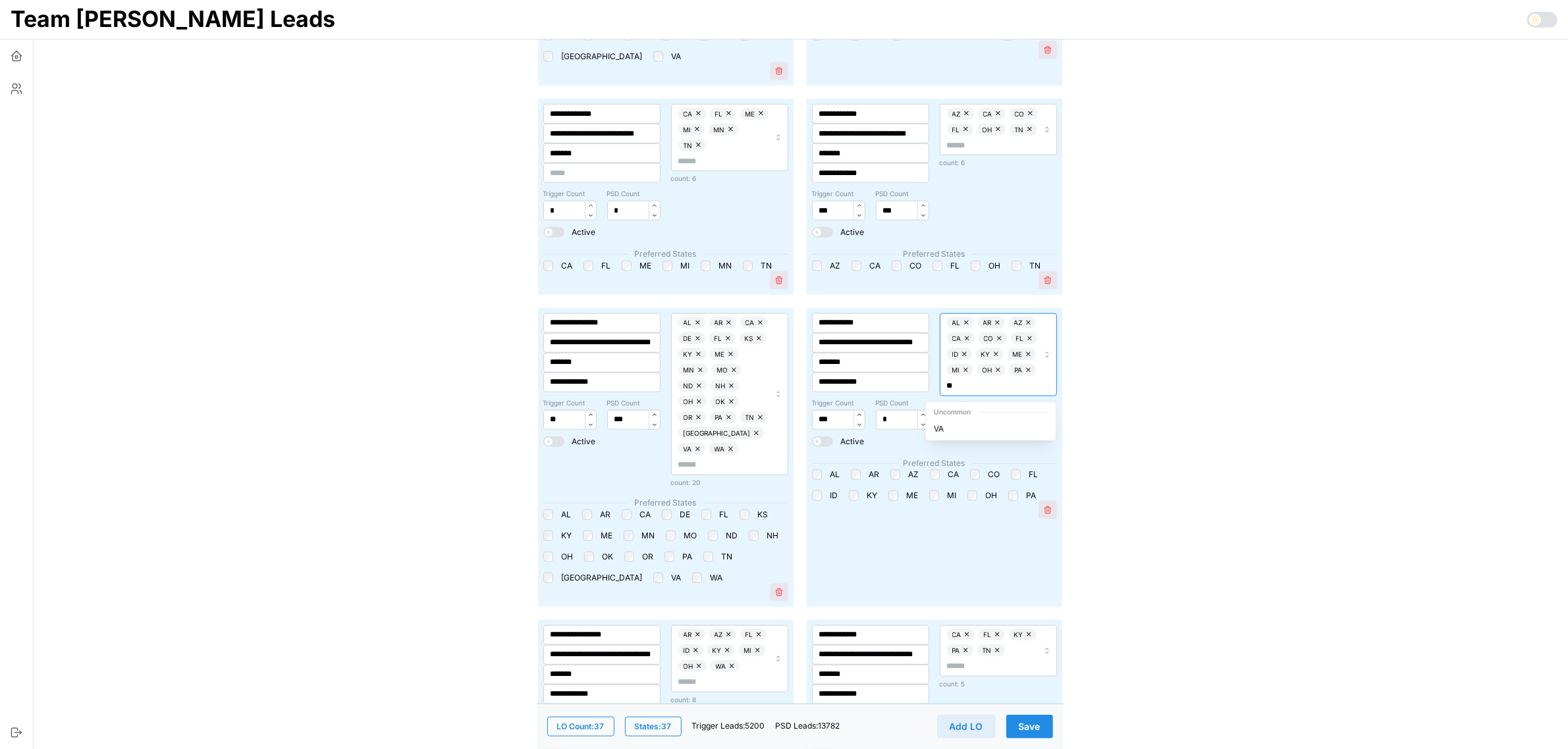
click at [940, 430] on span "VA" at bounding box center [938, 429] width 10 height 12
click at [1002, 395] on input "text" at bounding box center [992, 401] width 91 height 12
type input "**"
click at [957, 423] on div "WA" at bounding box center [990, 429] width 124 height 18
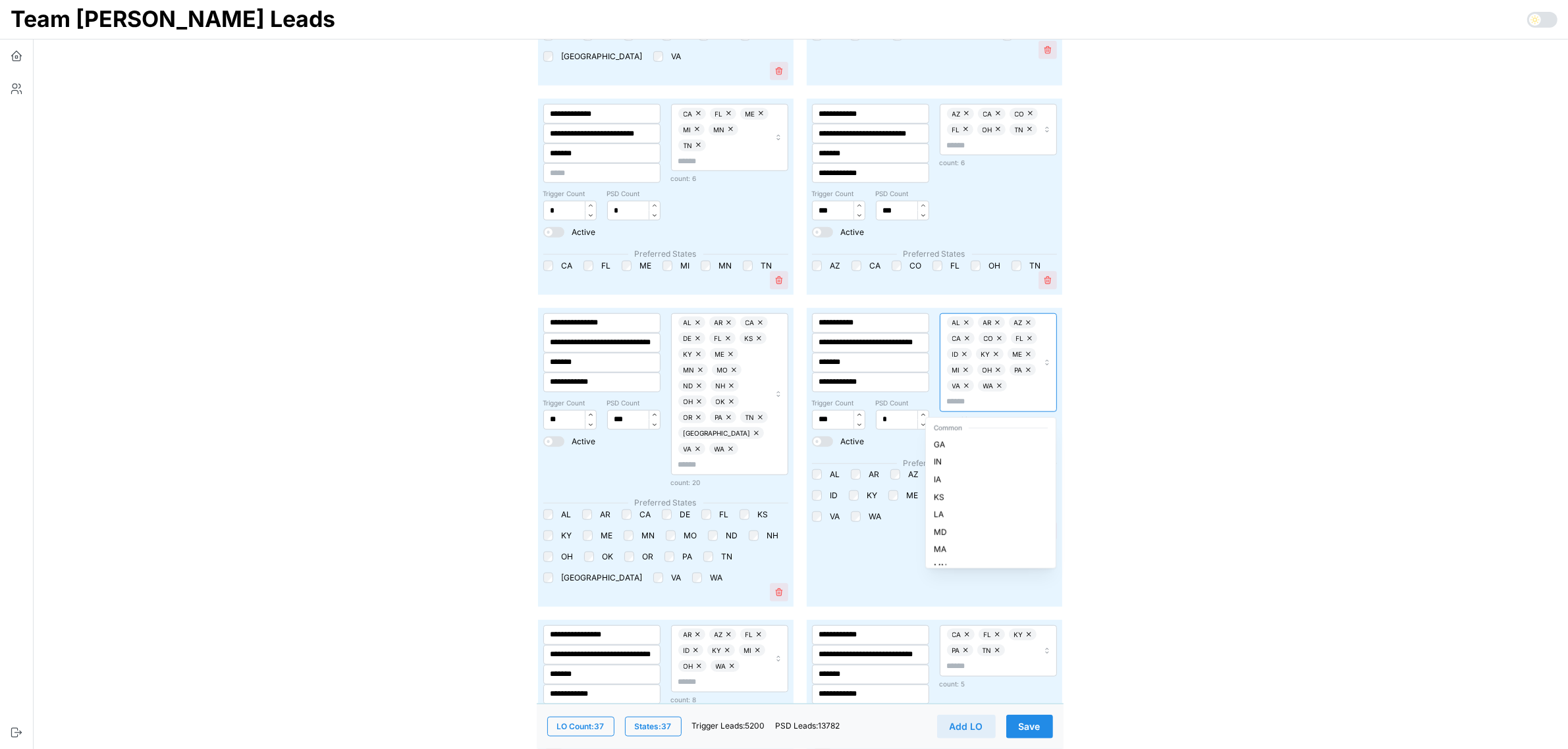
click at [1014, 392] on div "AL AR AZ CA CO FL ID KY ME MI OH PA VA WA" at bounding box center [992, 363] width 91 height 91
type input "**"
click at [949, 447] on div "TX" at bounding box center [990, 444] width 124 height 18
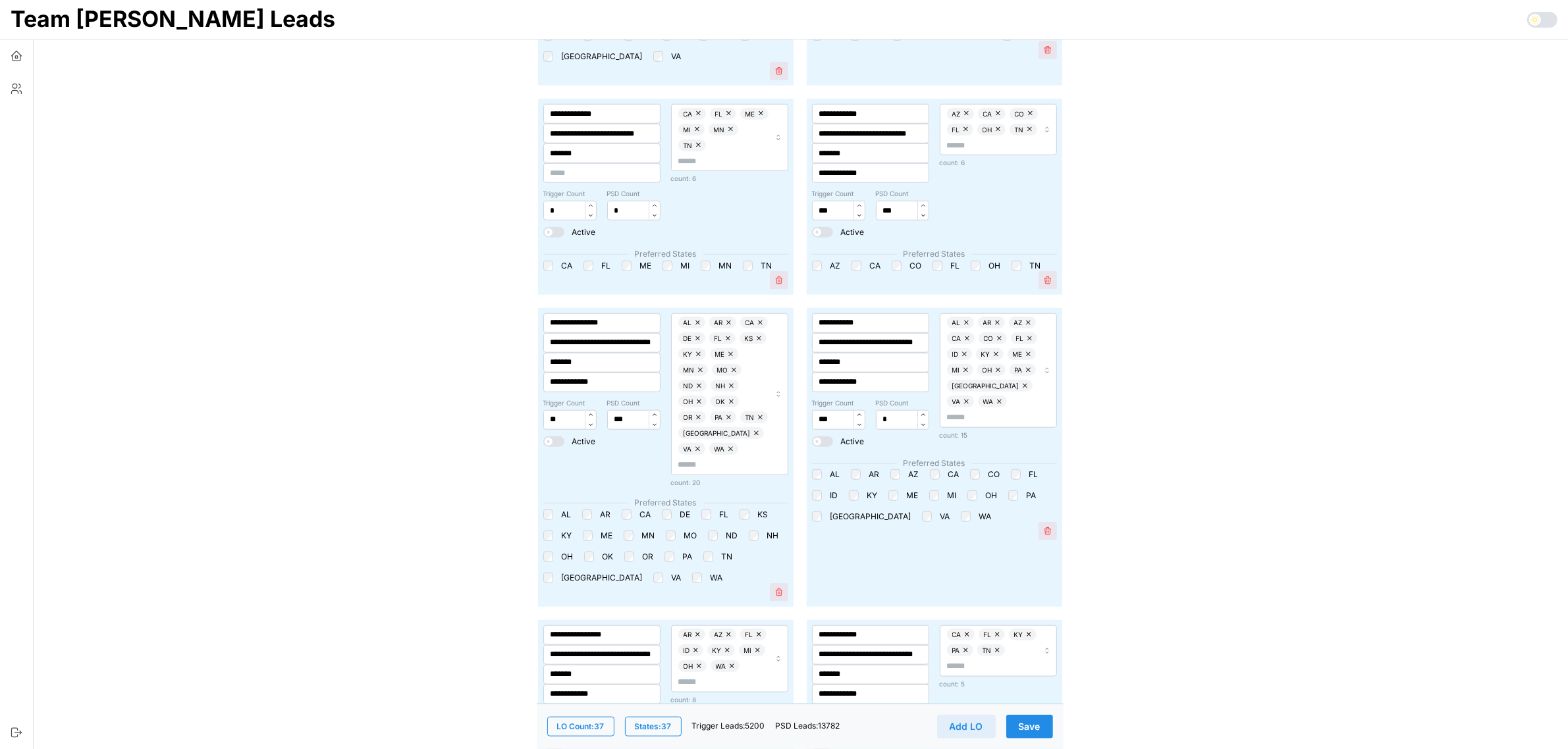
click at [1042, 724] on button "Save" at bounding box center [1029, 726] width 46 height 24
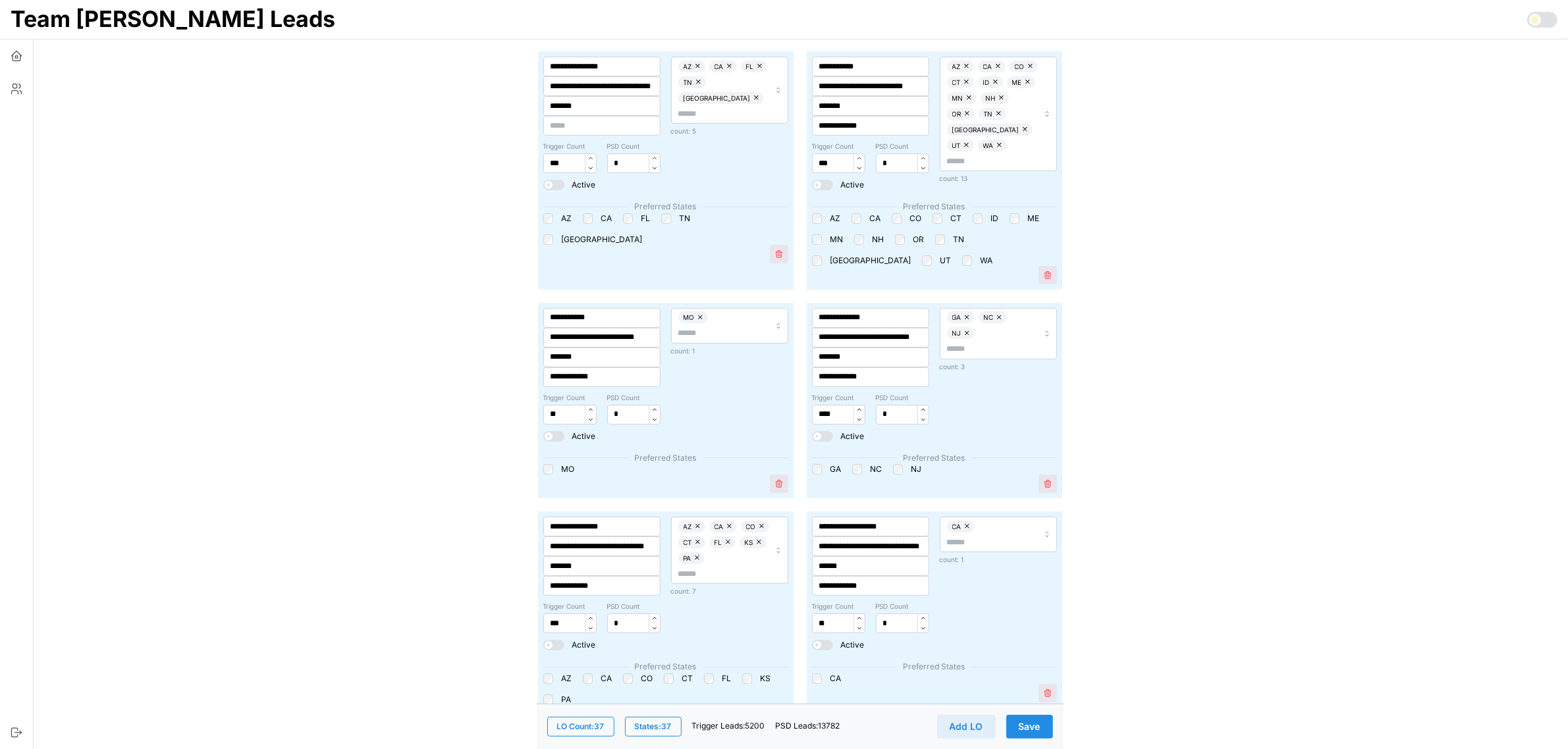
click at [1042, 723] on button "Save" at bounding box center [1029, 726] width 46 height 24
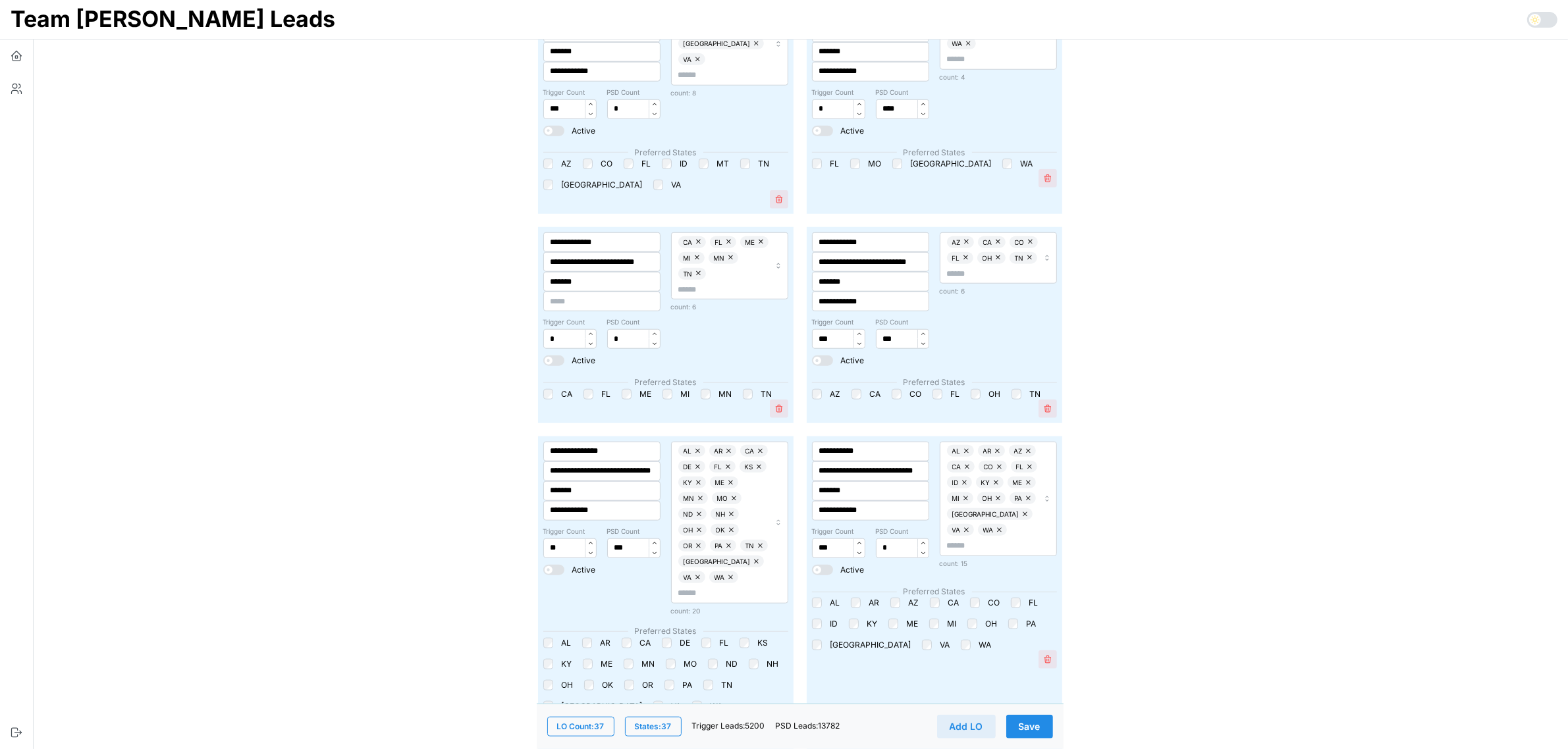
scroll to position [1481, 0]
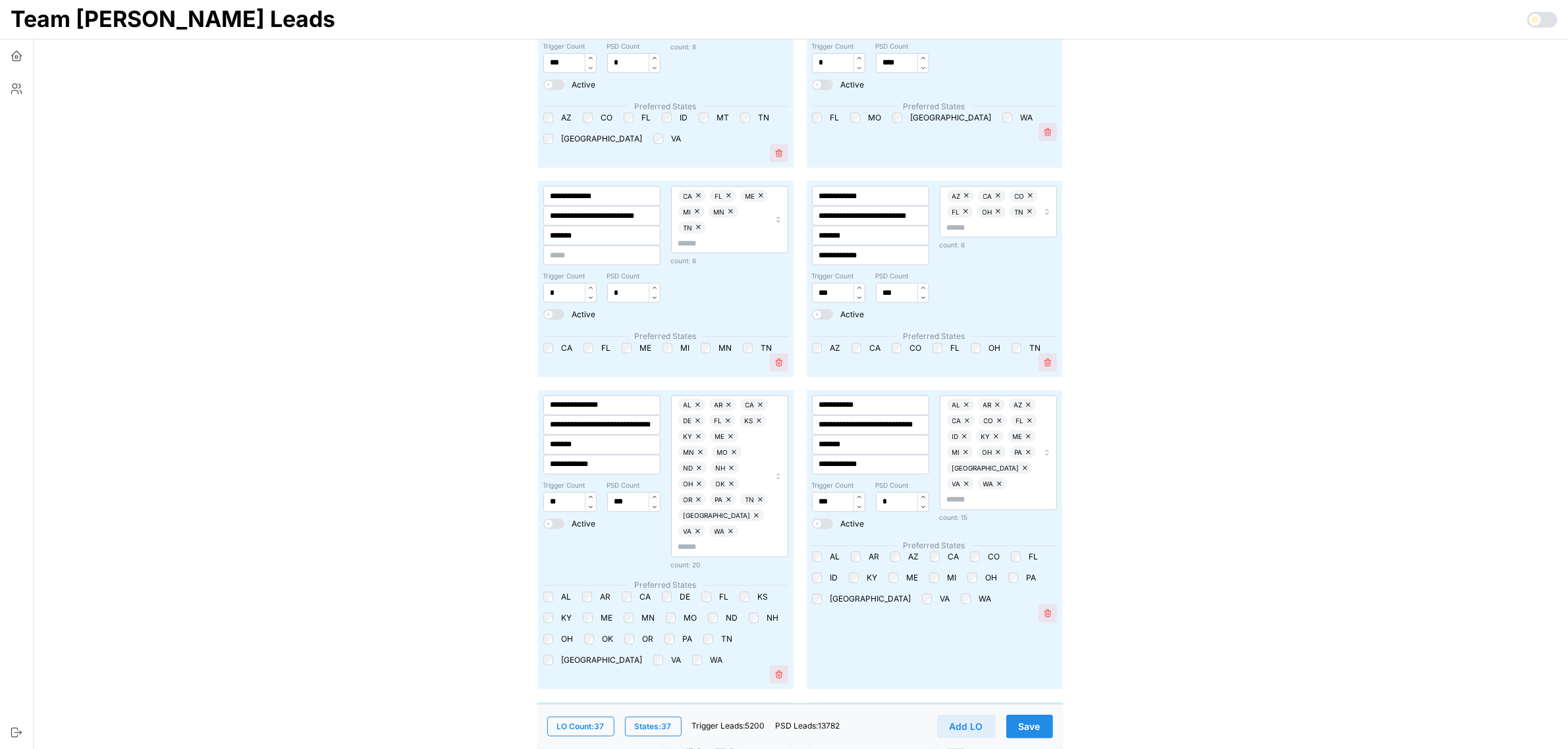
click at [1040, 720] on button "Save" at bounding box center [1029, 726] width 46 height 24
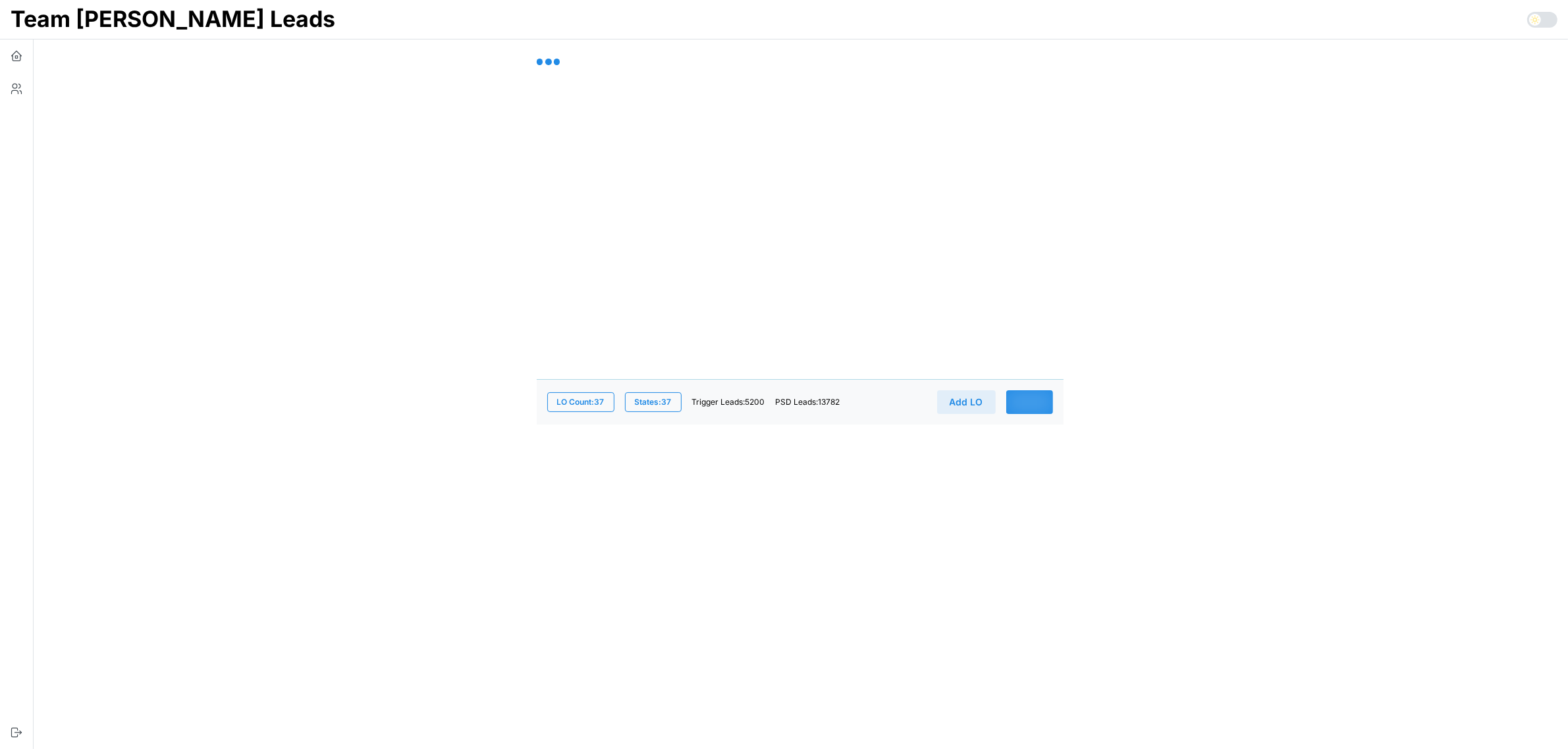
scroll to position [0, 0]
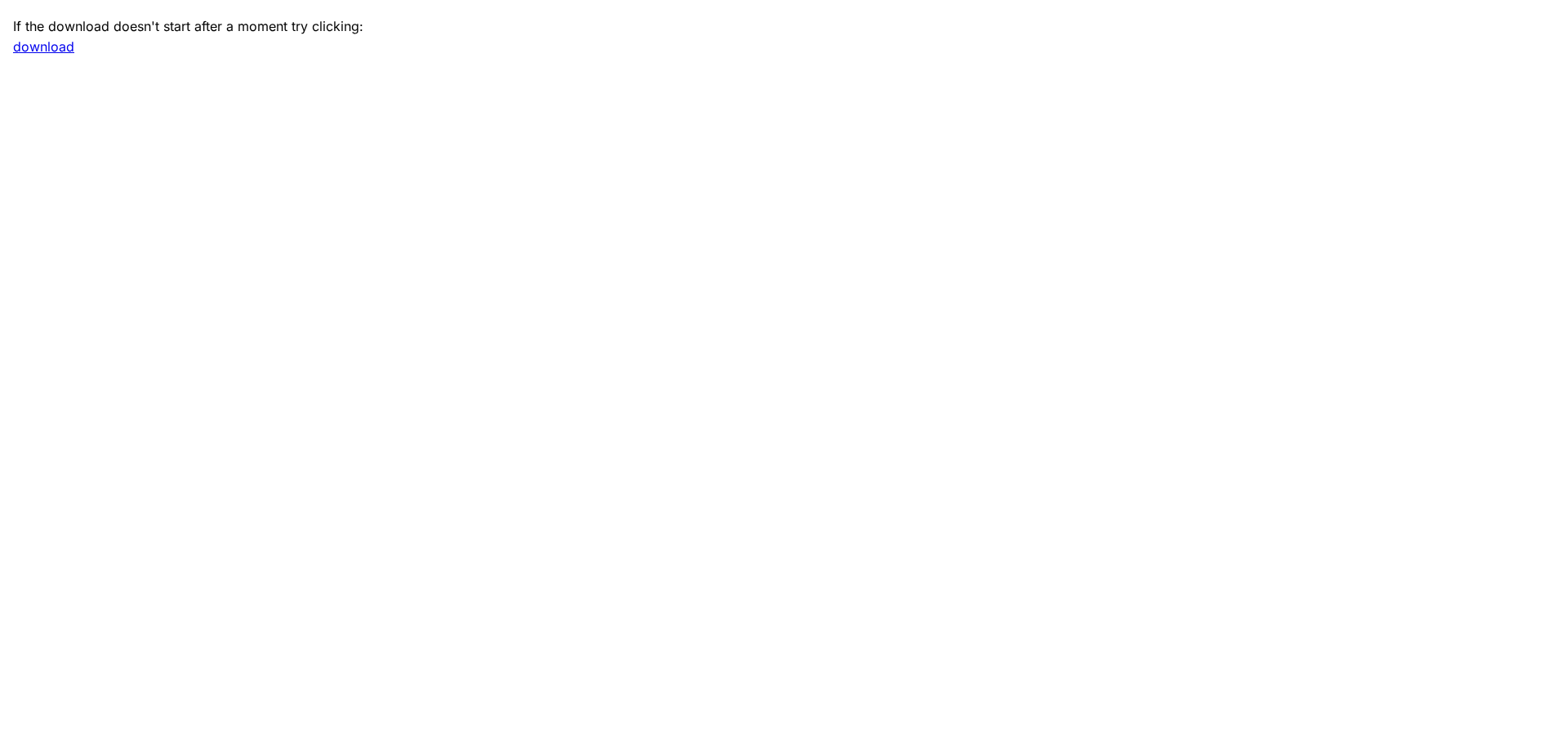
click at [61, 48] on link "download" at bounding box center [43, 46] width 61 height 16
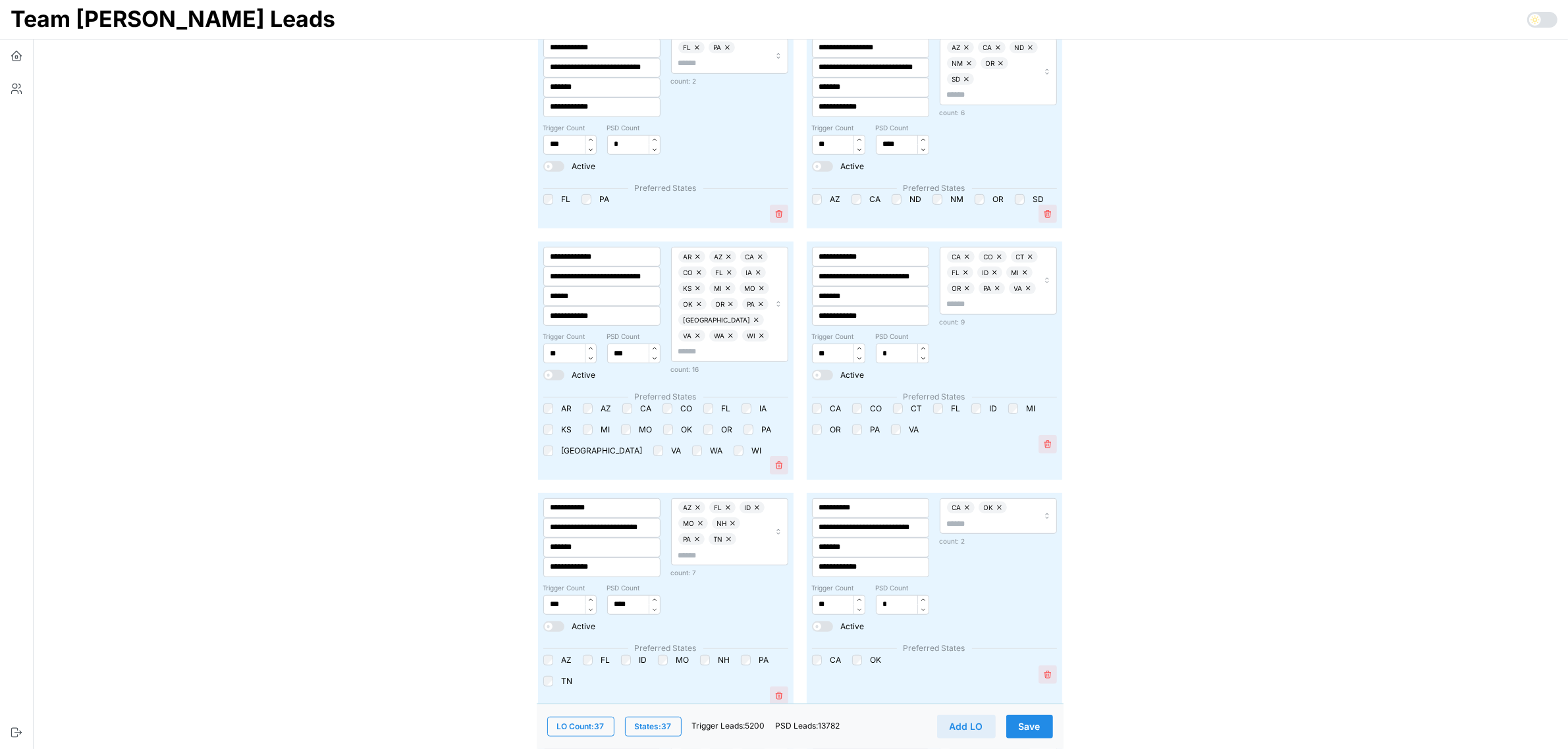
scroll to position [741, 0]
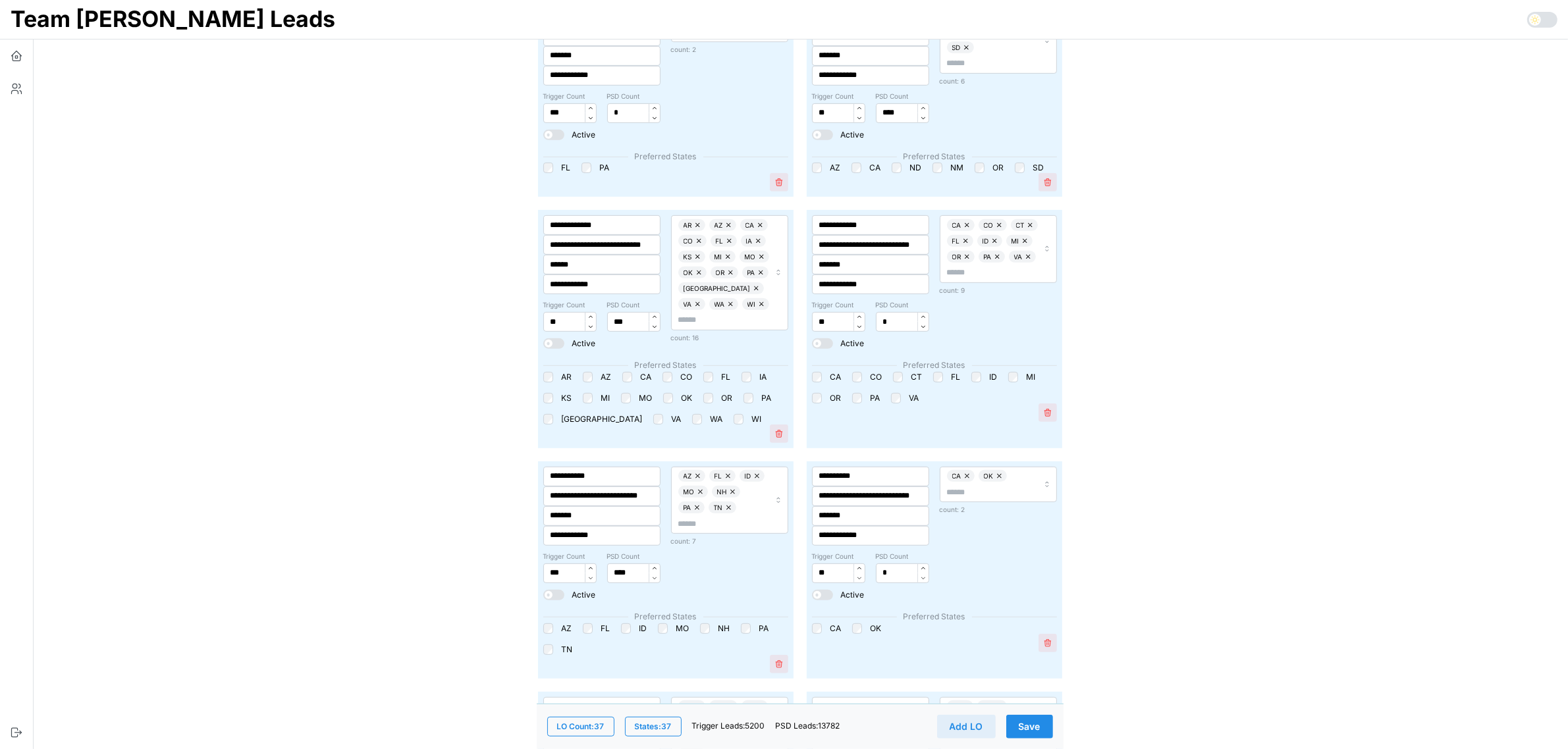
click at [1035, 720] on span "Save" at bounding box center [1030, 726] width 22 height 23
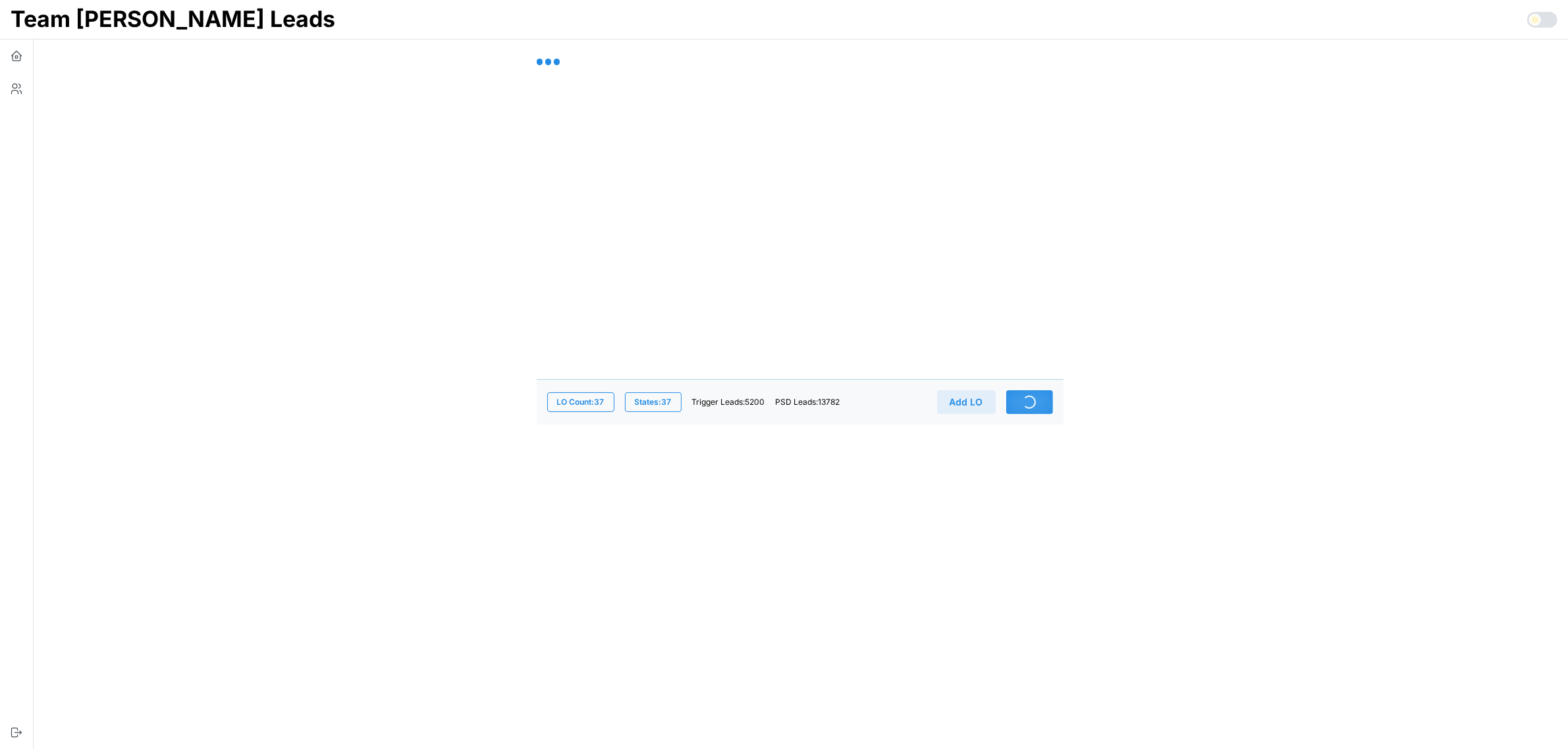
scroll to position [0, 0]
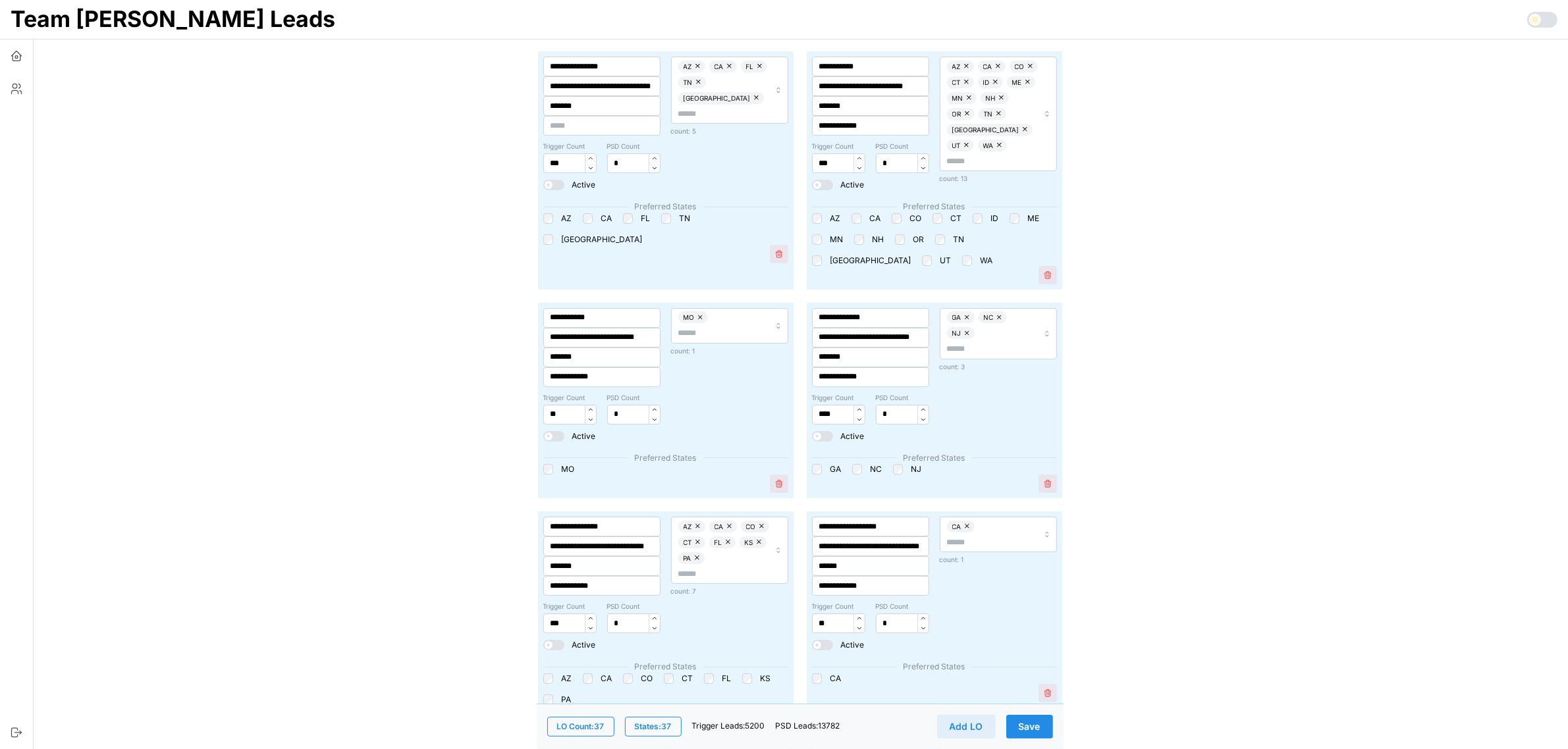
click at [1034, 733] on span "Save" at bounding box center [1030, 726] width 22 height 23
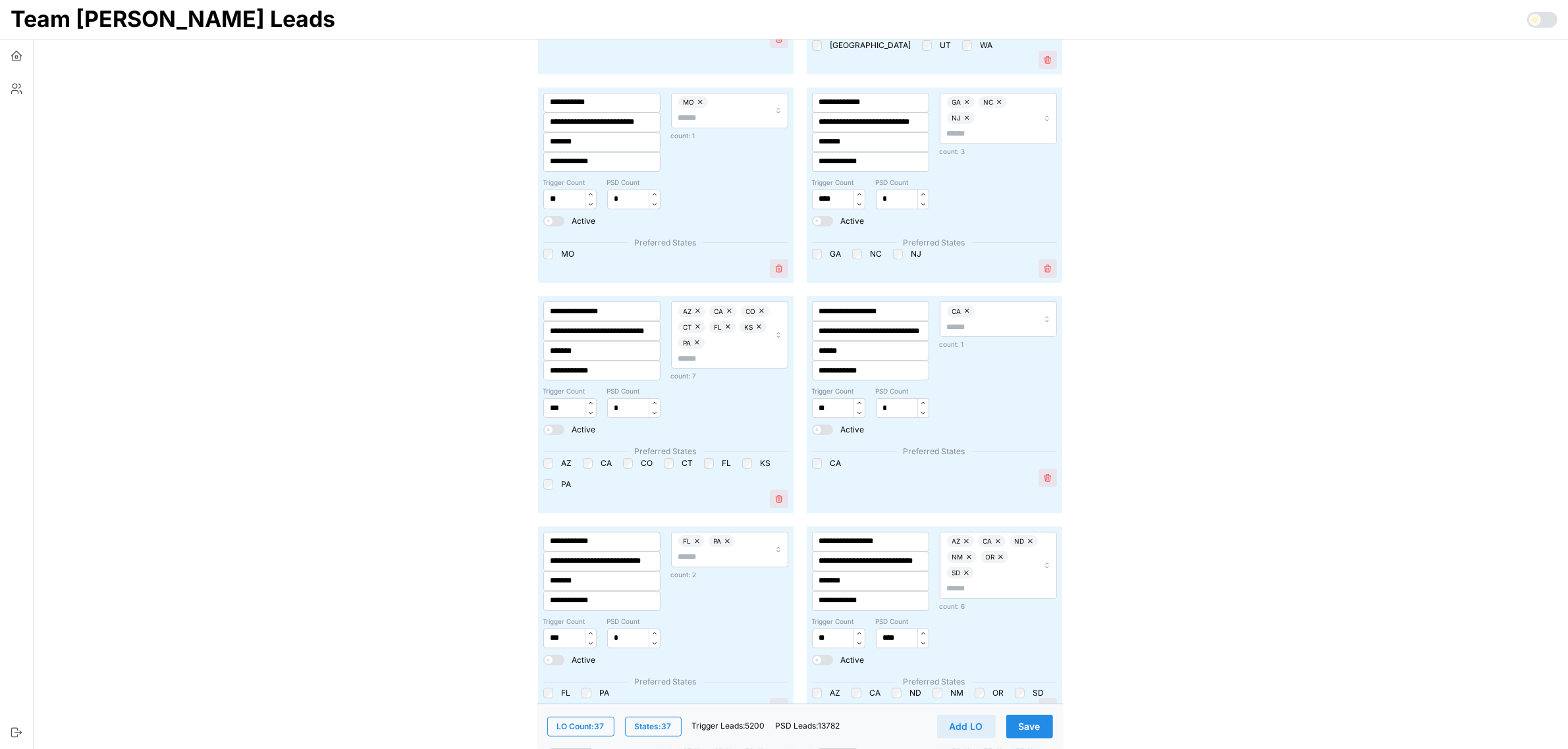
scroll to position [247, 0]
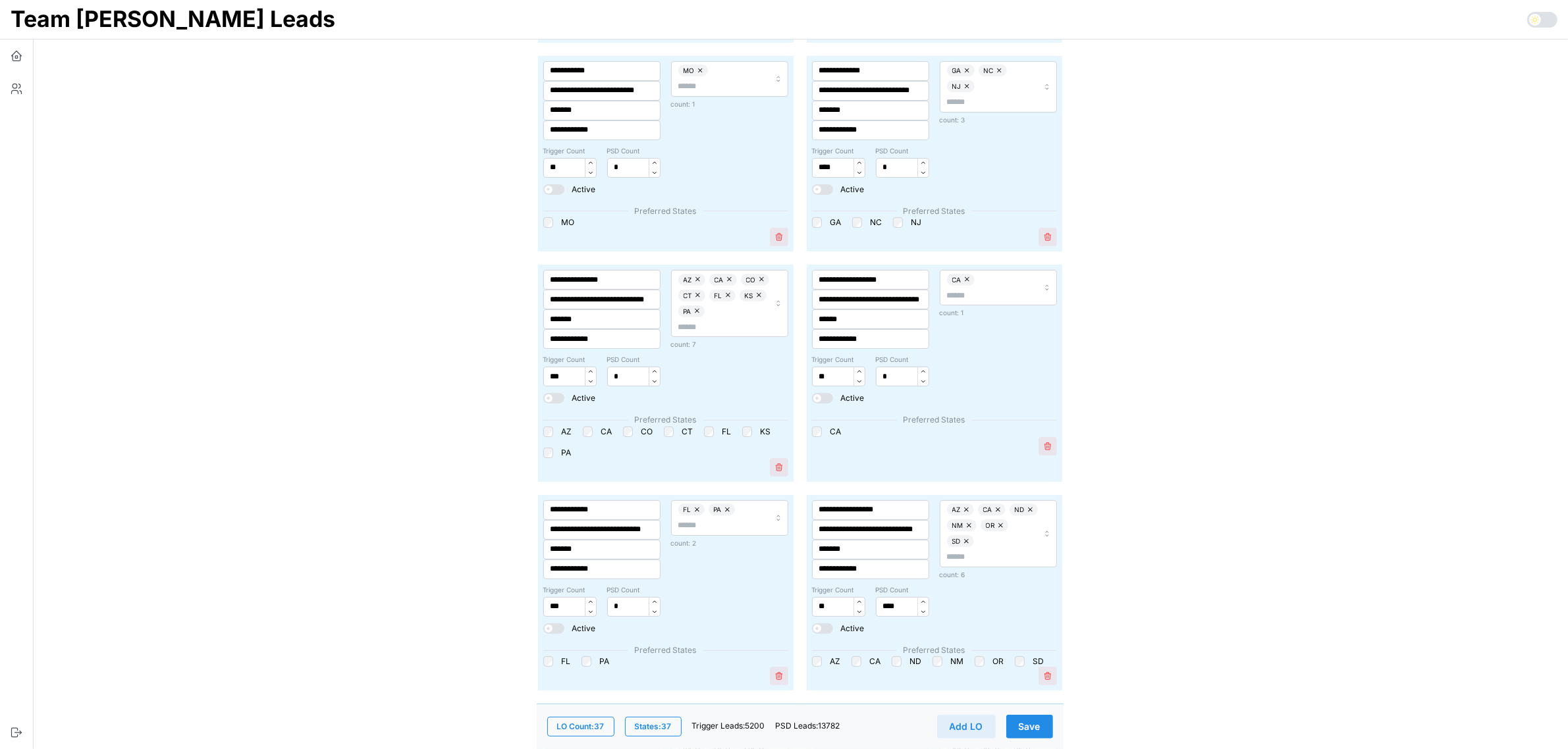
click at [1041, 735] on button "Save" at bounding box center [1029, 726] width 46 height 24
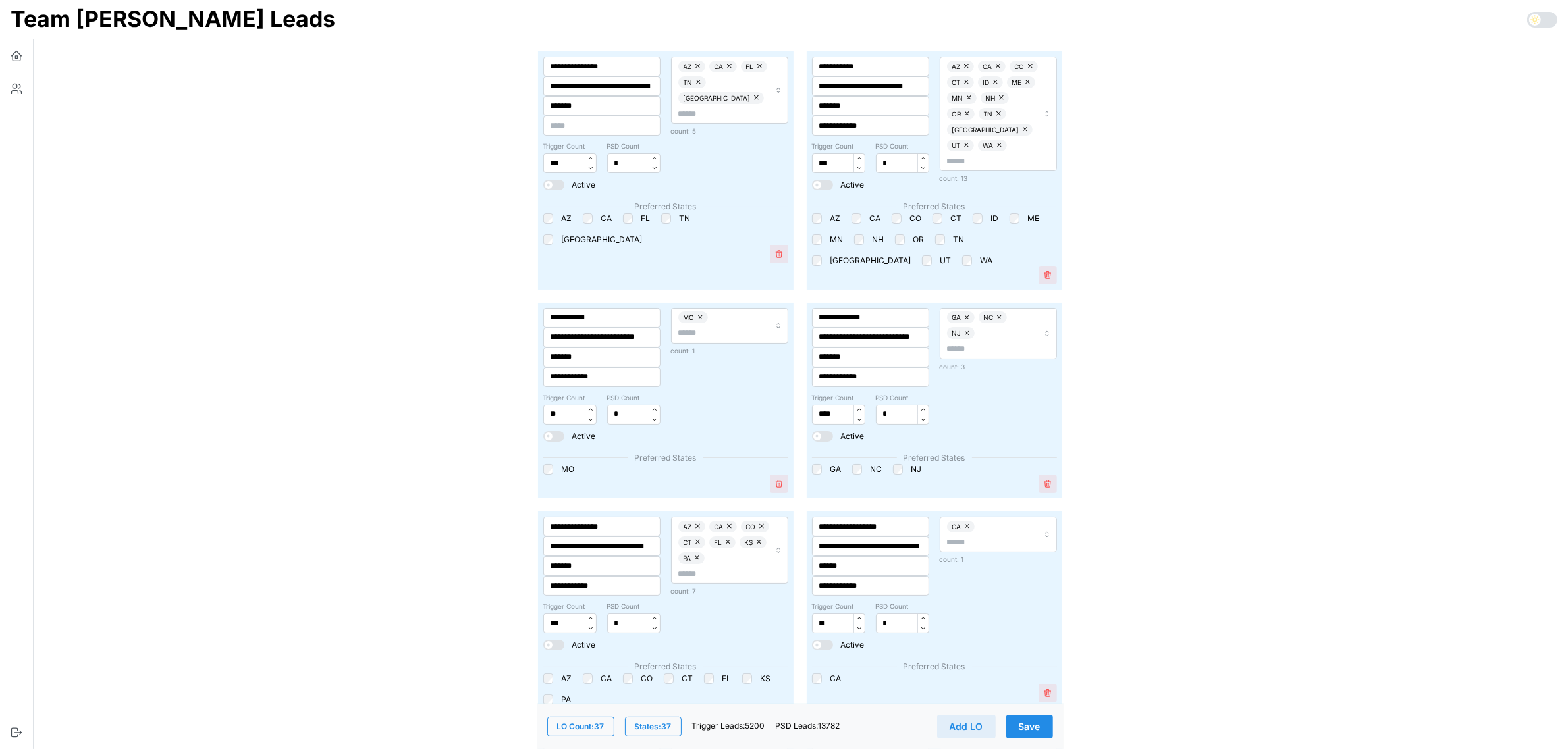
click at [1029, 723] on span "Save" at bounding box center [1030, 726] width 22 height 23
click at [1032, 723] on span "Save" at bounding box center [1030, 726] width 22 height 23
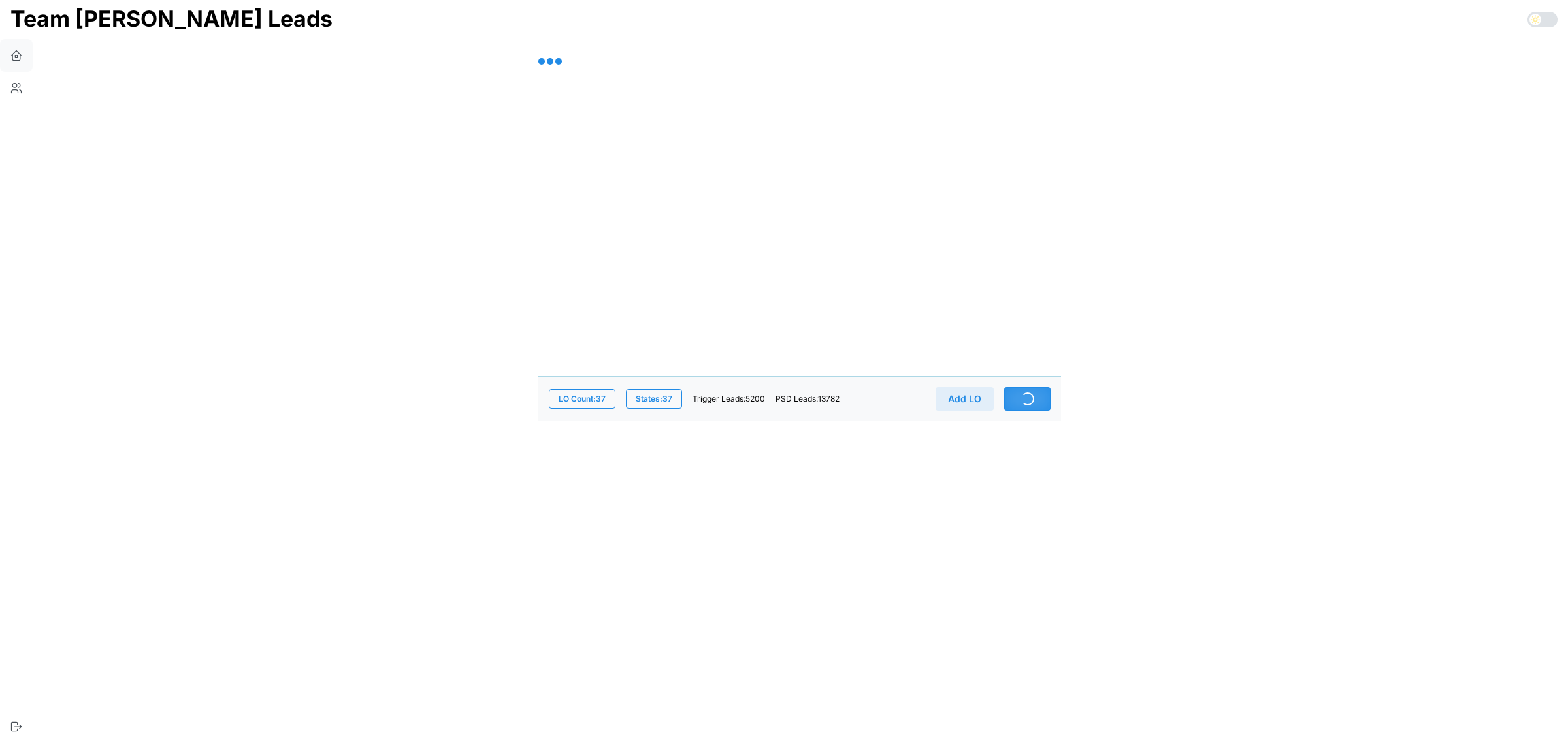
click at [18, 61] on button "button" at bounding box center [16, 56] width 33 height 33
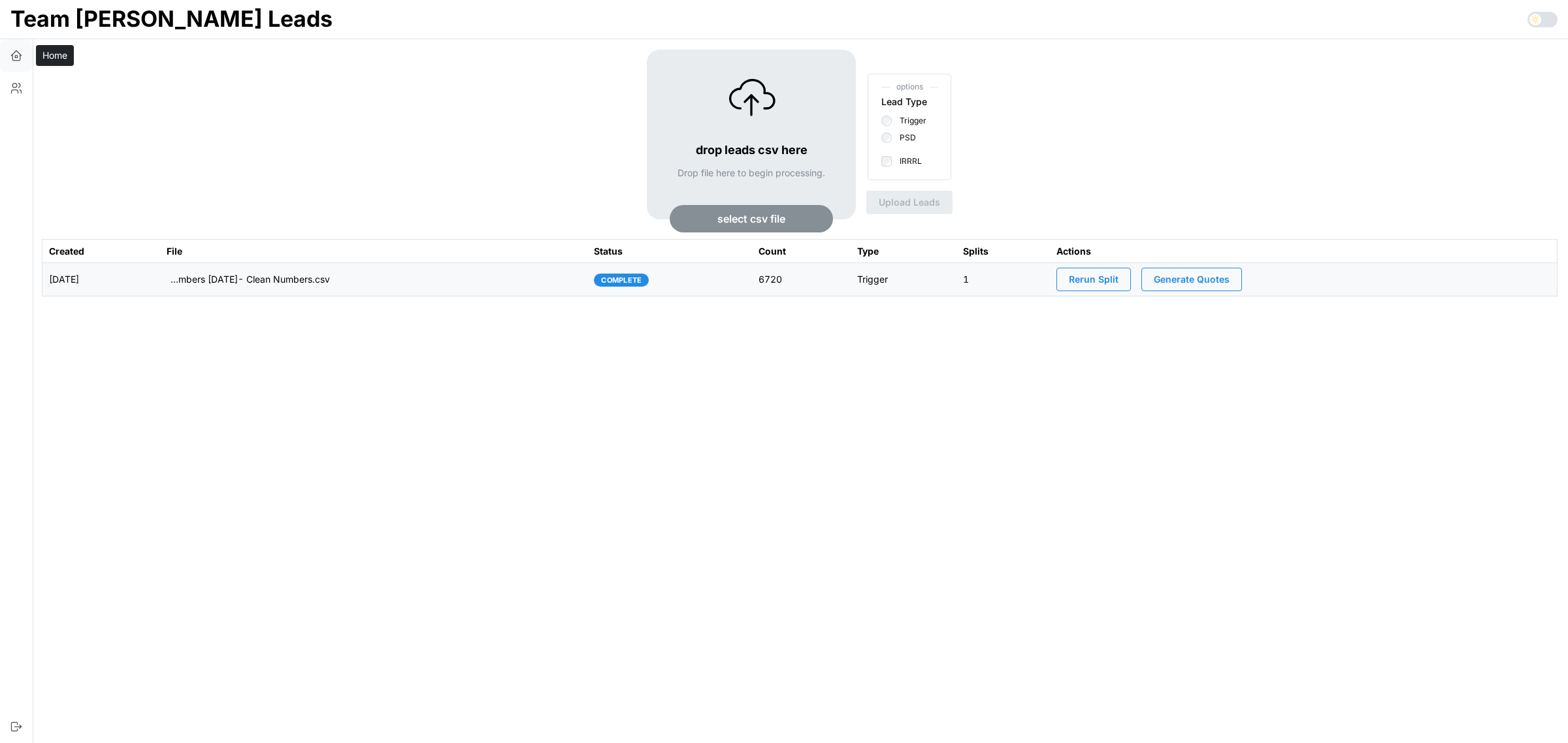
click at [17, 60] on icon "button" at bounding box center [16, 55] width 13 height 13
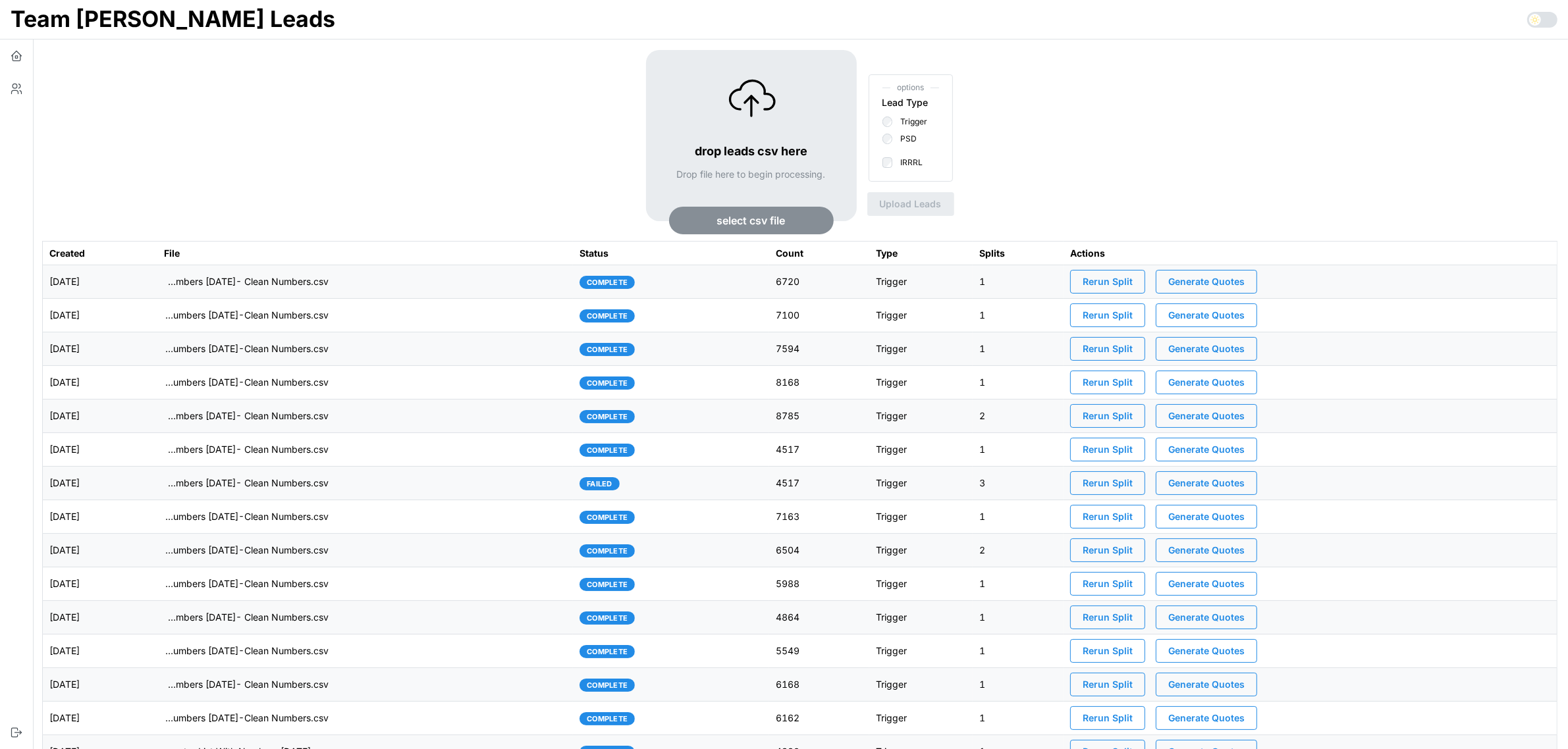
click at [1132, 281] on span "Rerun Split" at bounding box center [1107, 281] width 50 height 23
click at [1229, 286] on span "Generate Quotes" at bounding box center [1206, 281] width 76 height 23
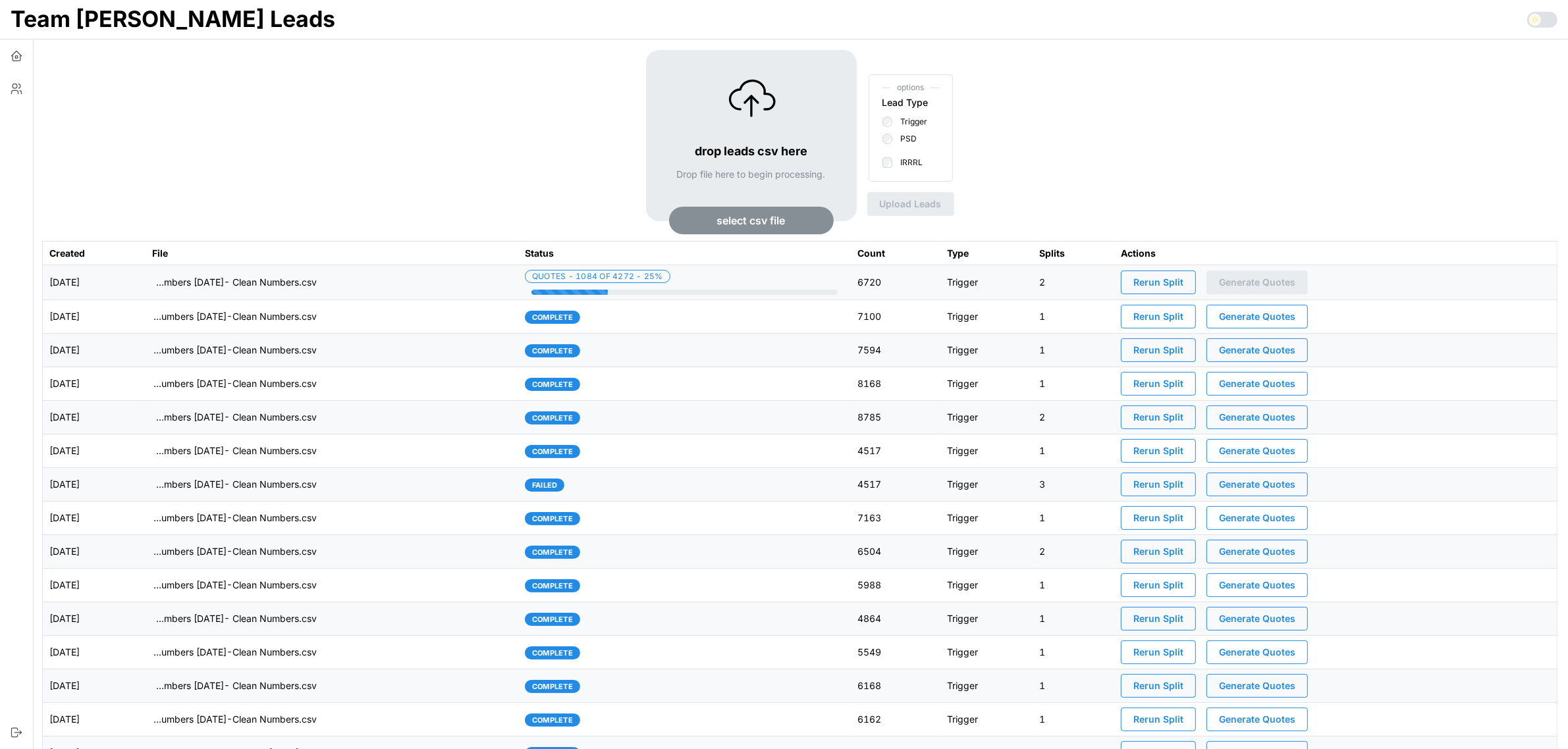
click at [485, 103] on div "drop leads csv here Drop file here to begin processing. select csv file options…" at bounding box center [800, 145] width 1515 height 191
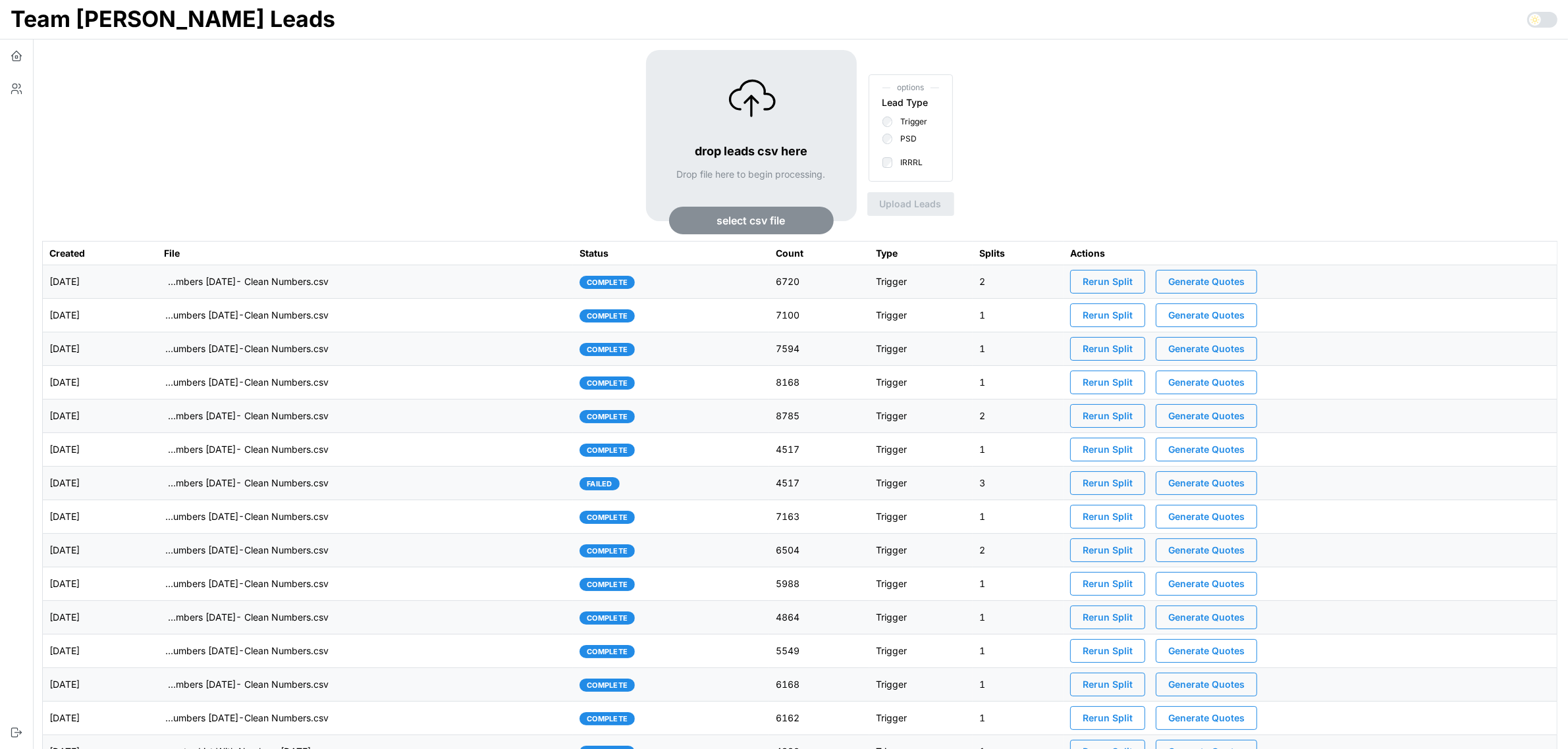
click at [157, 270] on td "[DATE]" at bounding box center [100, 282] width 115 height 33
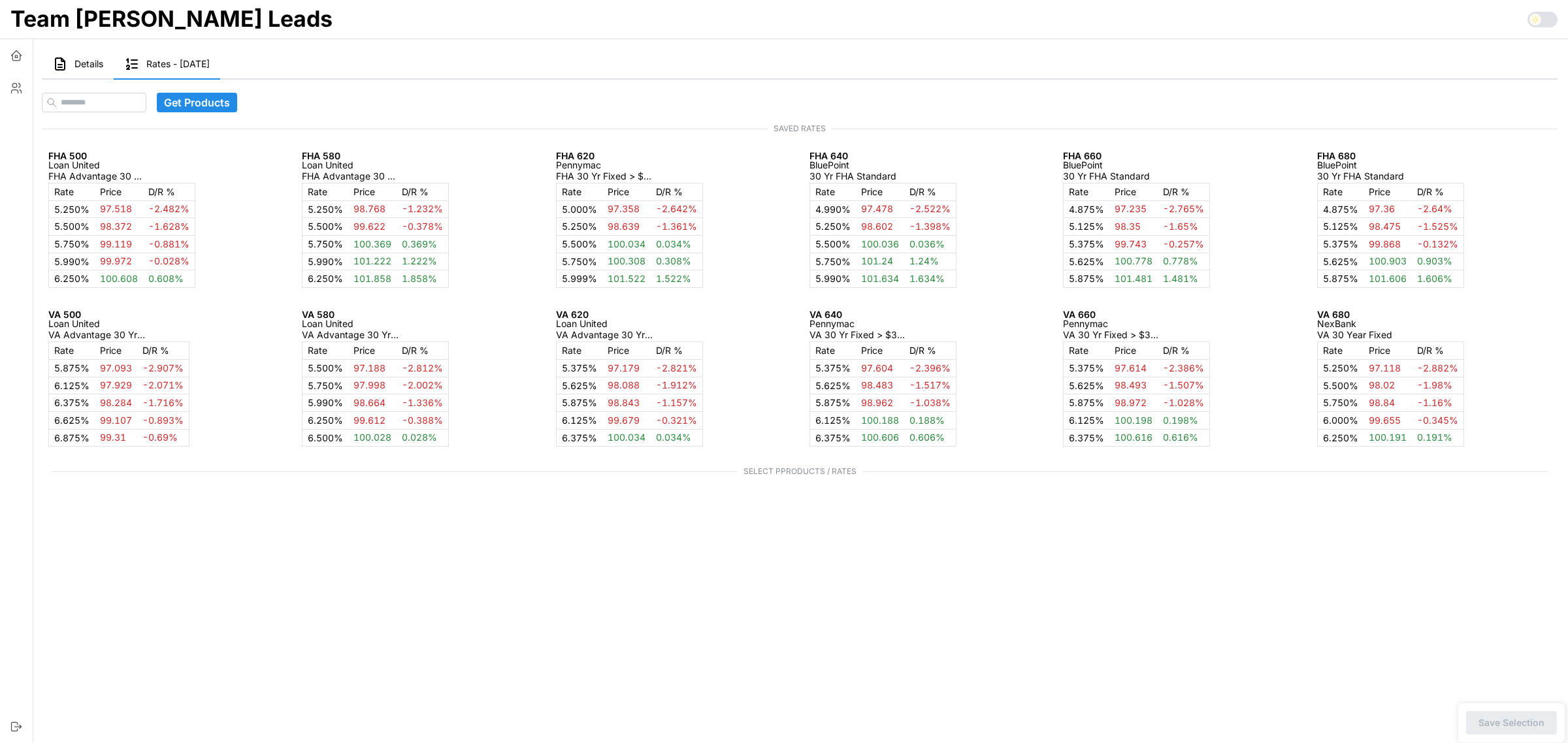
click at [80, 64] on span "Details" at bounding box center [89, 64] width 28 height 9
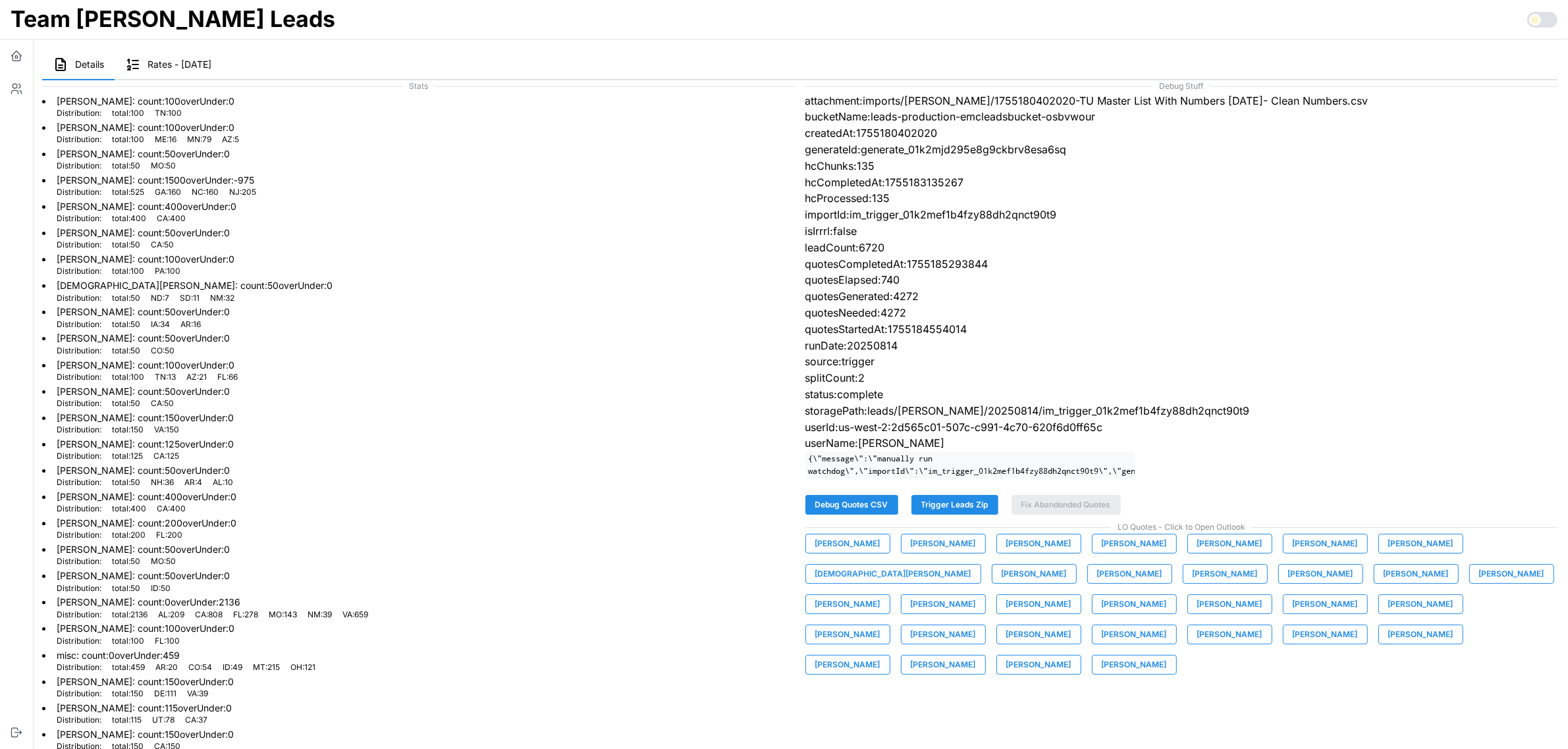
click at [860, 553] on span "[PERSON_NAME]" at bounding box center [848, 543] width 65 height 18
click at [946, 553] on span "[PERSON_NAME]" at bounding box center [942, 543] width 65 height 18
click at [1031, 553] on span "[PERSON_NAME]" at bounding box center [1038, 543] width 65 height 18
click at [1104, 553] on span "[PERSON_NAME]" at bounding box center [1134, 543] width 65 height 18
click at [1197, 553] on span "[PERSON_NAME]" at bounding box center [1229, 543] width 65 height 18
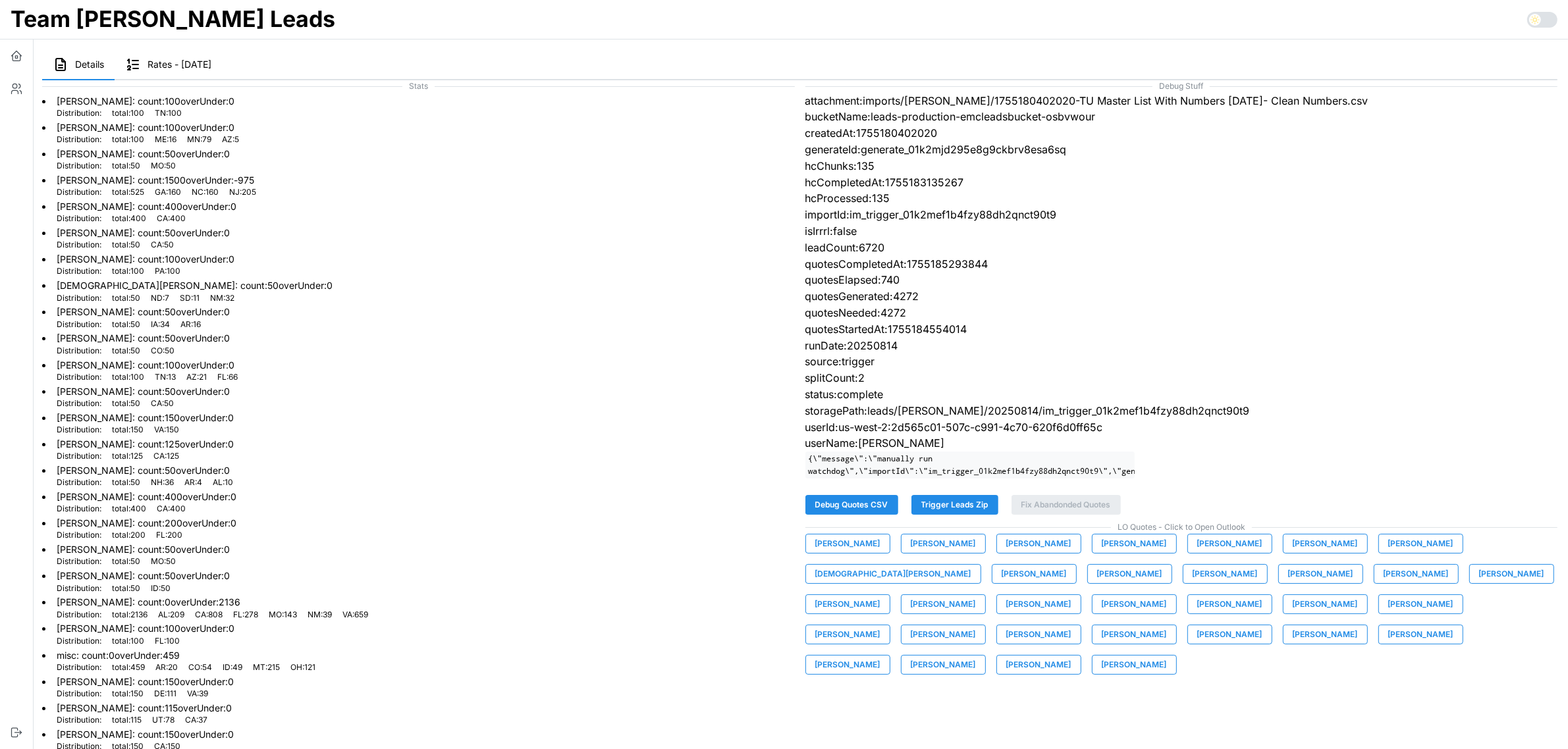
click at [1294, 553] on span "[PERSON_NAME]" at bounding box center [1325, 543] width 65 height 18
click at [1388, 553] on span "[PERSON_NAME]" at bounding box center [1420, 543] width 65 height 18
click at [971, 565] on span "[DEMOGRAPHIC_DATA][PERSON_NAME]" at bounding box center [893, 574] width 156 height 18
click at [1002, 583] on span "[PERSON_NAME]" at bounding box center [1034, 574] width 65 height 18
click at [1097, 583] on span "[PERSON_NAME]" at bounding box center [1129, 574] width 65 height 18
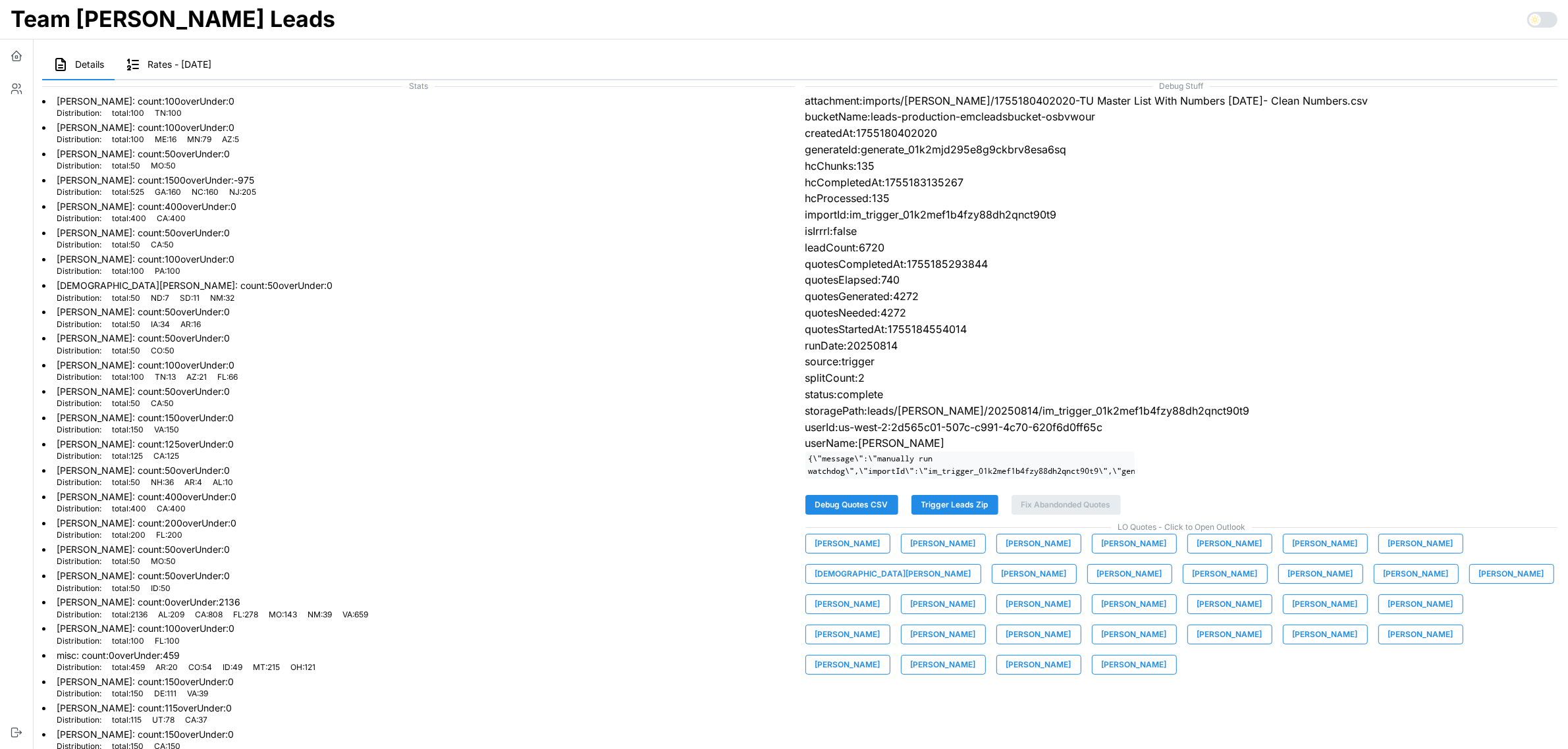
click at [1192, 580] on span "[PERSON_NAME]" at bounding box center [1224, 574] width 65 height 18
click at [1278, 584] on button "[PERSON_NAME]" at bounding box center [1320, 574] width 85 height 20
click at [1384, 583] on span "[PERSON_NAME]" at bounding box center [1416, 574] width 65 height 18
click at [1469, 584] on button "[PERSON_NAME]" at bounding box center [1511, 574] width 85 height 20
click at [880, 595] on span "[PERSON_NAME]" at bounding box center [848, 604] width 65 height 18
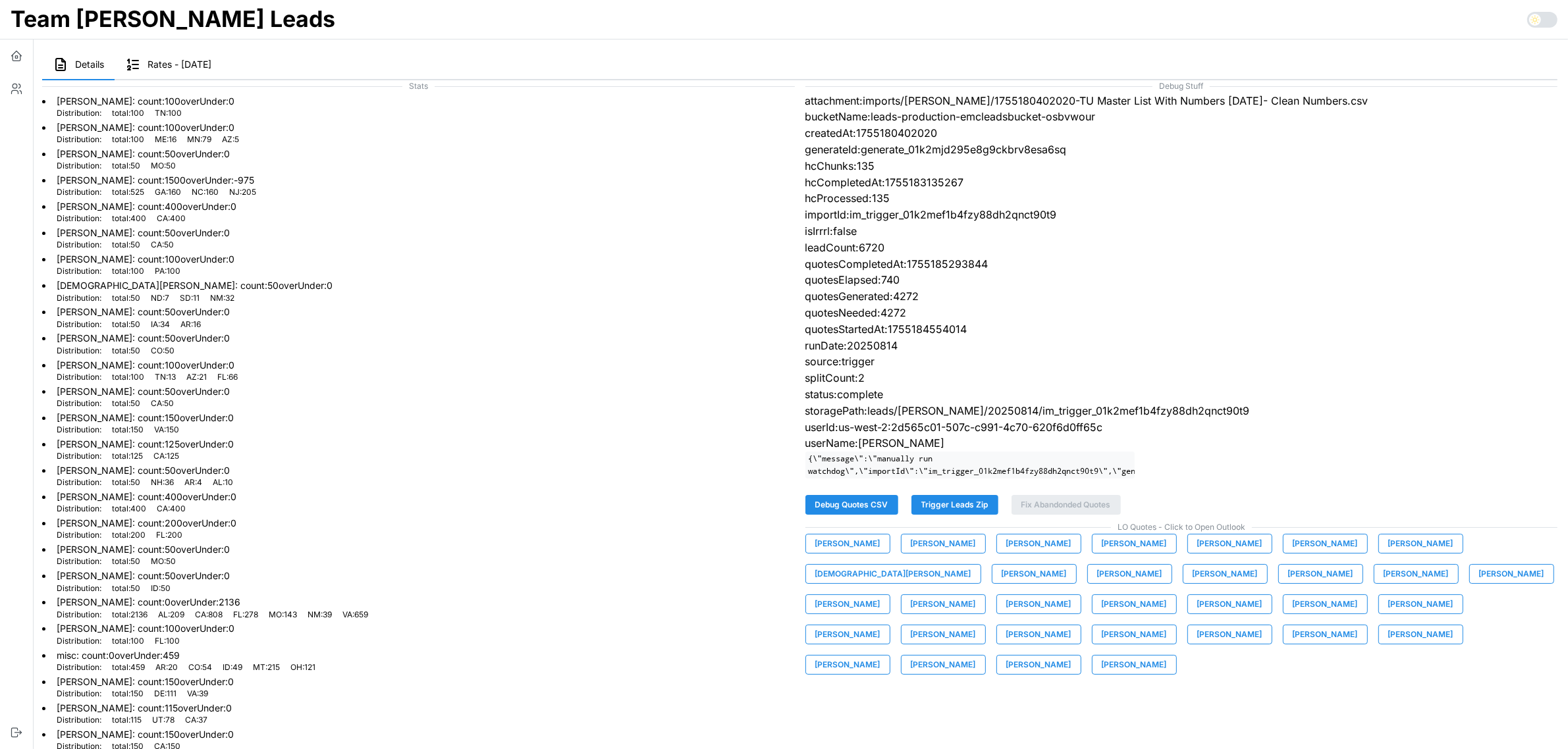
click at [976, 595] on span "[PERSON_NAME]" at bounding box center [942, 604] width 65 height 18
click at [1072, 595] on span "[PERSON_NAME]" at bounding box center [1038, 604] width 65 height 18
click at [1102, 611] on span "[PERSON_NAME]" at bounding box center [1134, 604] width 65 height 18
click at [1197, 614] on span "[PERSON_NAME]" at bounding box center [1229, 604] width 65 height 18
click at [1388, 614] on span "[PERSON_NAME]" at bounding box center [1420, 604] width 65 height 18
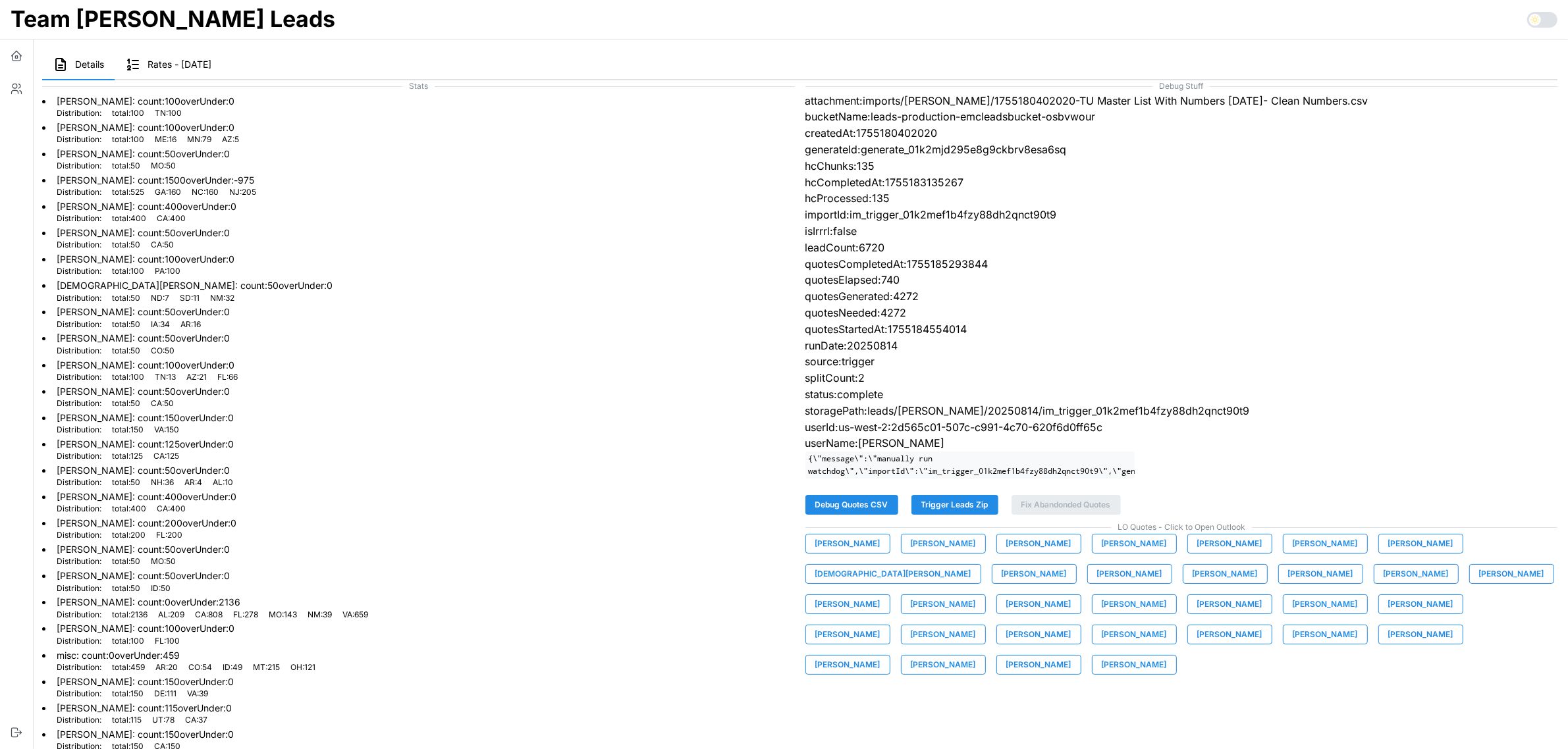
click at [880, 625] on span "[PERSON_NAME]" at bounding box center [848, 634] width 65 height 18
click at [976, 625] on span "[PERSON_NAME]" at bounding box center [942, 634] width 65 height 18
click at [1072, 625] on span "[PERSON_NAME]" at bounding box center [1038, 634] width 65 height 18
click at [1167, 625] on span "[PERSON_NAME]" at bounding box center [1134, 634] width 65 height 18
click at [1197, 644] on span "[PERSON_NAME]" at bounding box center [1229, 634] width 65 height 18
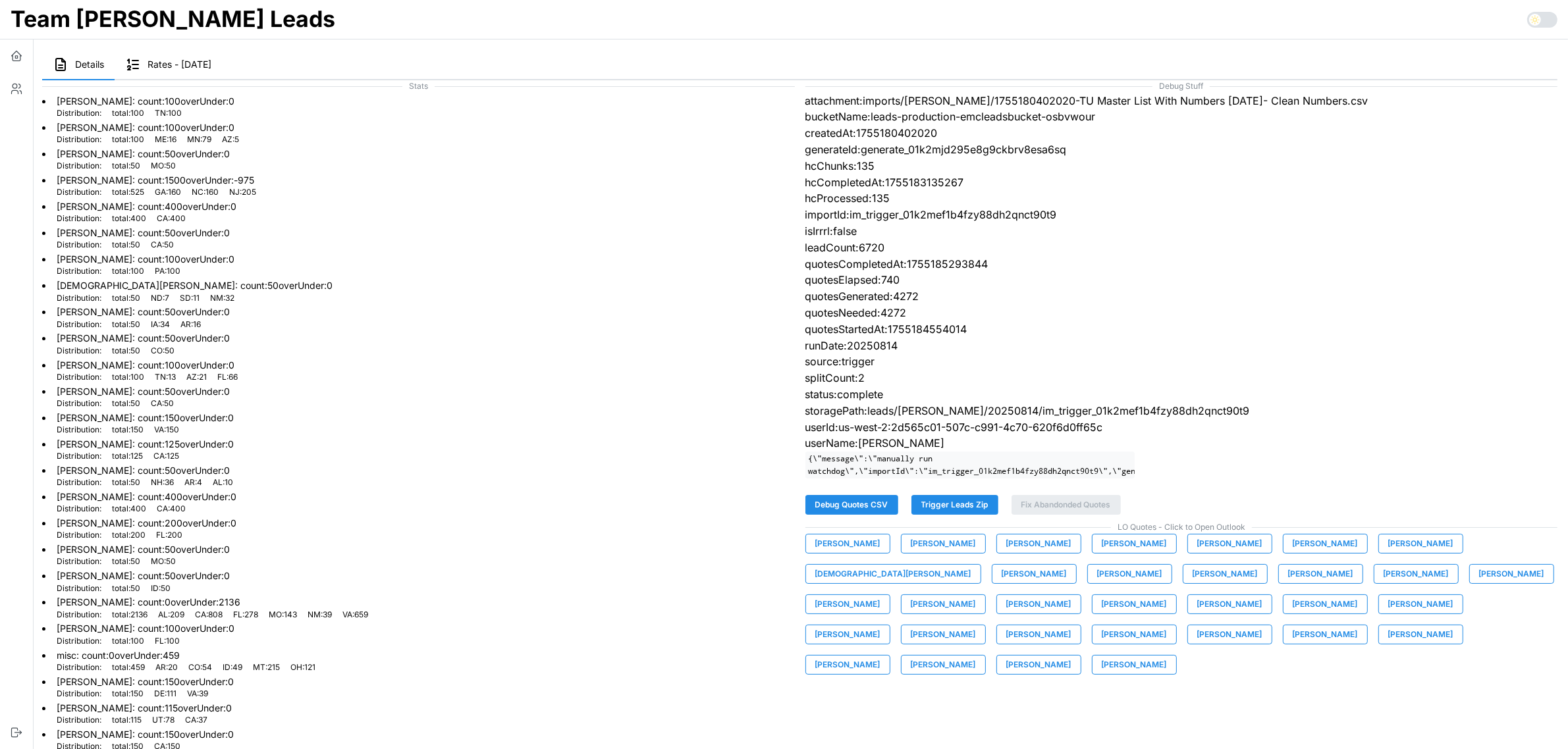
click at [1293, 644] on span "[PERSON_NAME]" at bounding box center [1325, 634] width 65 height 18
click at [1388, 644] on span "[PERSON_NAME]" at bounding box center [1420, 634] width 65 height 18
click at [880, 655] on span "[PERSON_NAME]" at bounding box center [848, 664] width 65 height 18
click at [976, 655] on span "[PERSON_NAME]" at bounding box center [942, 664] width 65 height 18
click at [1072, 655] on span "[PERSON_NAME]" at bounding box center [1038, 664] width 65 height 18
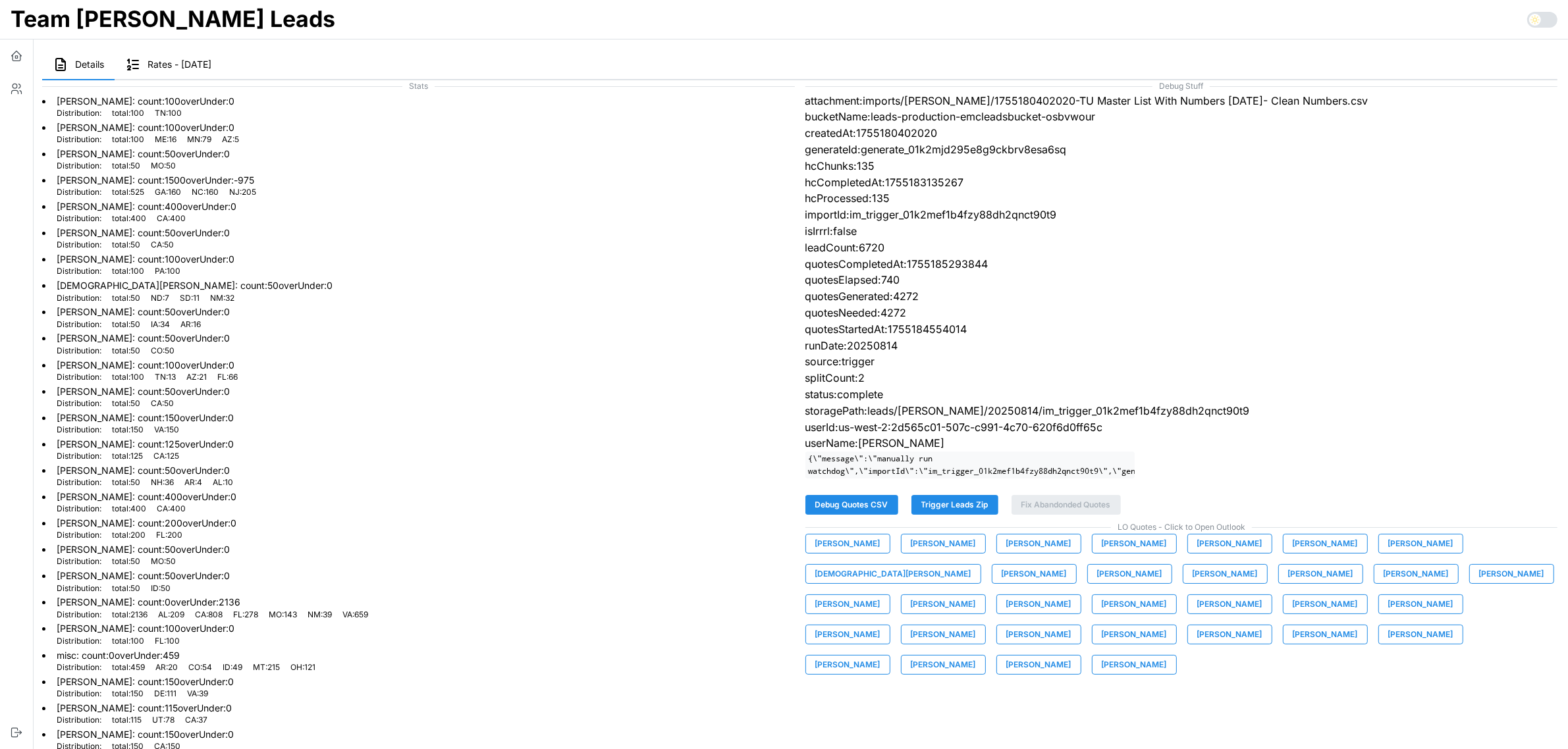
click at [1167, 655] on span "[PERSON_NAME]" at bounding box center [1134, 664] width 65 height 18
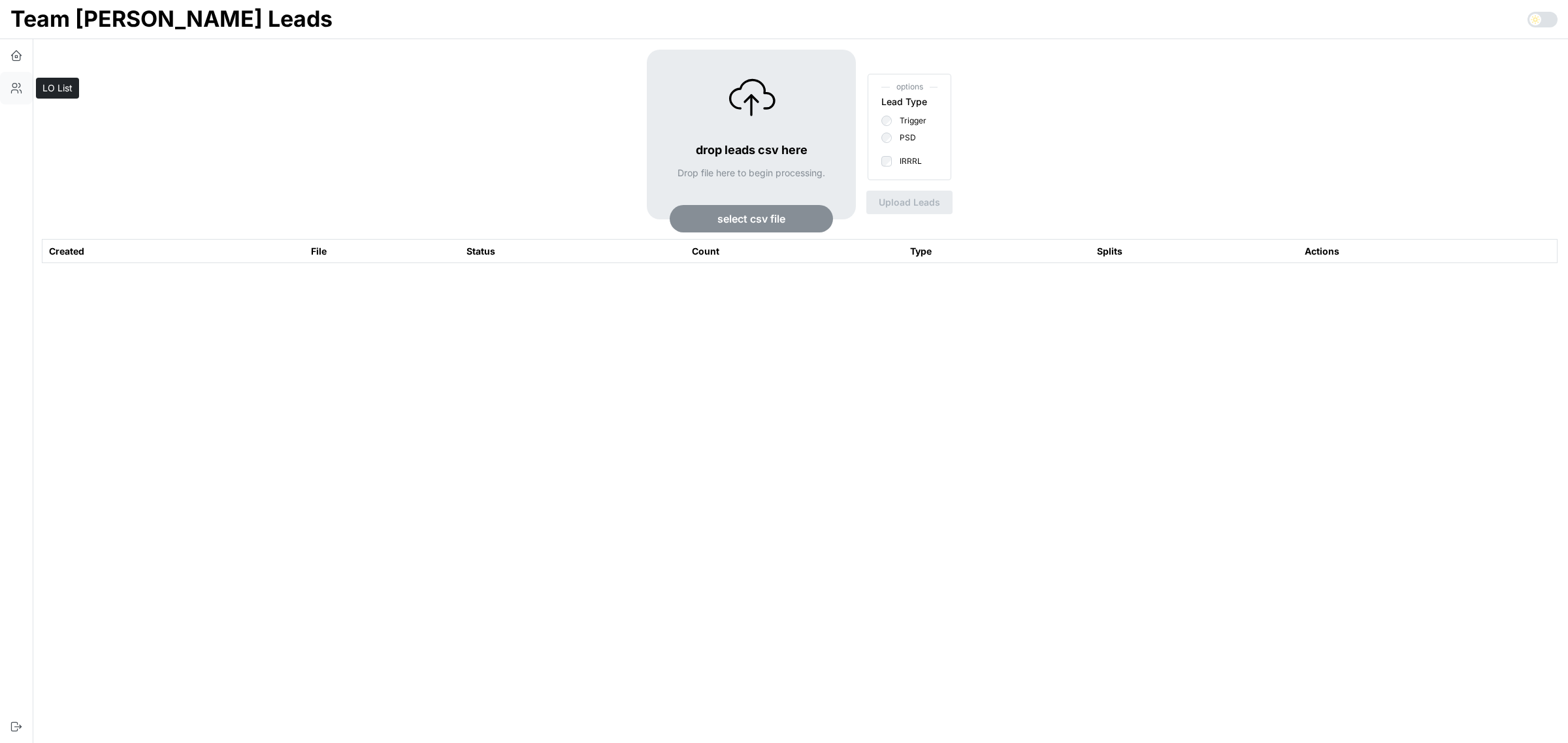
click at [16, 85] on icon "button" at bounding box center [16, 88] width 13 height 13
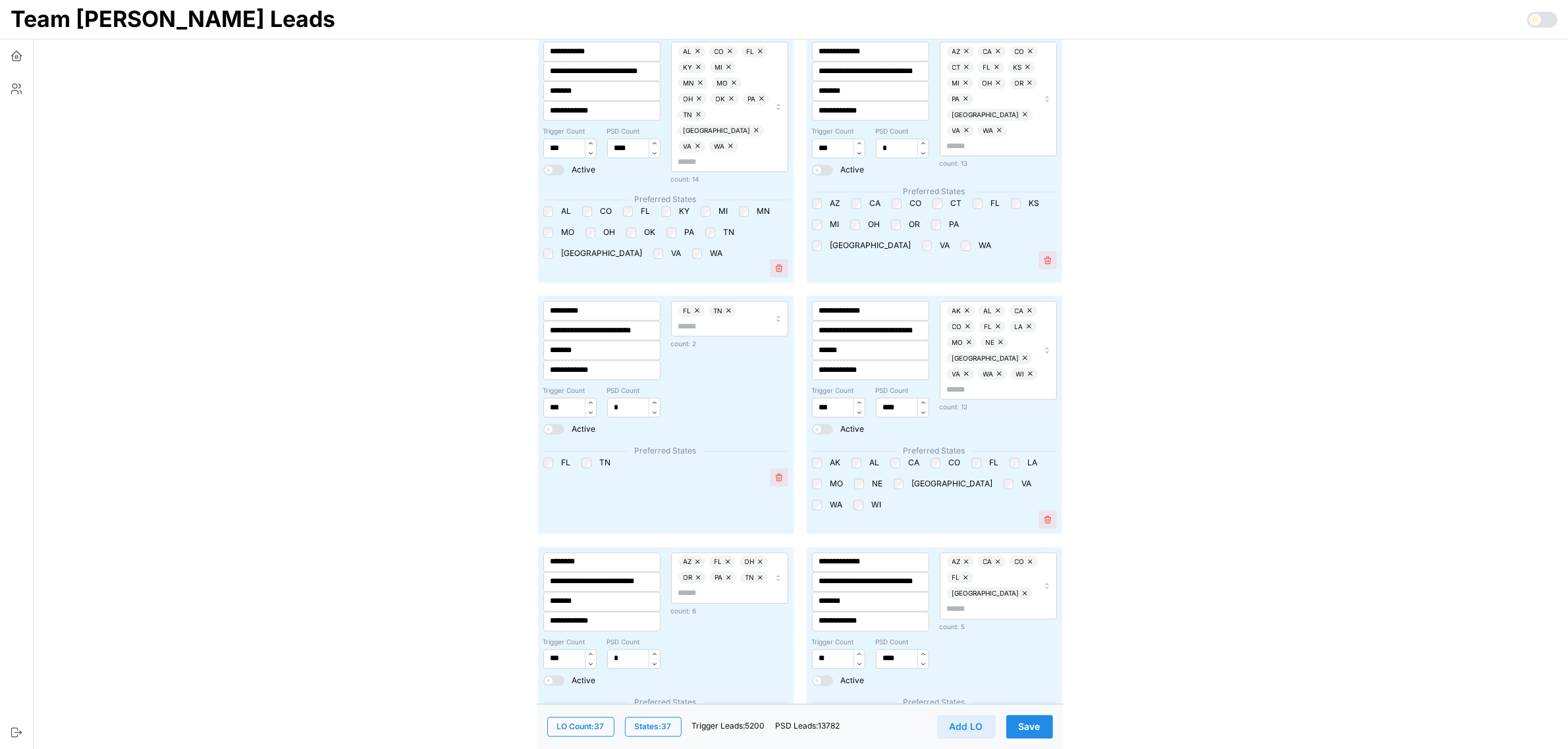
scroll to position [3634, 0]
click at [1041, 726] on button "Save" at bounding box center [1029, 726] width 46 height 24
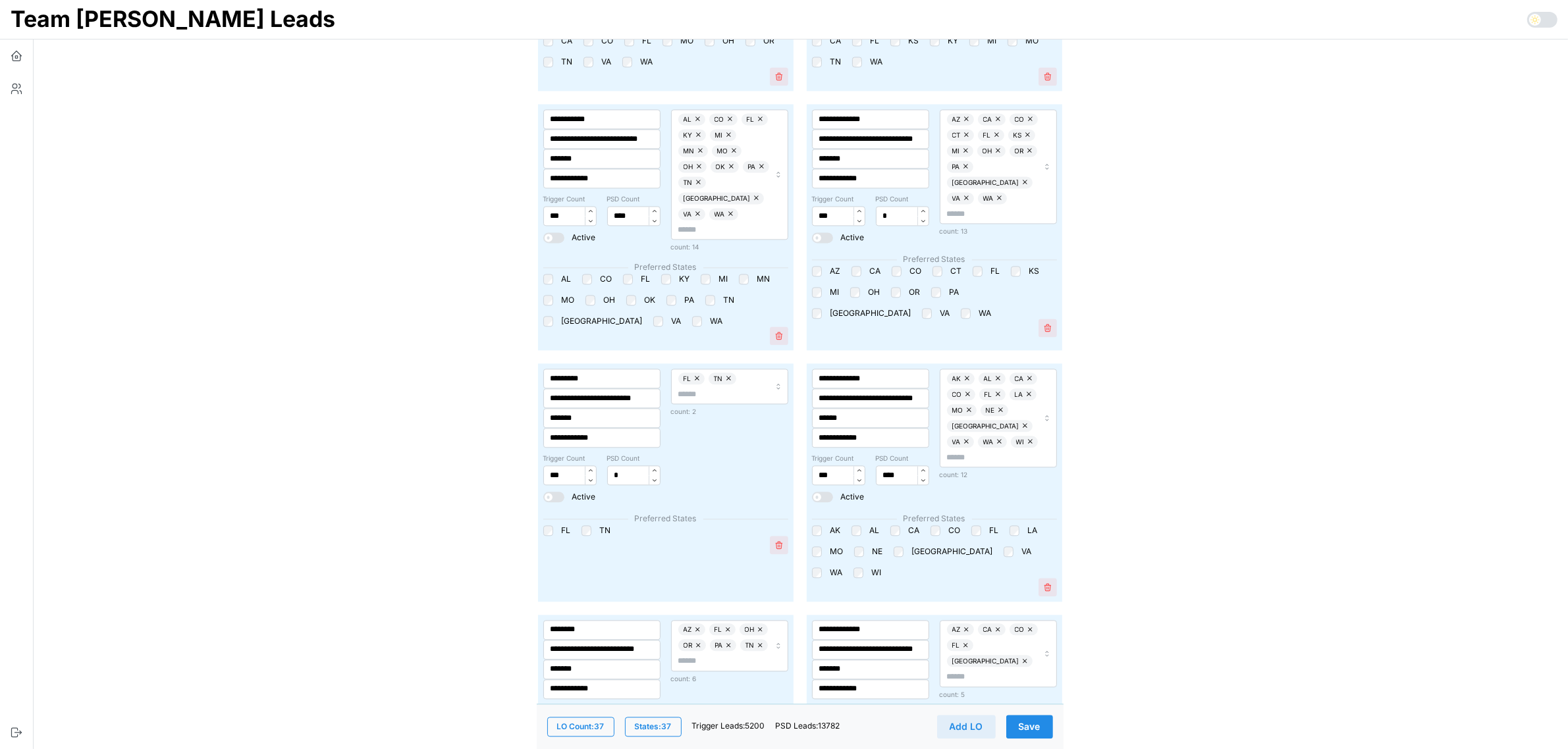
scroll to position [3552, 0]
